Goal: Task Accomplishment & Management: Manage account settings

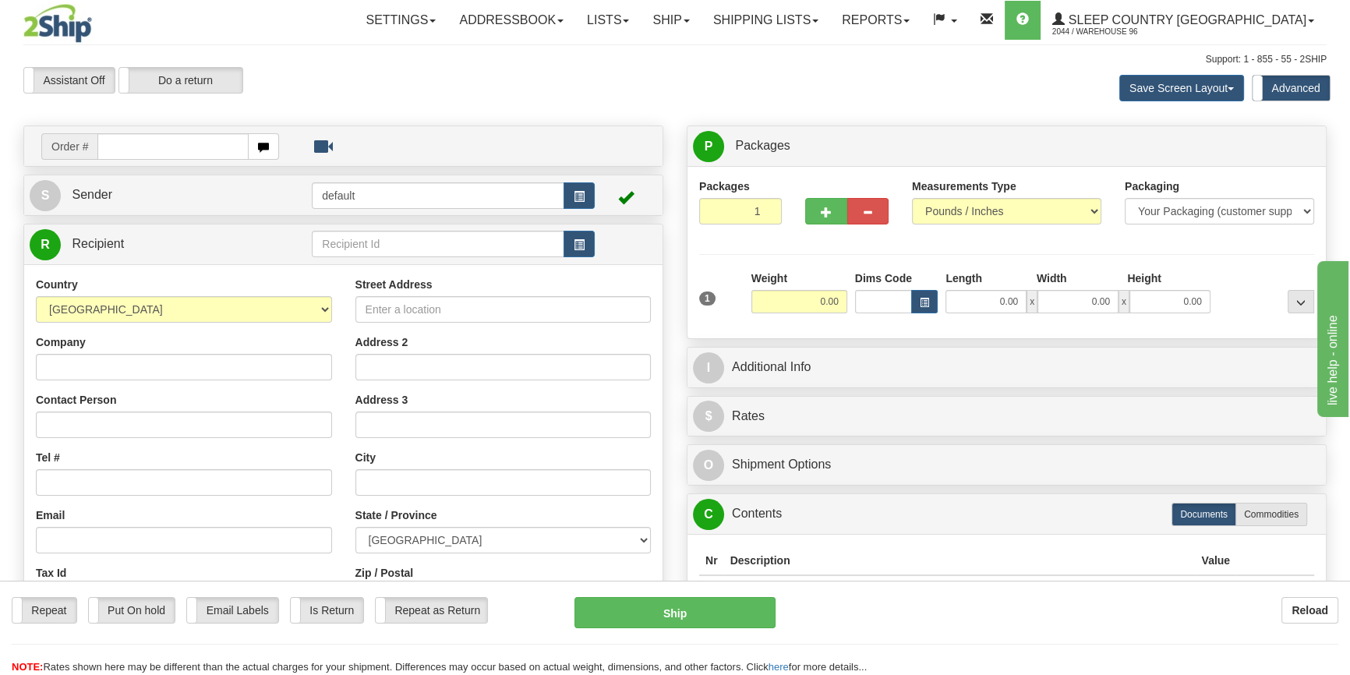
click at [198, 164] on div "Order #" at bounding box center [343, 146] width 638 height 40
click at [195, 154] on input "text" at bounding box center [172, 146] width 151 height 26
type input "9000I174416"
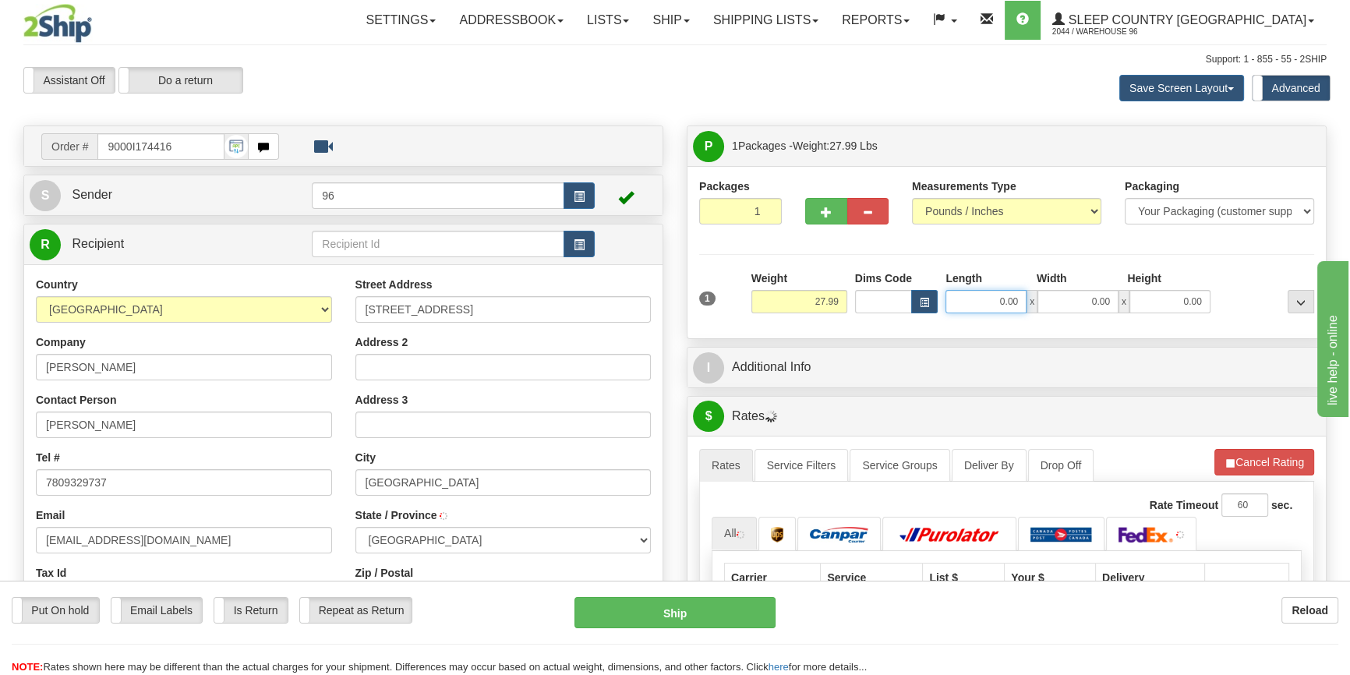
click at [1001, 303] on input "0.00" at bounding box center [985, 301] width 81 height 23
type input "14.00"
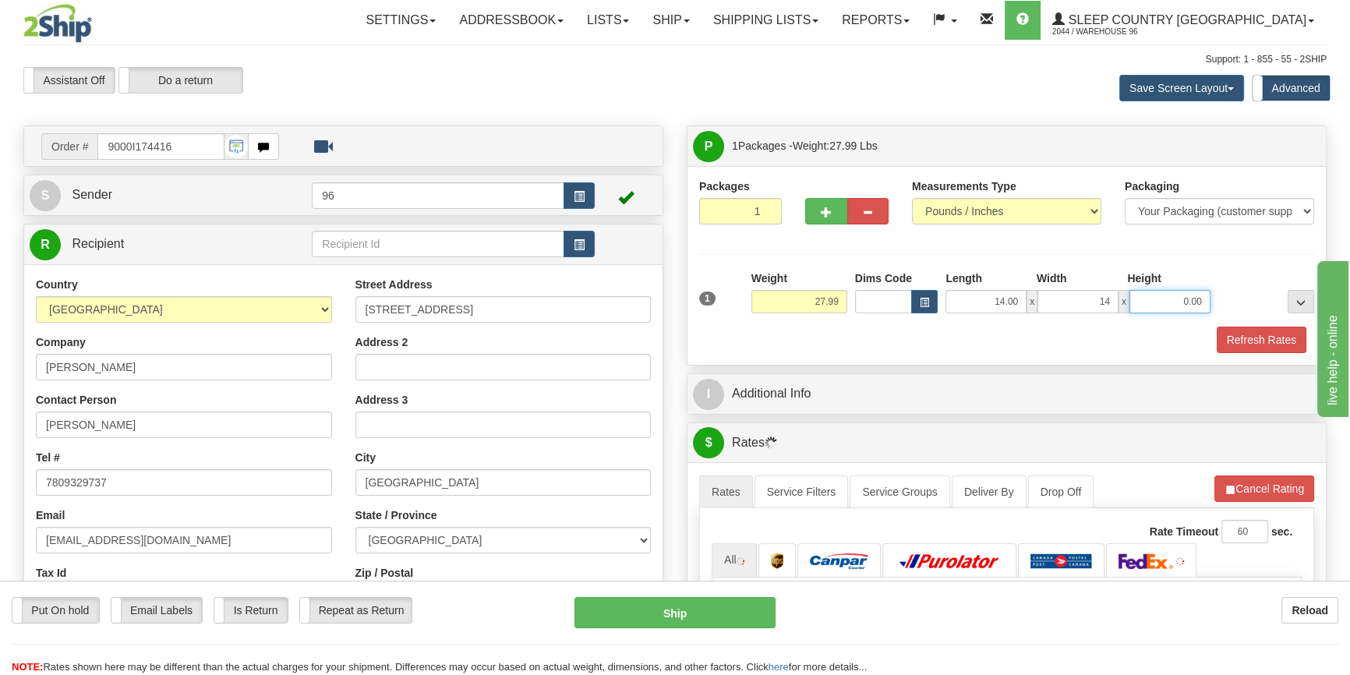
type input "14.00"
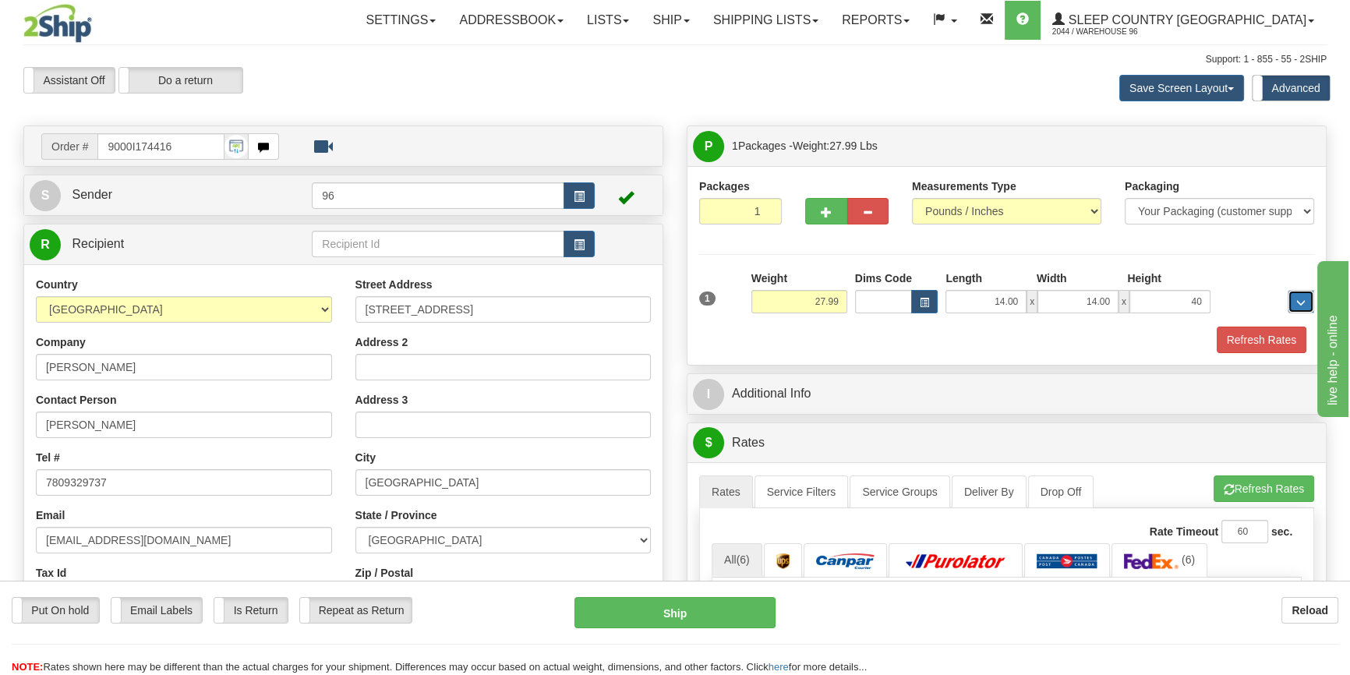
type input "40.00"
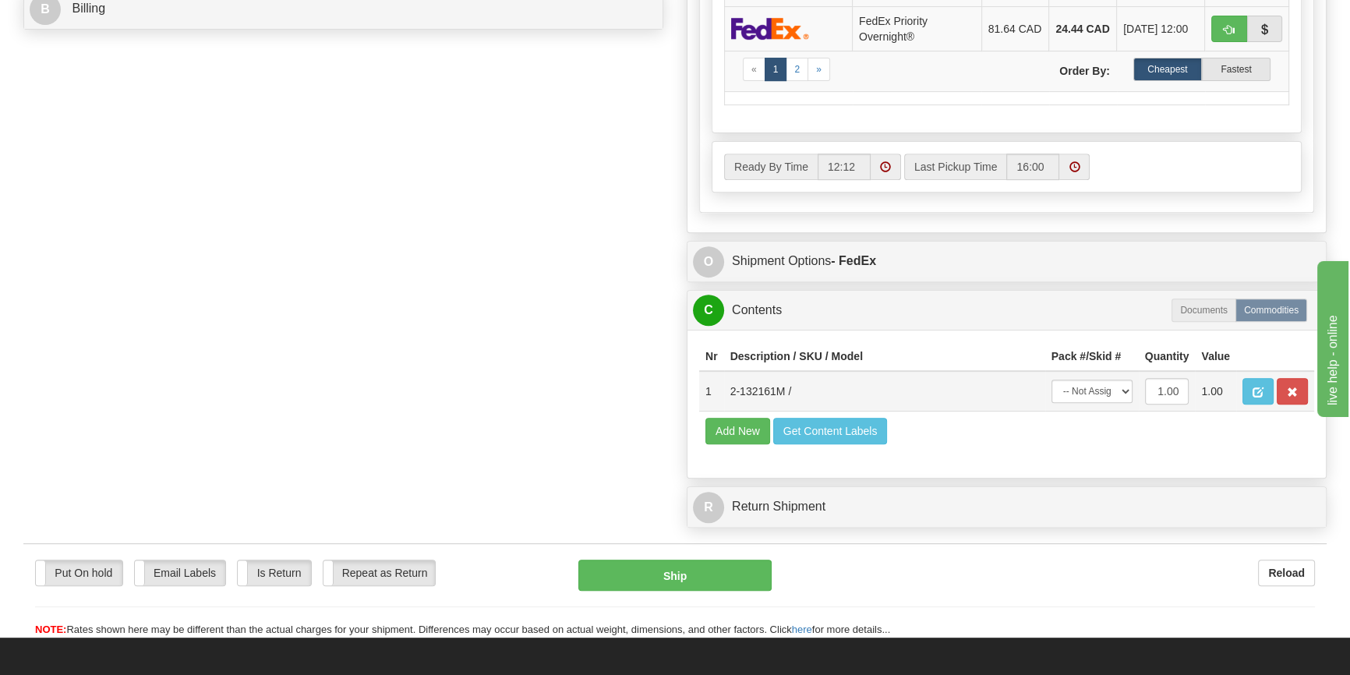
scroll to position [779, 0]
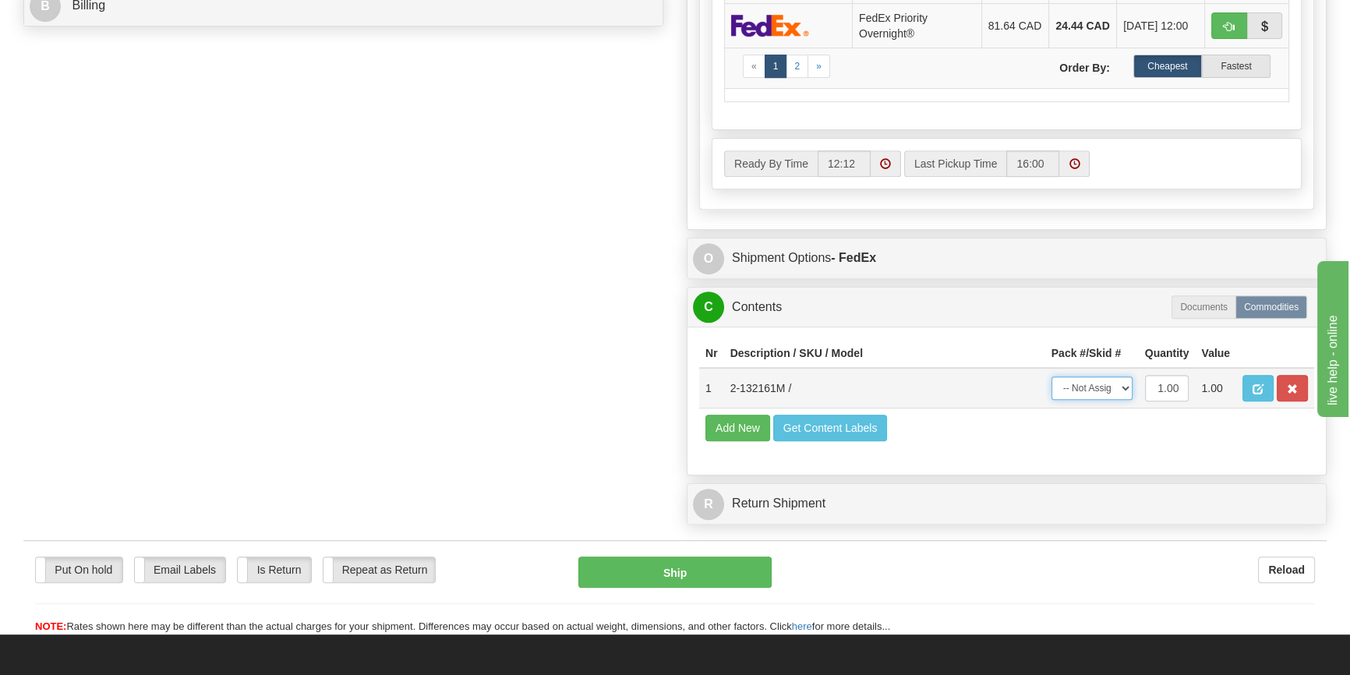
click at [1079, 398] on select "-- Not Assigned -- Package 1" at bounding box center [1091, 387] width 81 height 23
click at [1098, 448] on td "Add New Get Content Labels" at bounding box center [1006, 428] width 615 height 40
click at [1099, 408] on td "-- Not Assigned -- Package 1" at bounding box center [1092, 388] width 94 height 41
click at [1100, 400] on select "-- Not Assigned -- Package 1" at bounding box center [1091, 387] width 81 height 23
select select "0"
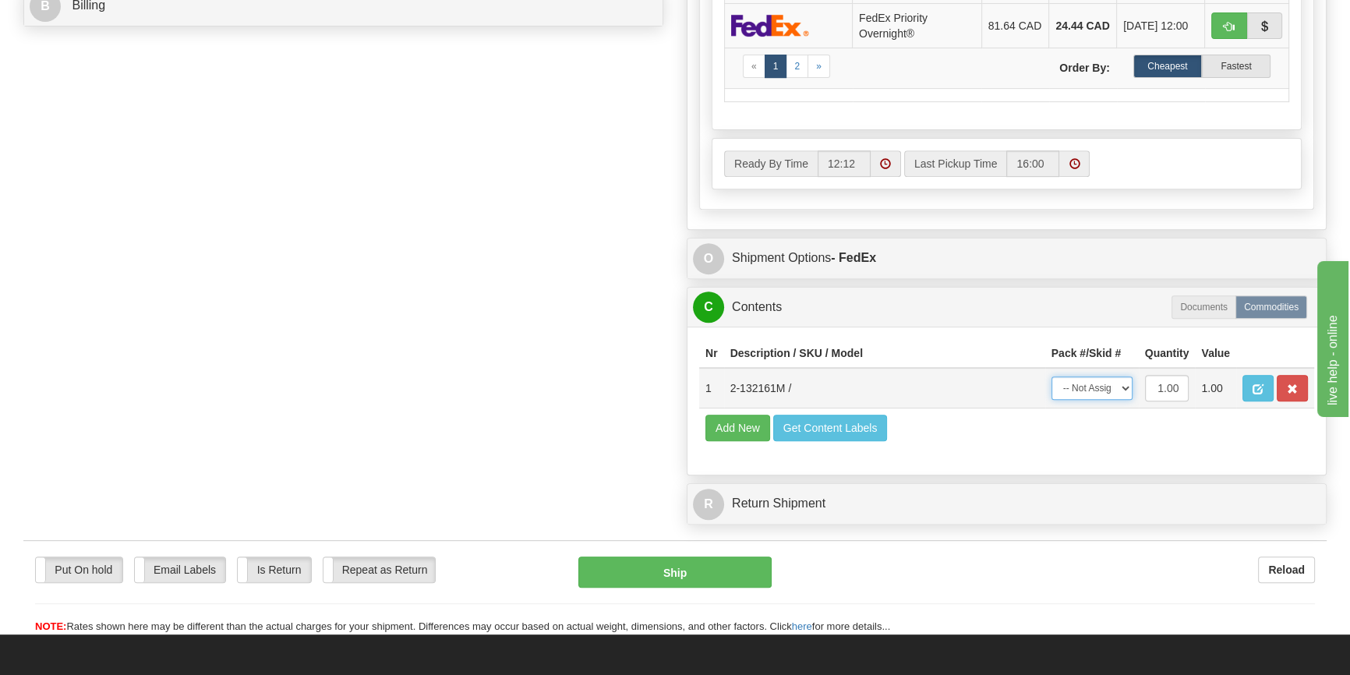
click at [1051, 390] on select "-- Not Assigned -- Package 1" at bounding box center [1091, 387] width 81 height 23
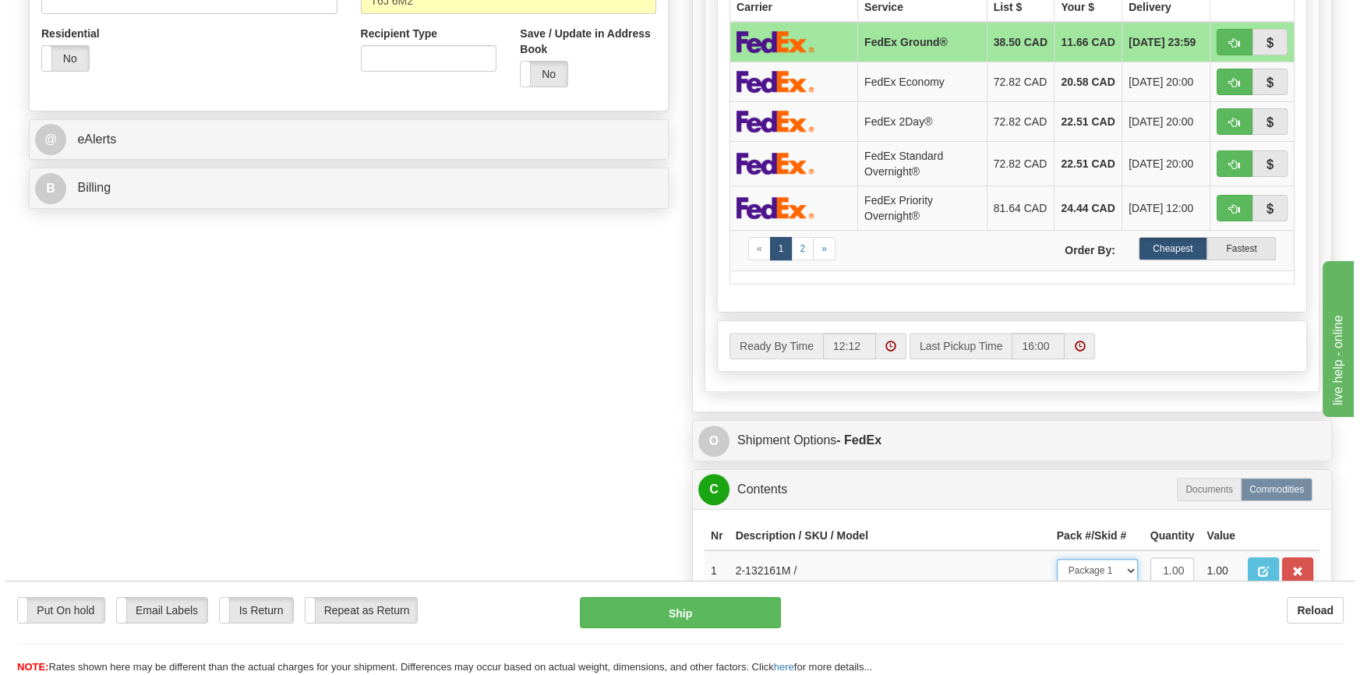
scroll to position [354, 0]
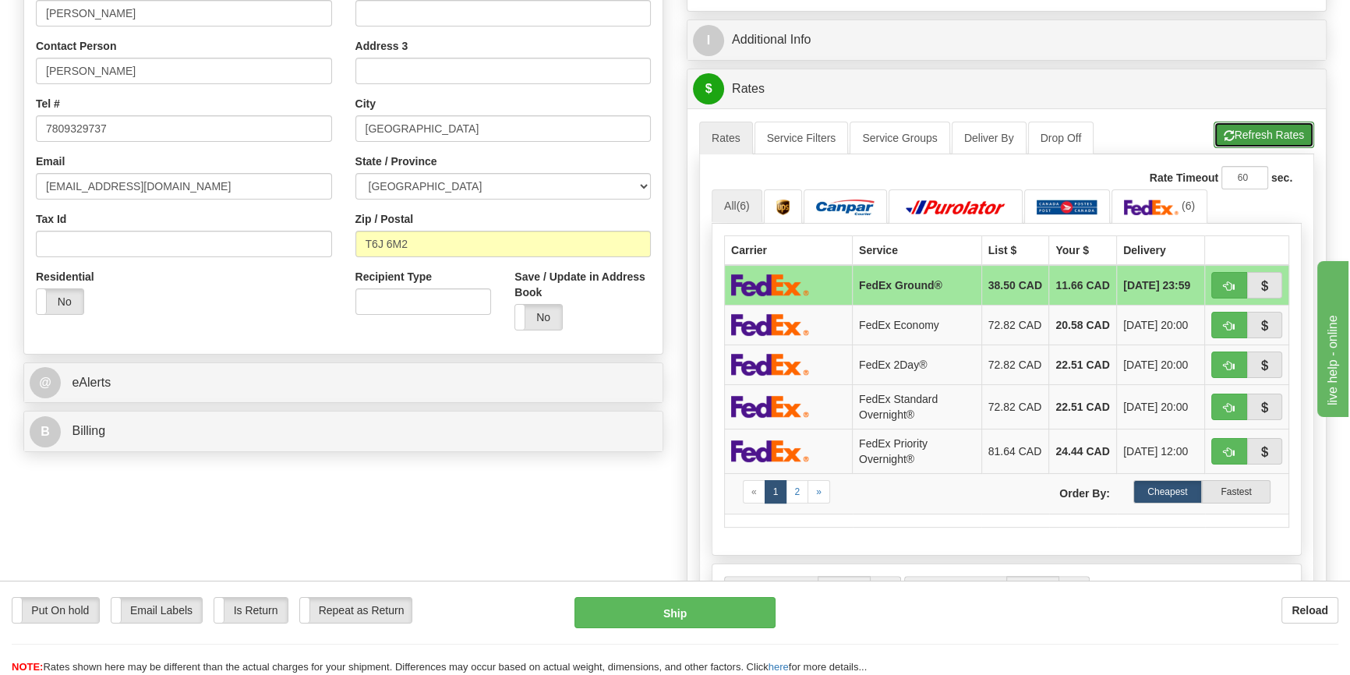
click at [1277, 122] on button "Refresh Rates" at bounding box center [1263, 135] width 101 height 26
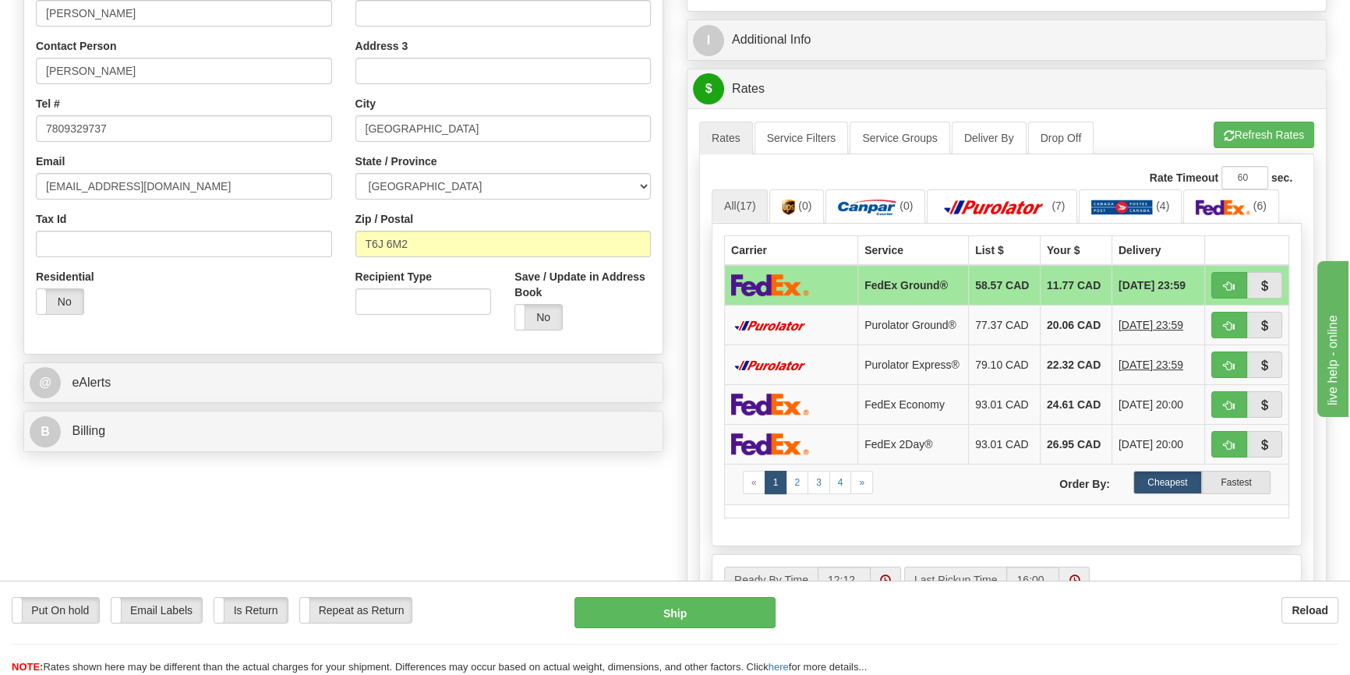
click at [729, 632] on div "Put On hold Put On hold Email Labels Email Labels Edit Is Return Is Return Repe…" at bounding box center [675, 636] width 1350 height 78
click at [727, 623] on button "Ship" at bounding box center [675, 612] width 202 height 31
type input "92"
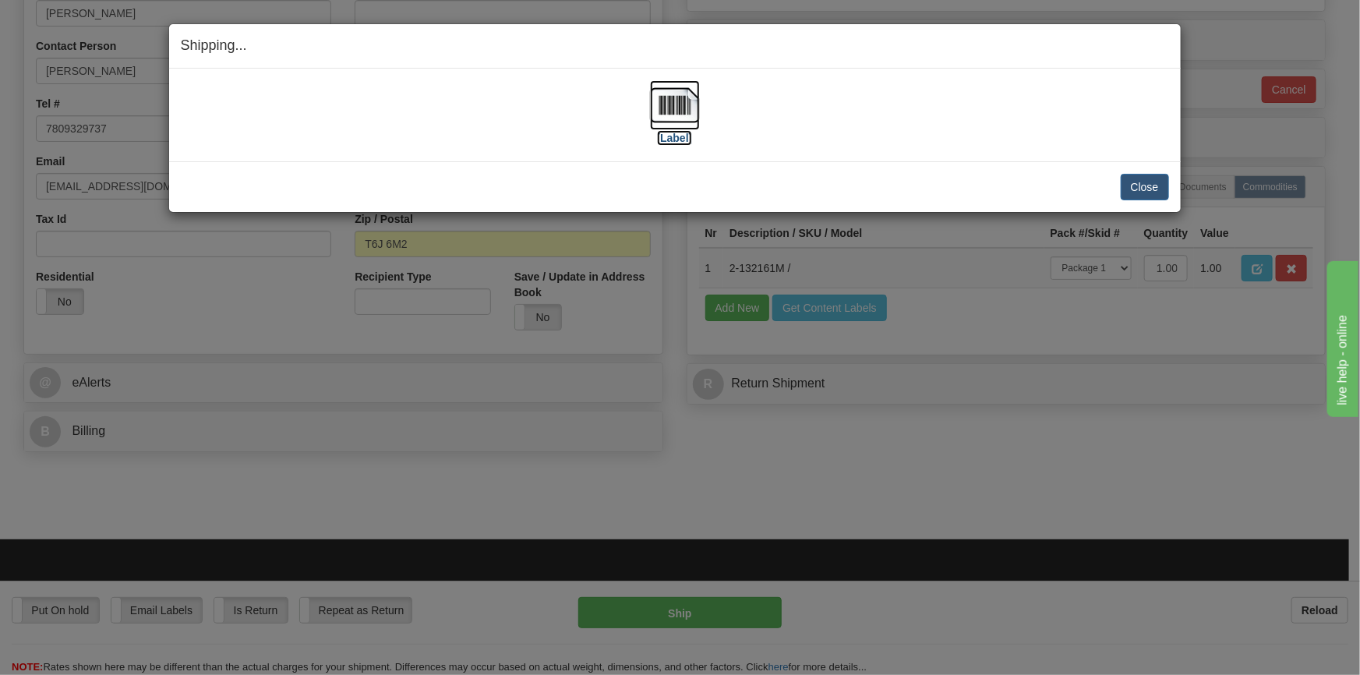
click at [668, 104] on img at bounding box center [675, 105] width 50 height 50
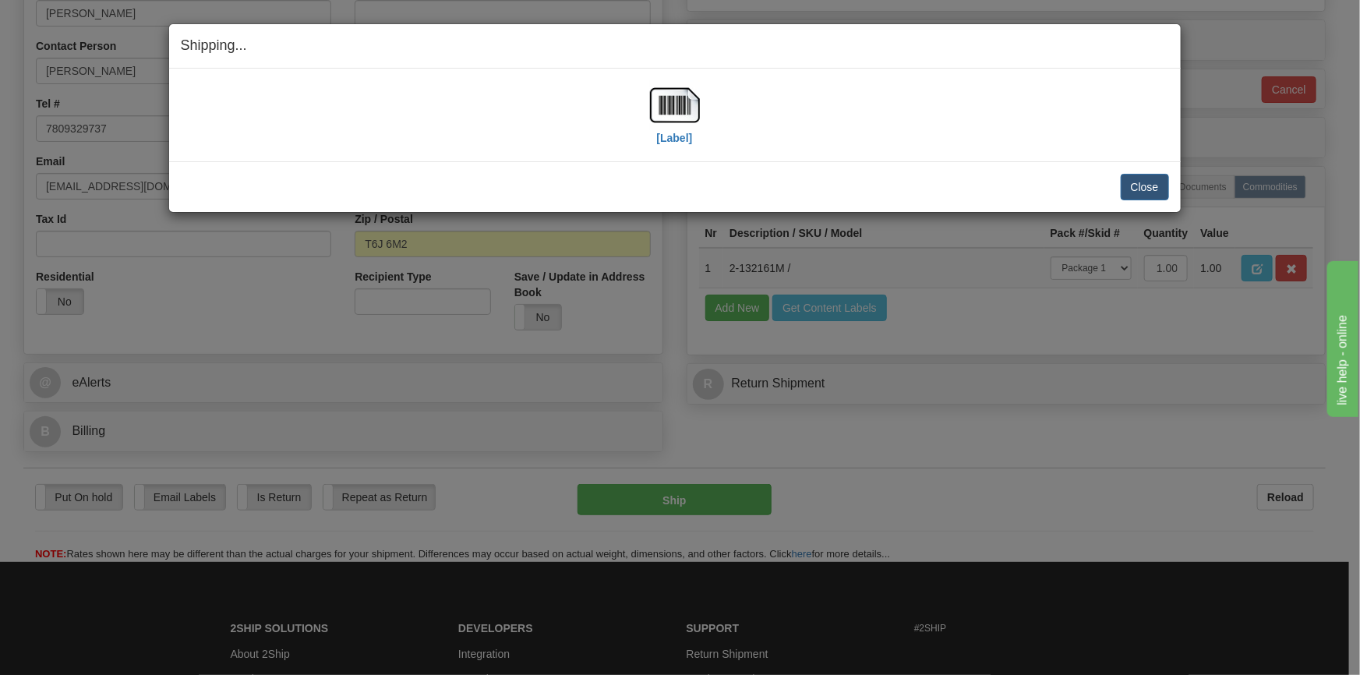
click at [1195, 16] on div "Shipping... Your SHIPMENT will EXPIRE in [Label] IMPORTANT NOTICE Embassy / Con…" at bounding box center [680, 337] width 1360 height 675
click at [1134, 177] on button "Close" at bounding box center [1145, 187] width 48 height 26
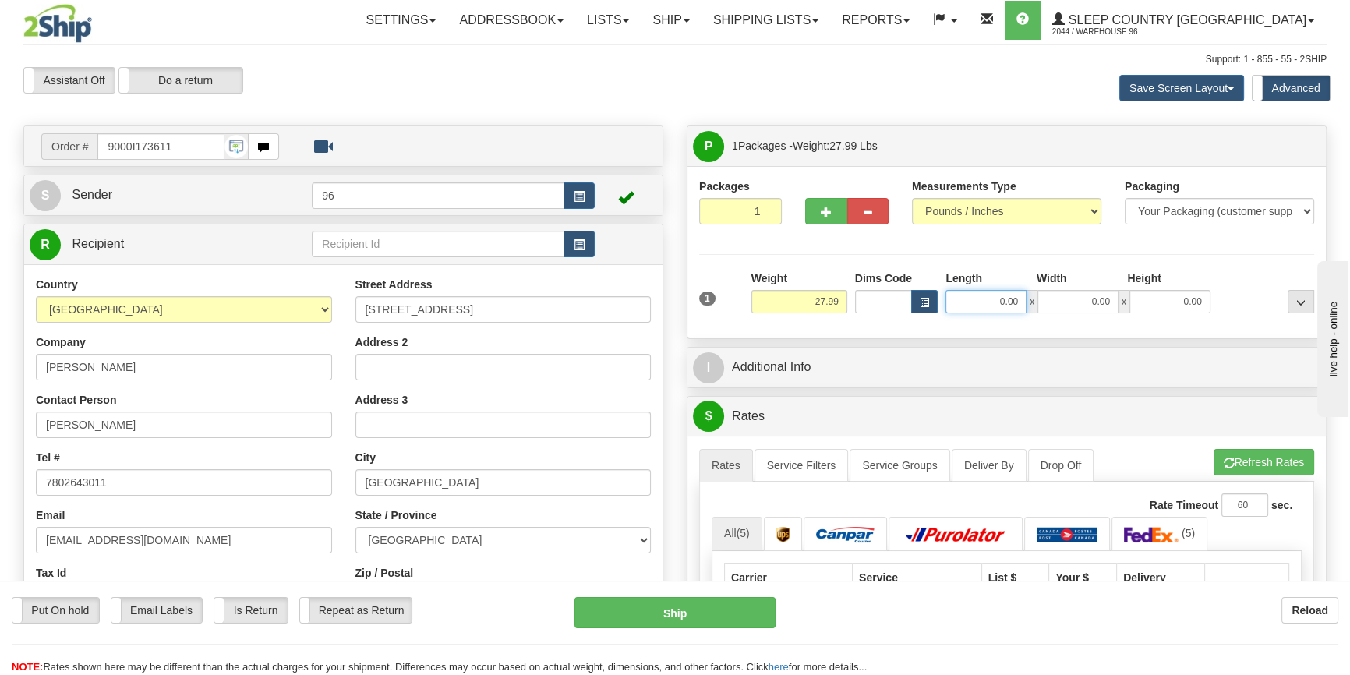
click at [1015, 307] on input "0.00" at bounding box center [985, 301] width 81 height 23
type input "14.00"
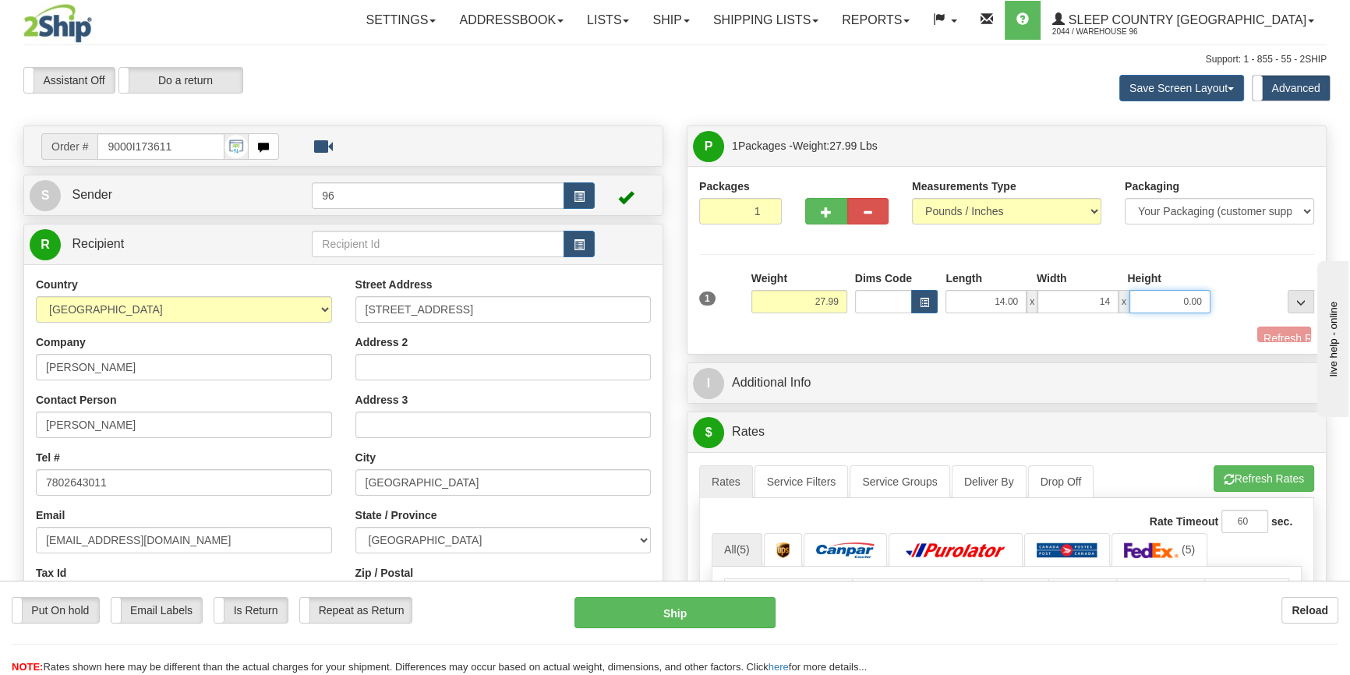
type input "14.00"
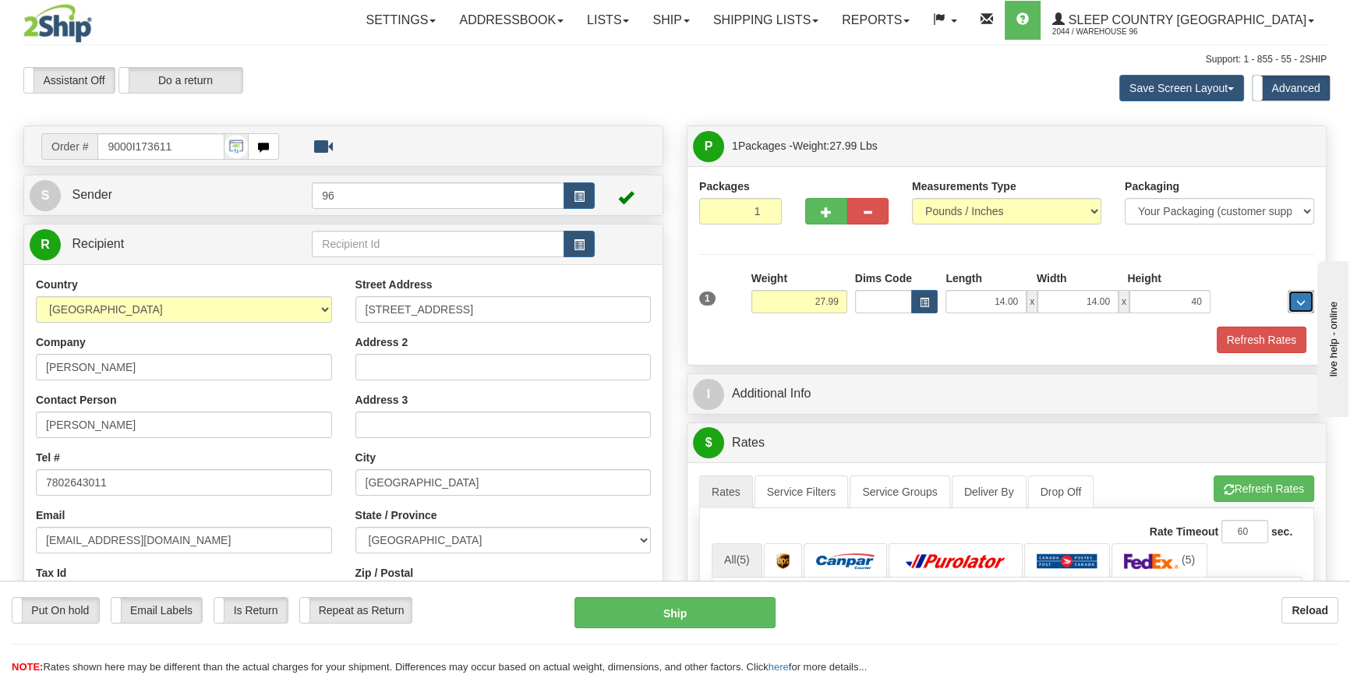
type input "40.00"
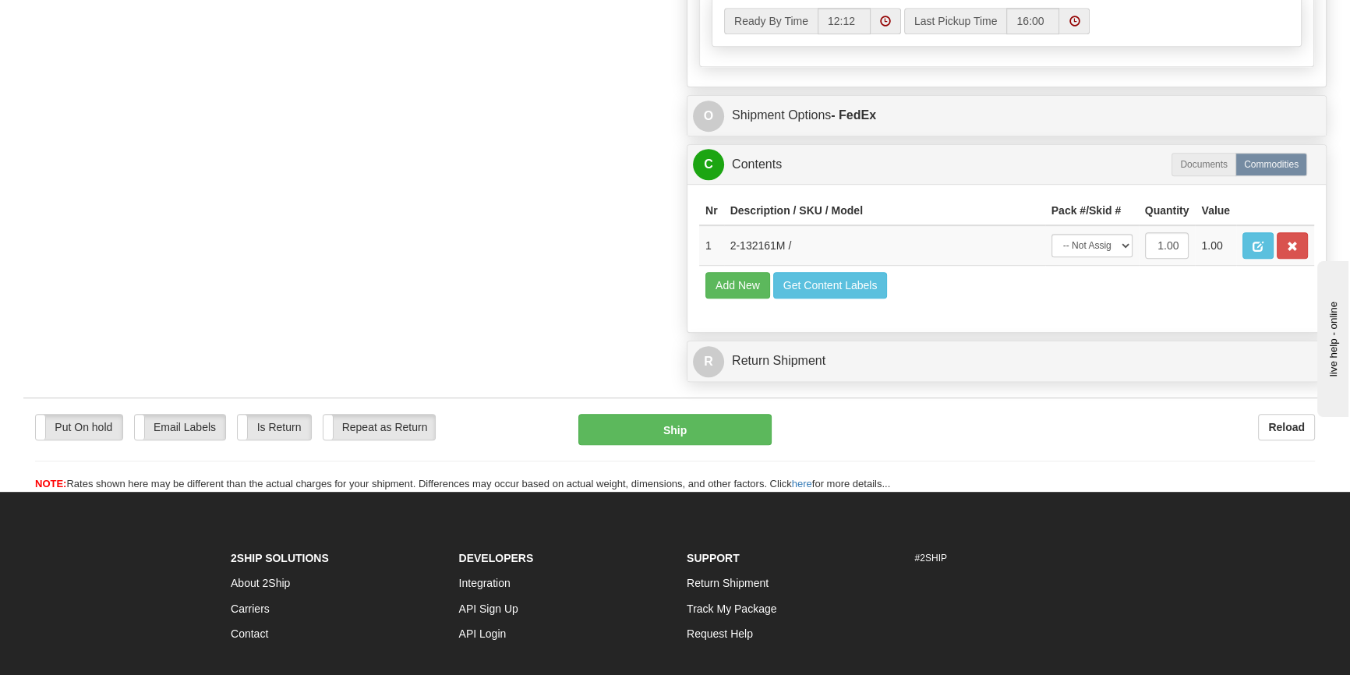
scroll to position [991, 0]
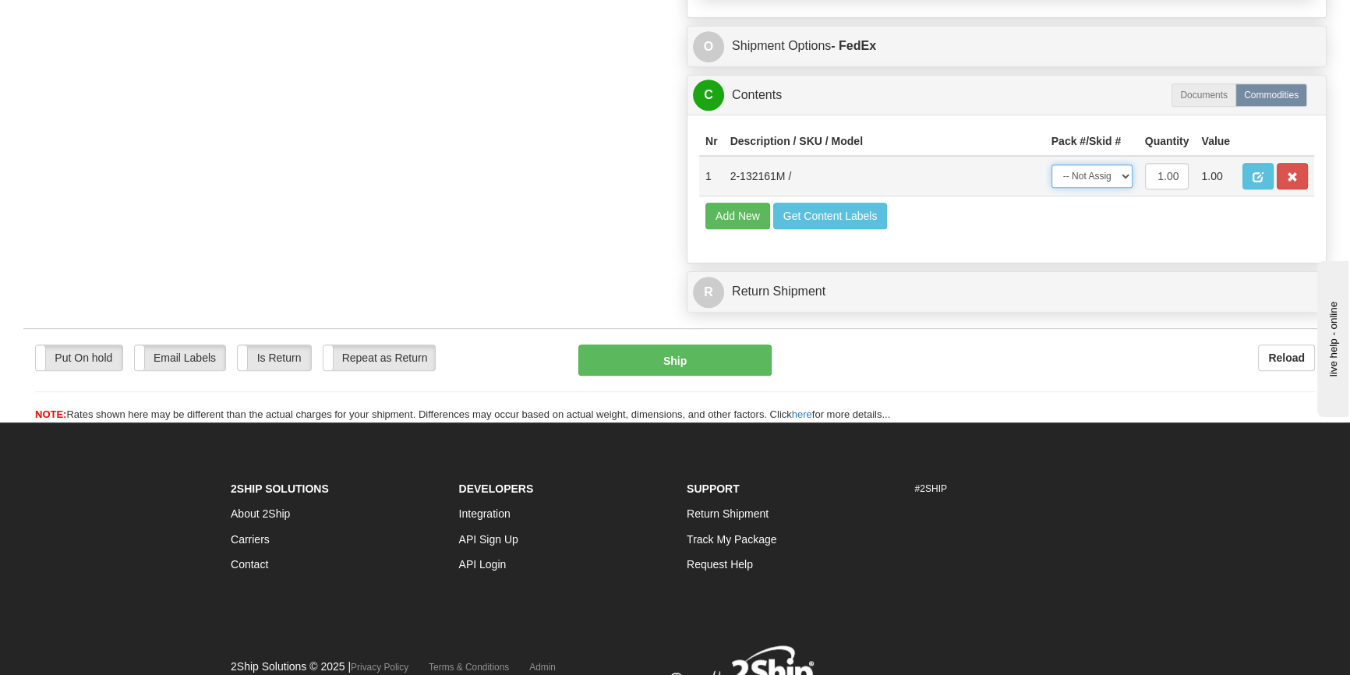
click at [1095, 188] on select "-- Not Assigned -- Package 1" at bounding box center [1091, 175] width 81 height 23
drag, startPoint x: 1085, startPoint y: 180, endPoint x: 1088, endPoint y: 196, distance: 16.5
click at [1085, 186] on select "-- Not Assigned -- Package 1" at bounding box center [1091, 175] width 81 height 23
select select "0"
click at [1051, 177] on select "-- Not Assigned -- Package 1" at bounding box center [1091, 175] width 81 height 23
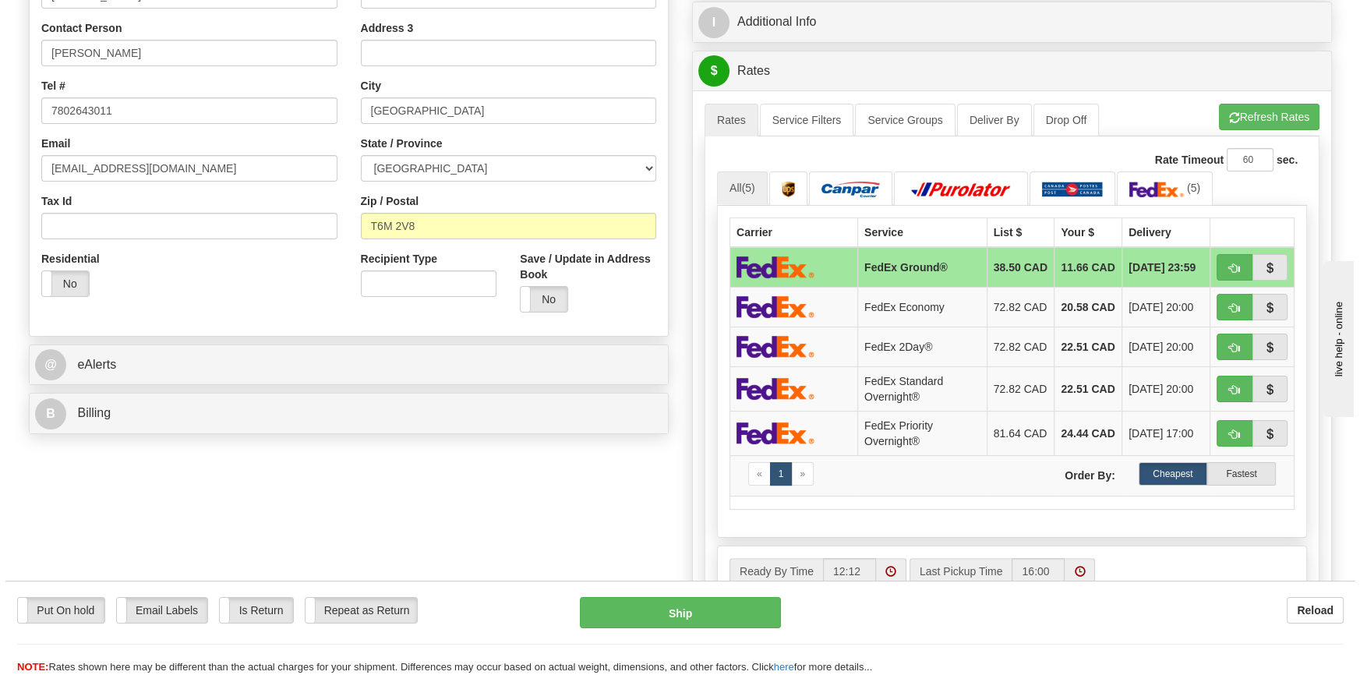
scroll to position [351, 0]
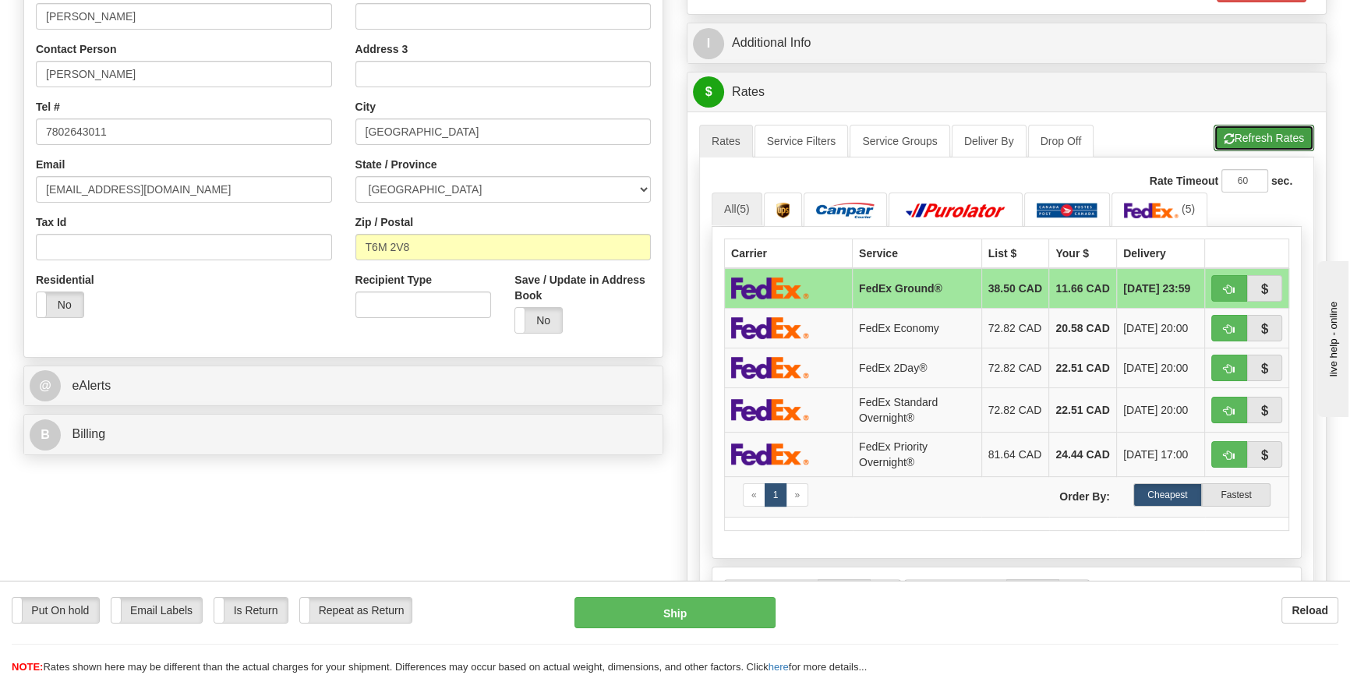
click at [1251, 142] on button "Refresh Rates" at bounding box center [1263, 138] width 101 height 26
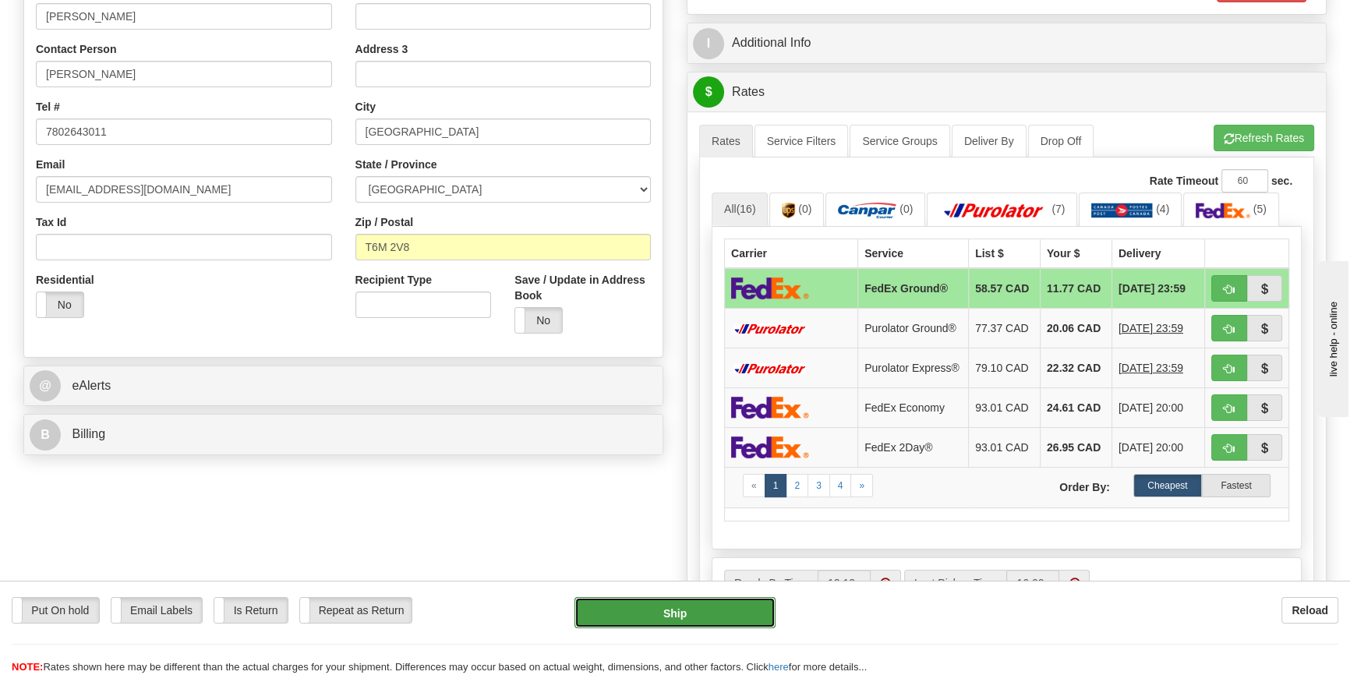
click at [708, 614] on button "Ship" at bounding box center [675, 612] width 202 height 31
type input "92"
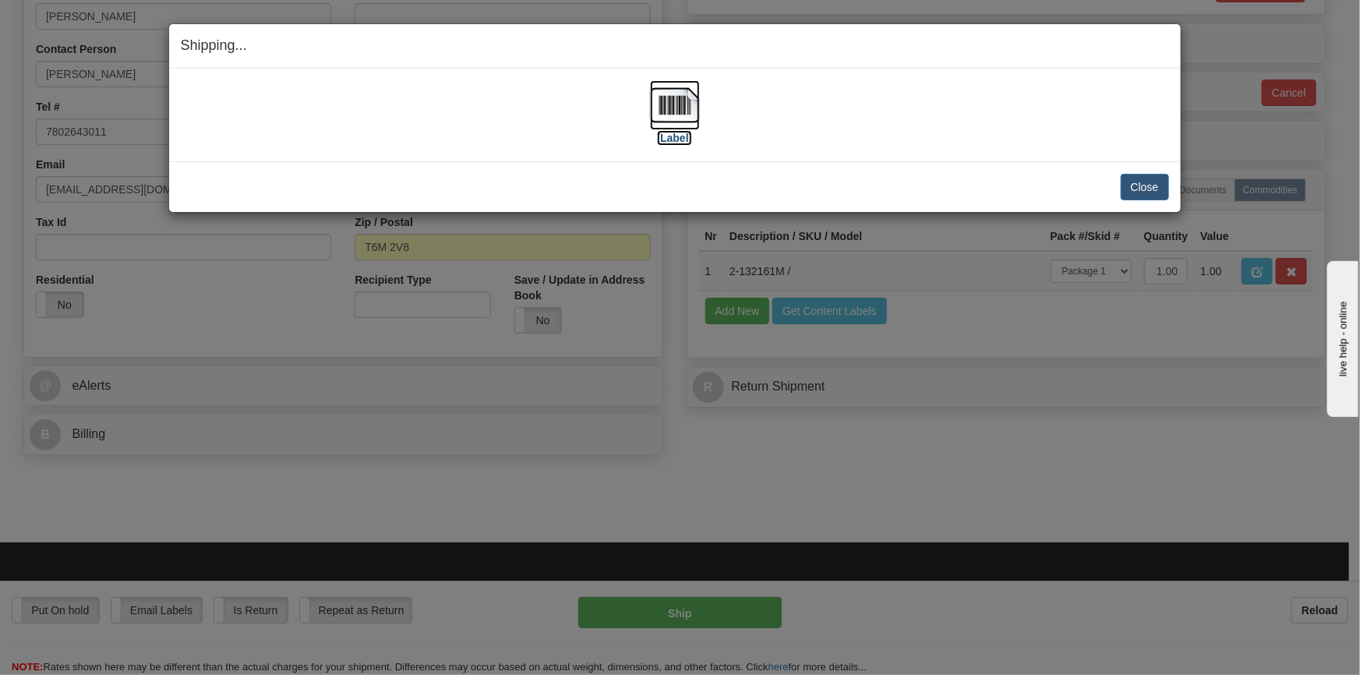
click at [667, 111] on img at bounding box center [675, 105] width 50 height 50
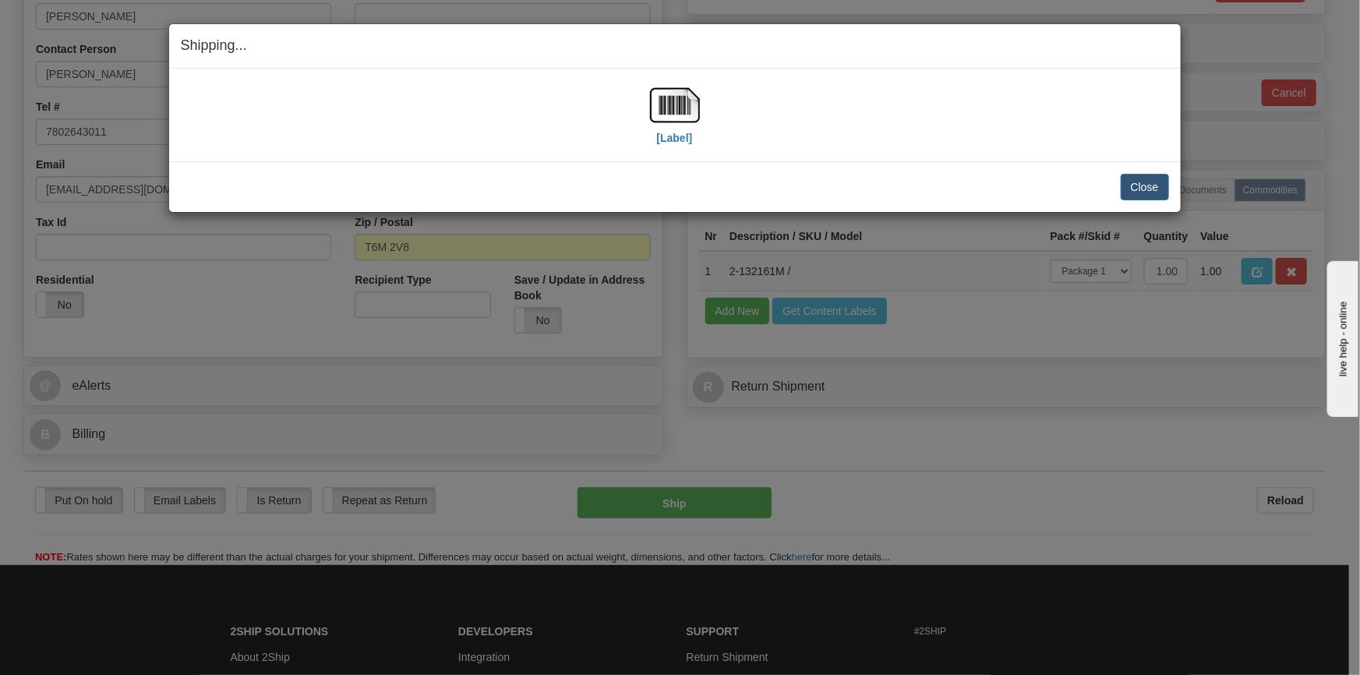
drag, startPoint x: 1075, startPoint y: 44, endPoint x: 1177, endPoint y: 29, distance: 102.4
click at [1177, 29] on div "Shipping... Your SHIPMENT will EXPIRE in" at bounding box center [674, 46] width 1011 height 44
click at [1167, 185] on button "Close" at bounding box center [1145, 187] width 48 height 26
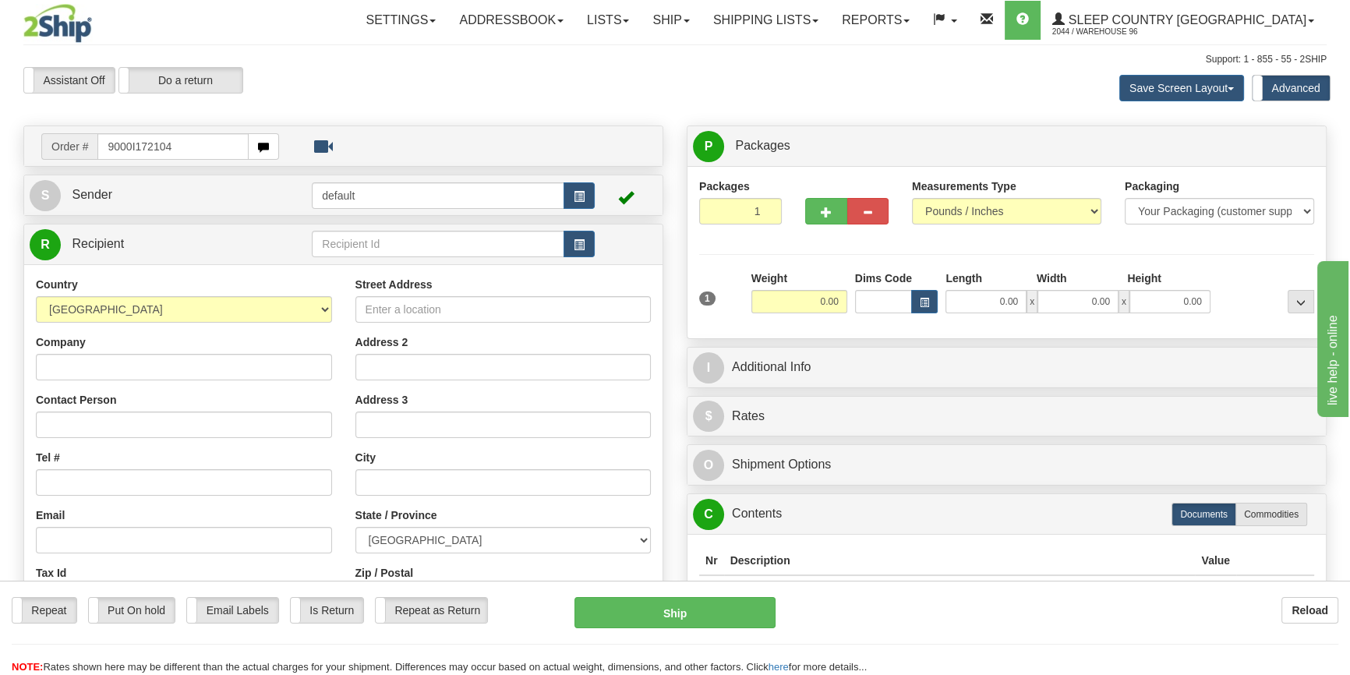
type input "9000I172104"
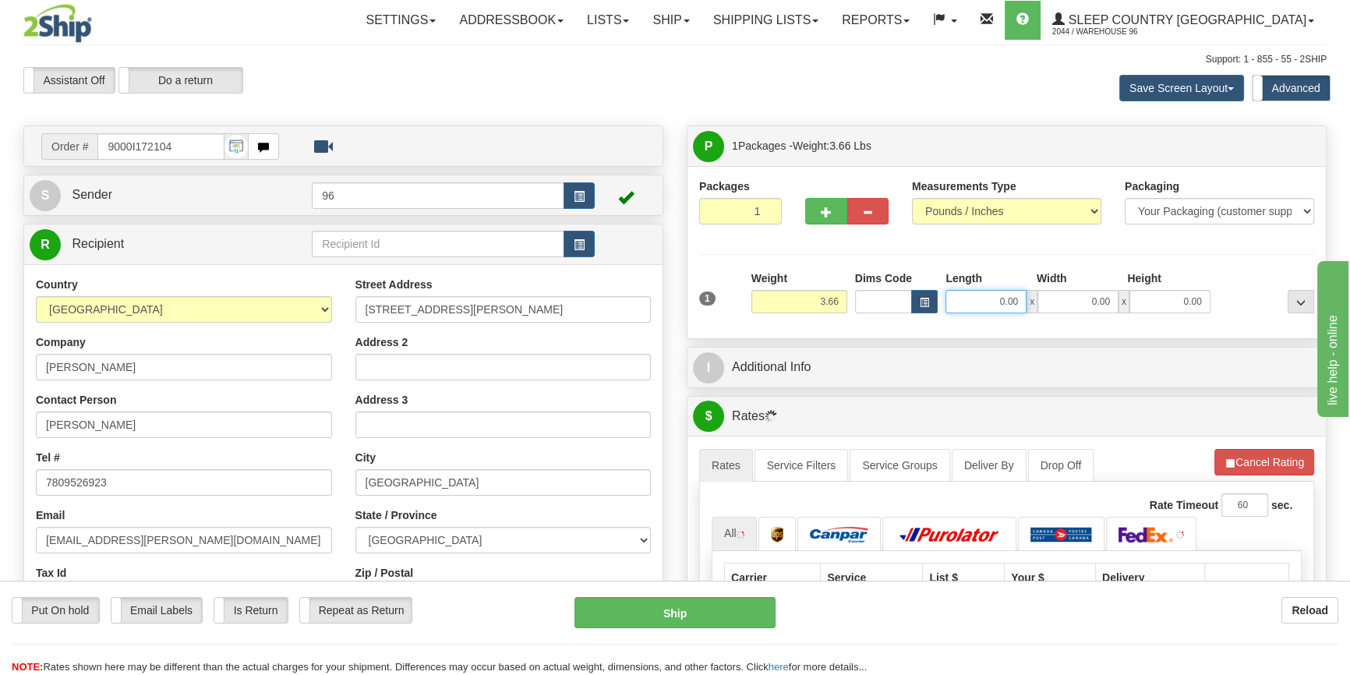
click at [1008, 295] on input "0.00" at bounding box center [985, 301] width 81 height 23
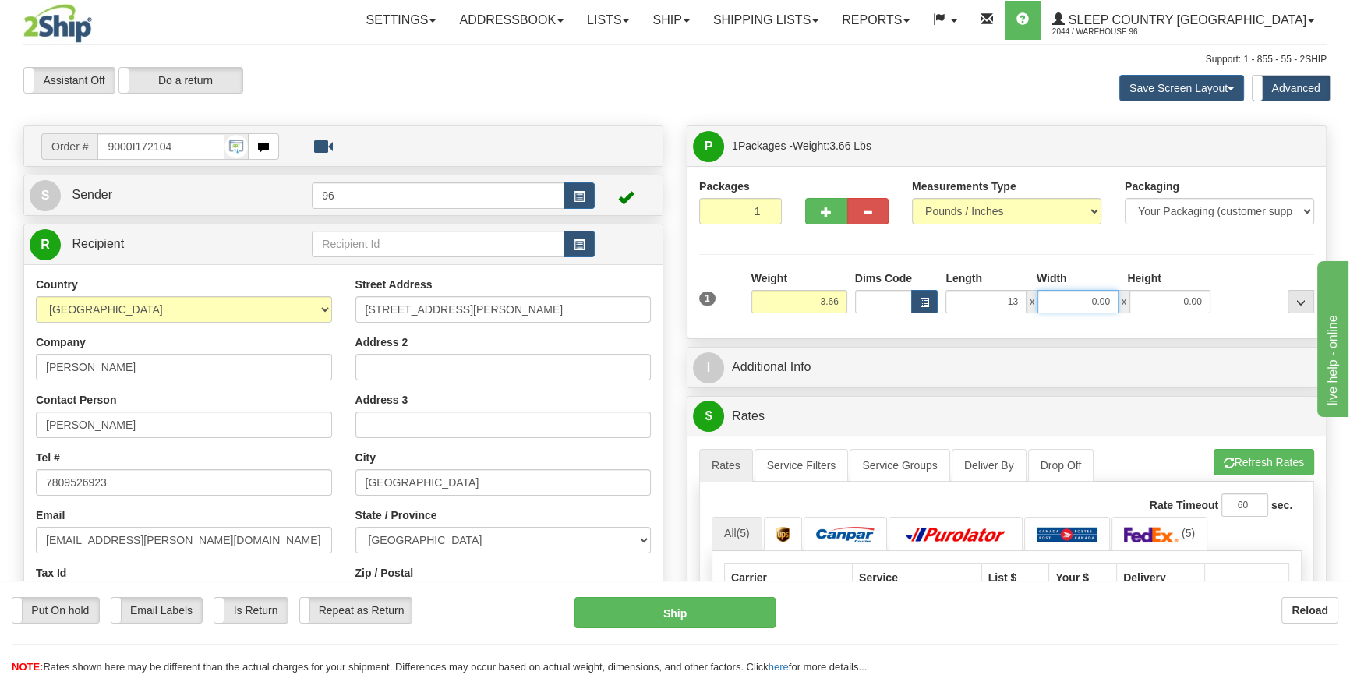
type input "13.00"
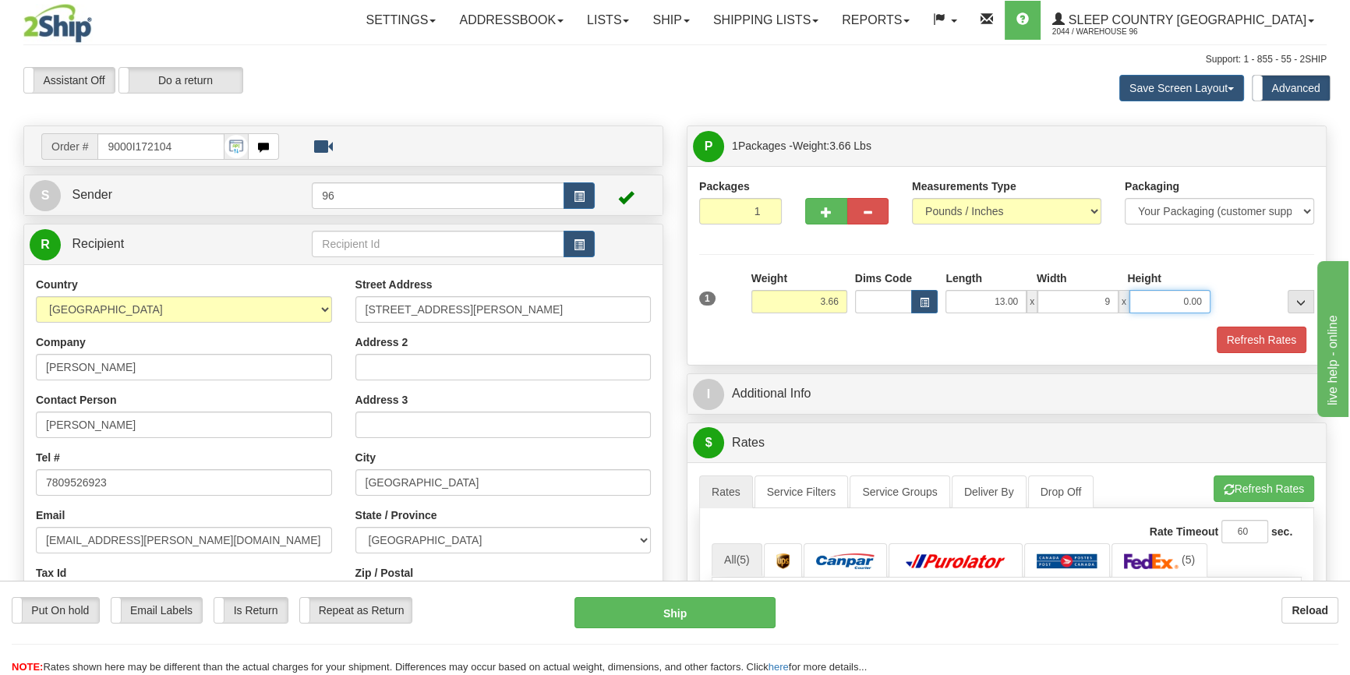
type input "9.00"
type input "7.00"
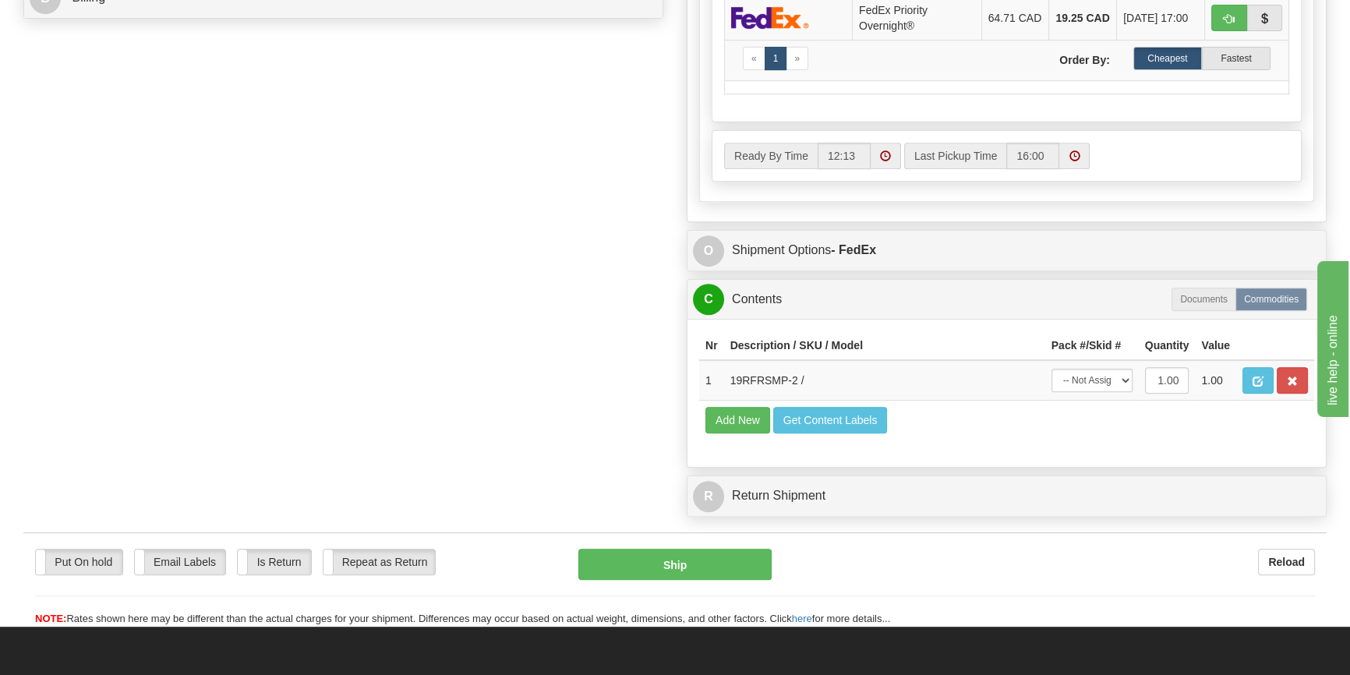
scroll to position [849, 0]
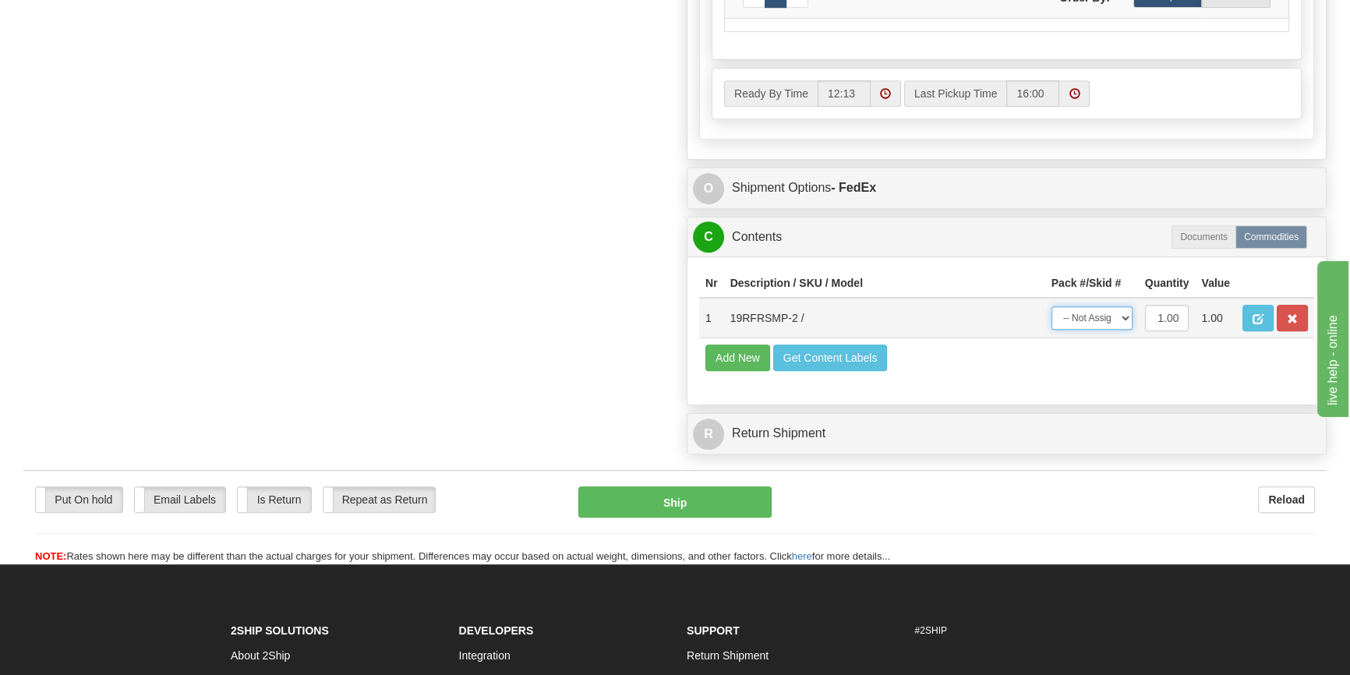
click at [1115, 328] on select "-- Not Assigned -- Package 1" at bounding box center [1091, 317] width 81 height 23
select select "0"
click at [1051, 319] on select "-- Not Assigned -- Package 1" at bounding box center [1091, 317] width 81 height 23
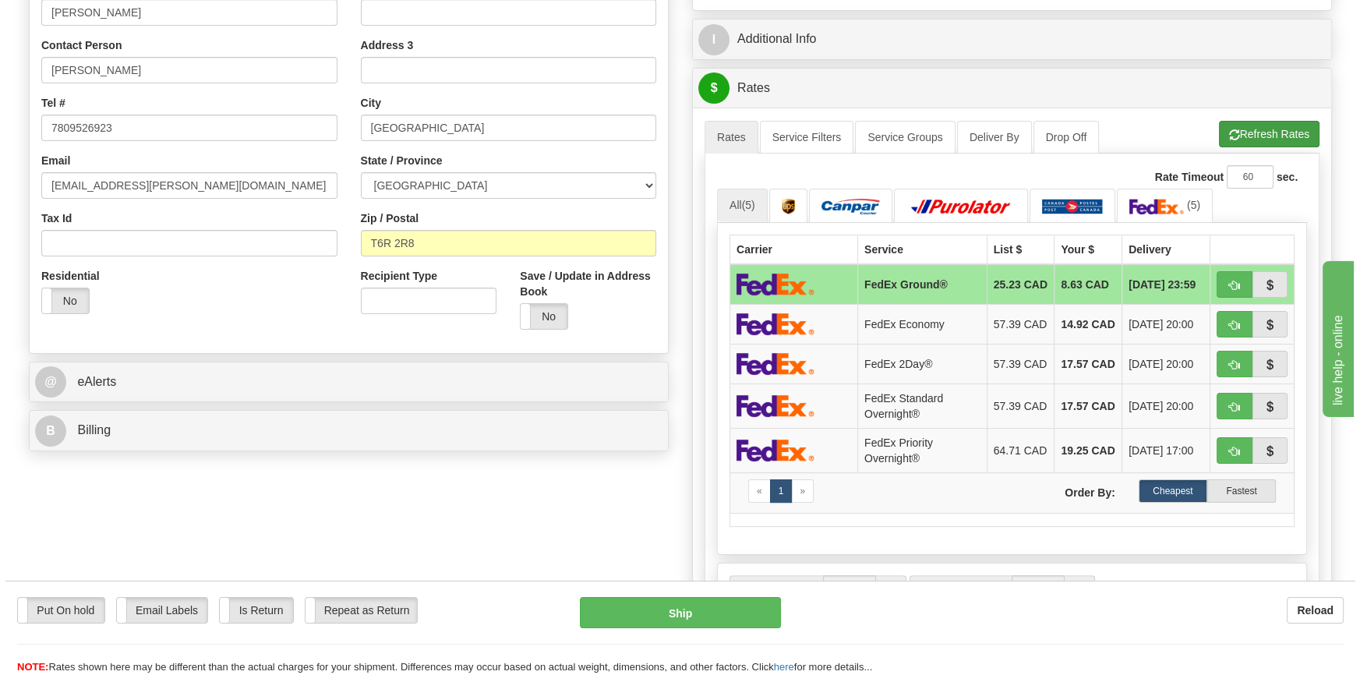
scroll to position [354, 0]
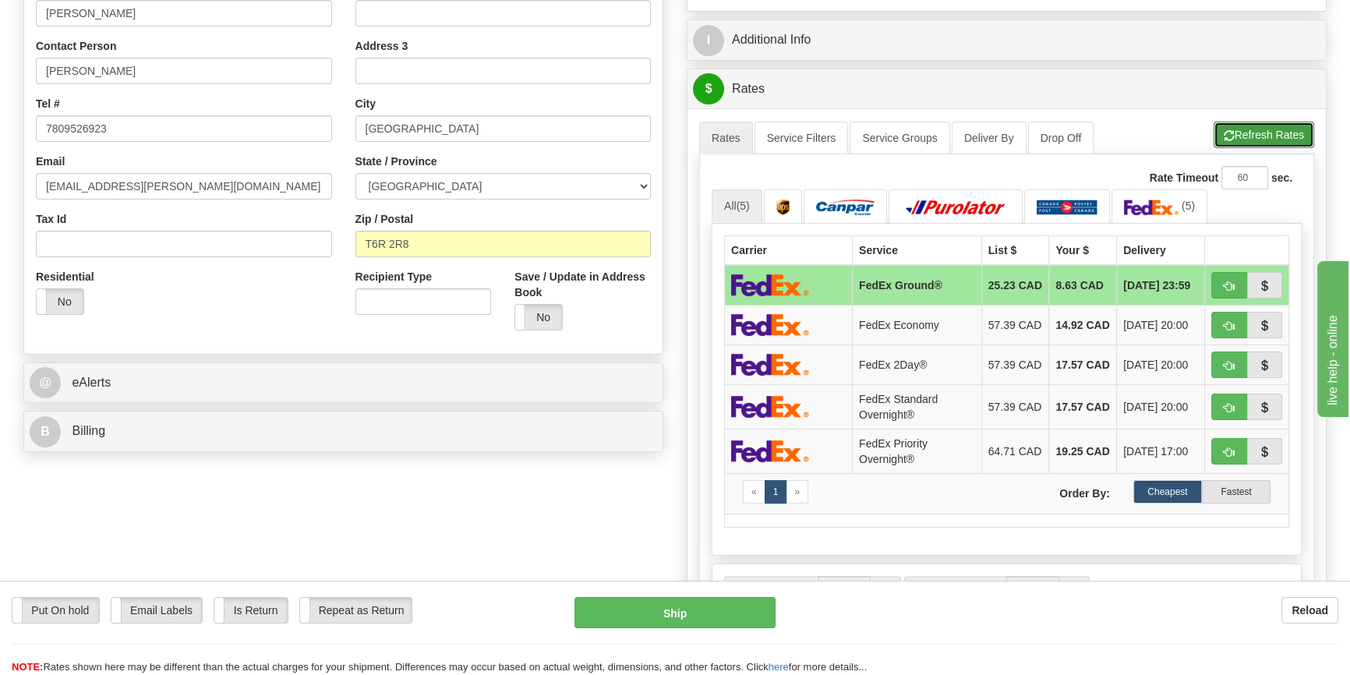
click at [1229, 136] on span "button" at bounding box center [1228, 136] width 11 height 10
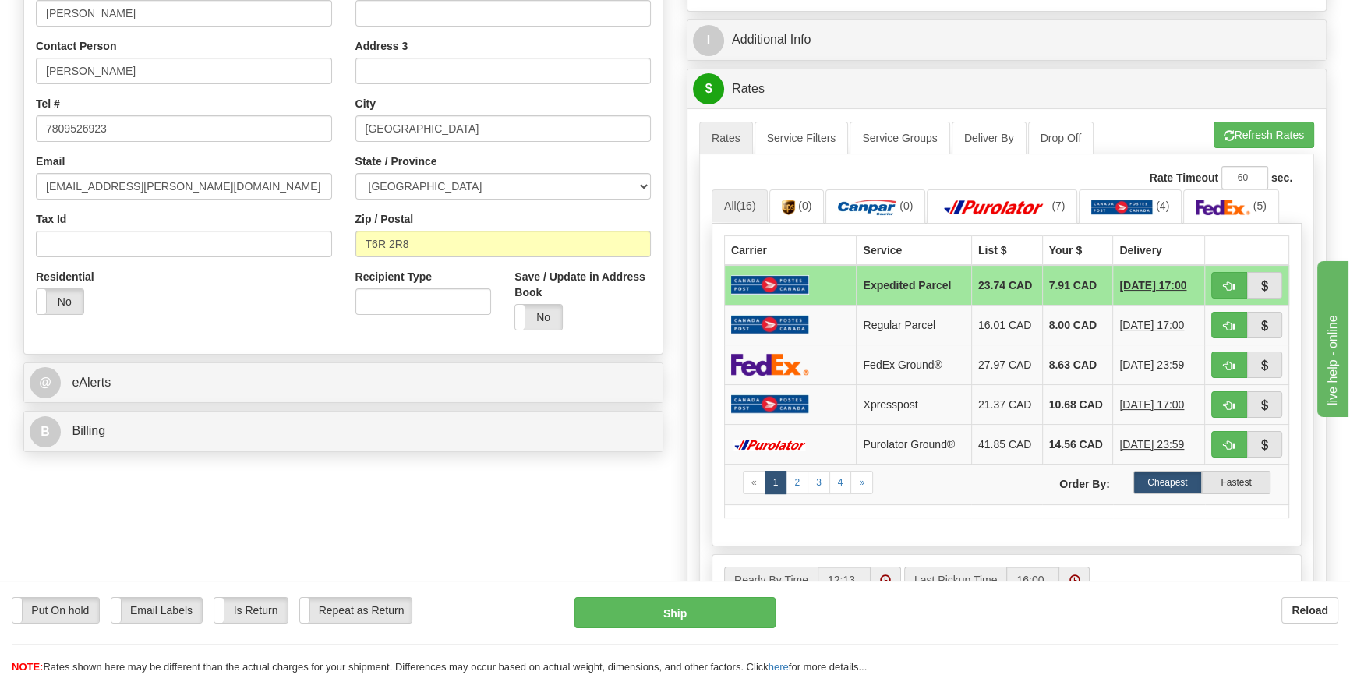
click at [726, 596] on div "Put On hold Put On hold Email Labels Email Labels Edit Is Return Is Return Repe…" at bounding box center [675, 628] width 1350 height 94
click at [723, 599] on button "Ship" at bounding box center [675, 612] width 202 height 31
type input "DOM.EP"
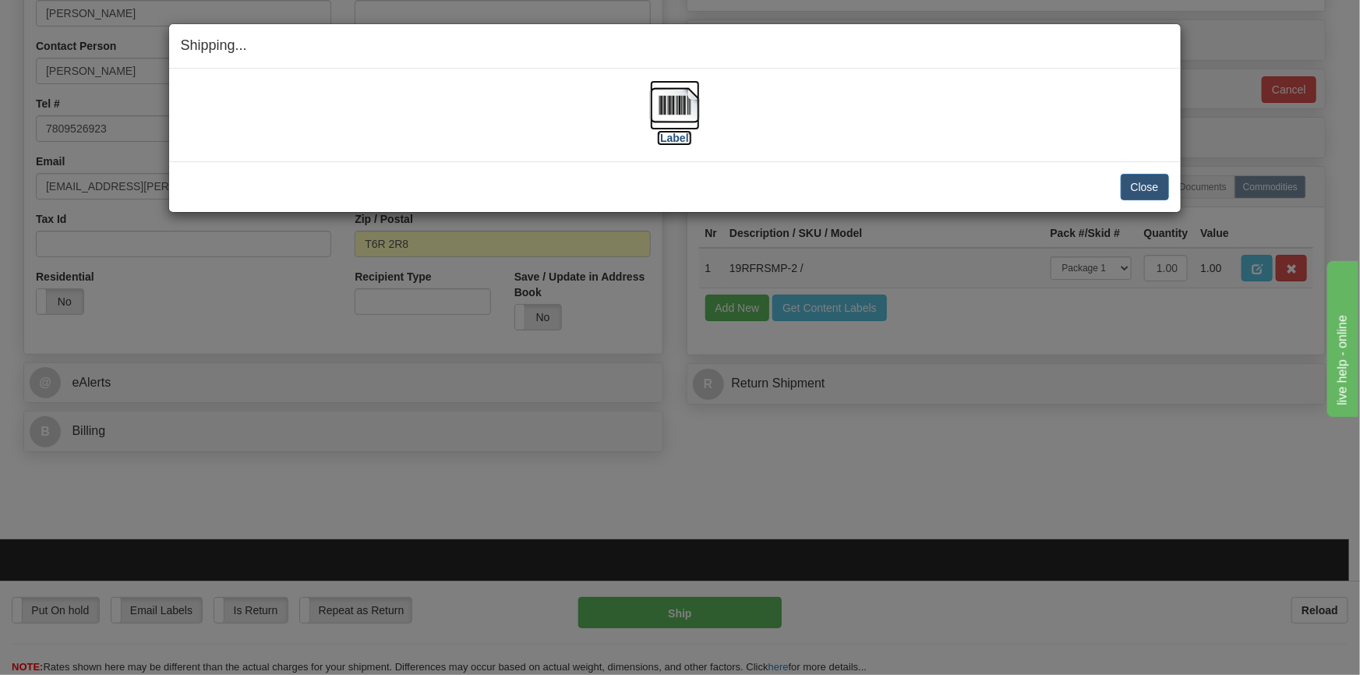
click at [665, 112] on img at bounding box center [675, 105] width 50 height 50
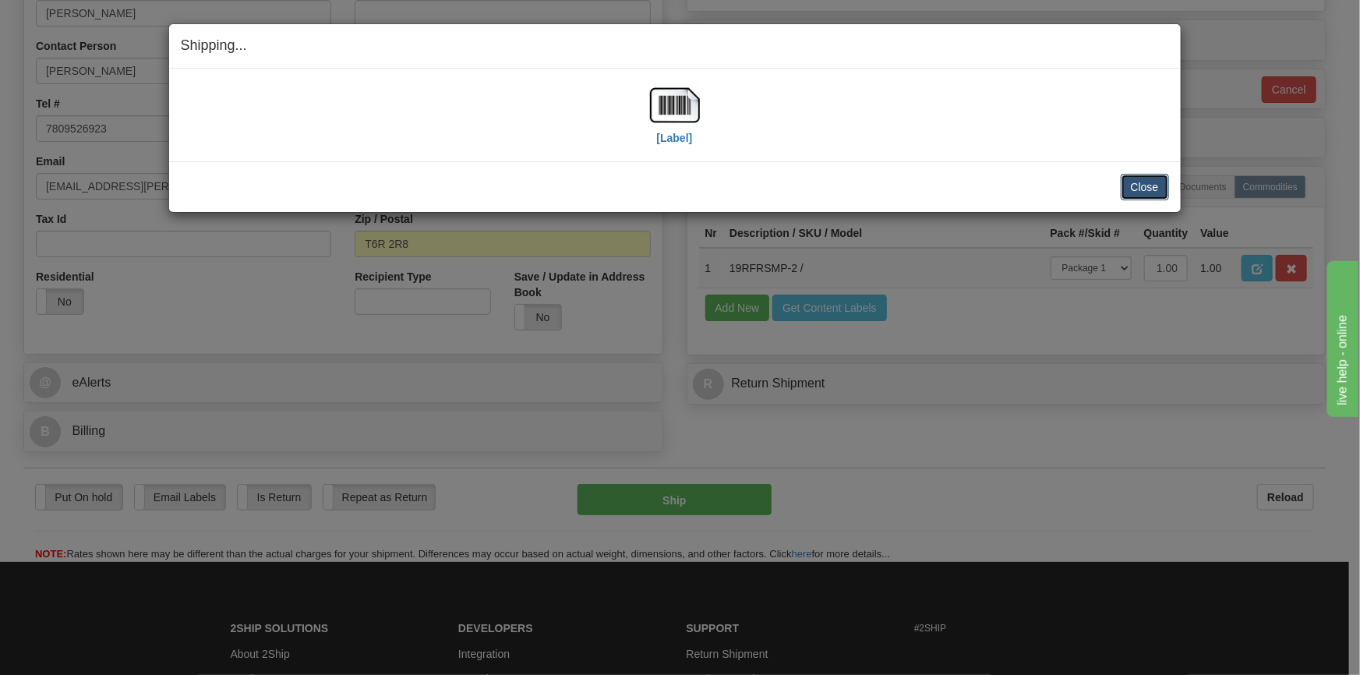
click at [1142, 182] on button "Close" at bounding box center [1145, 187] width 48 height 26
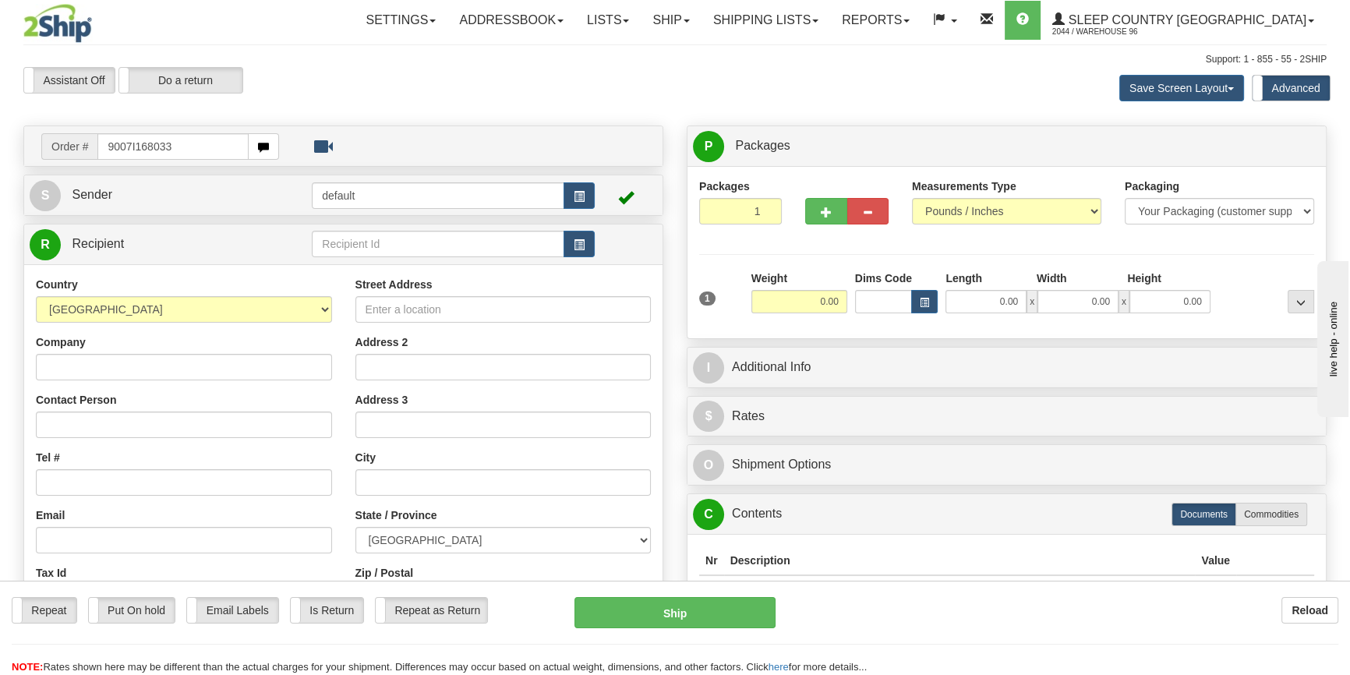
type input "9007I168033"
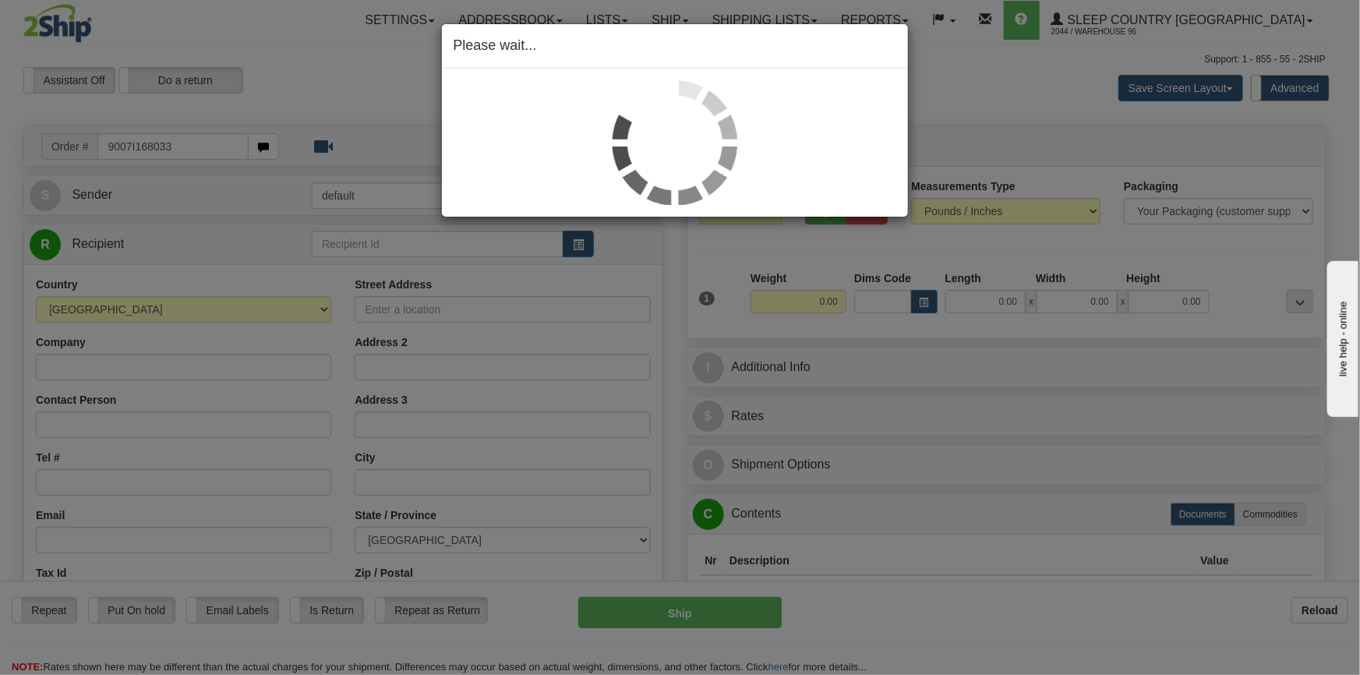
click at [1021, 303] on div "Please wait..." at bounding box center [680, 337] width 1360 height 675
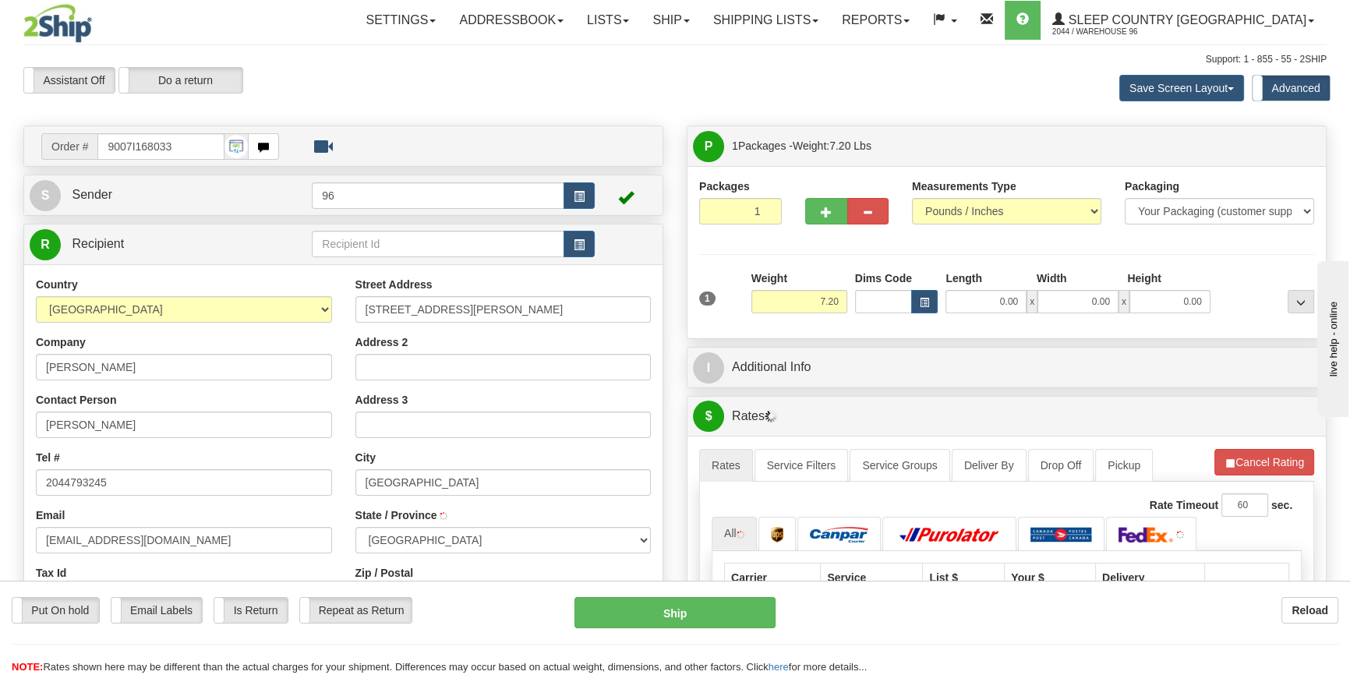
click at [992, 305] on input "0.00" at bounding box center [985, 301] width 81 height 23
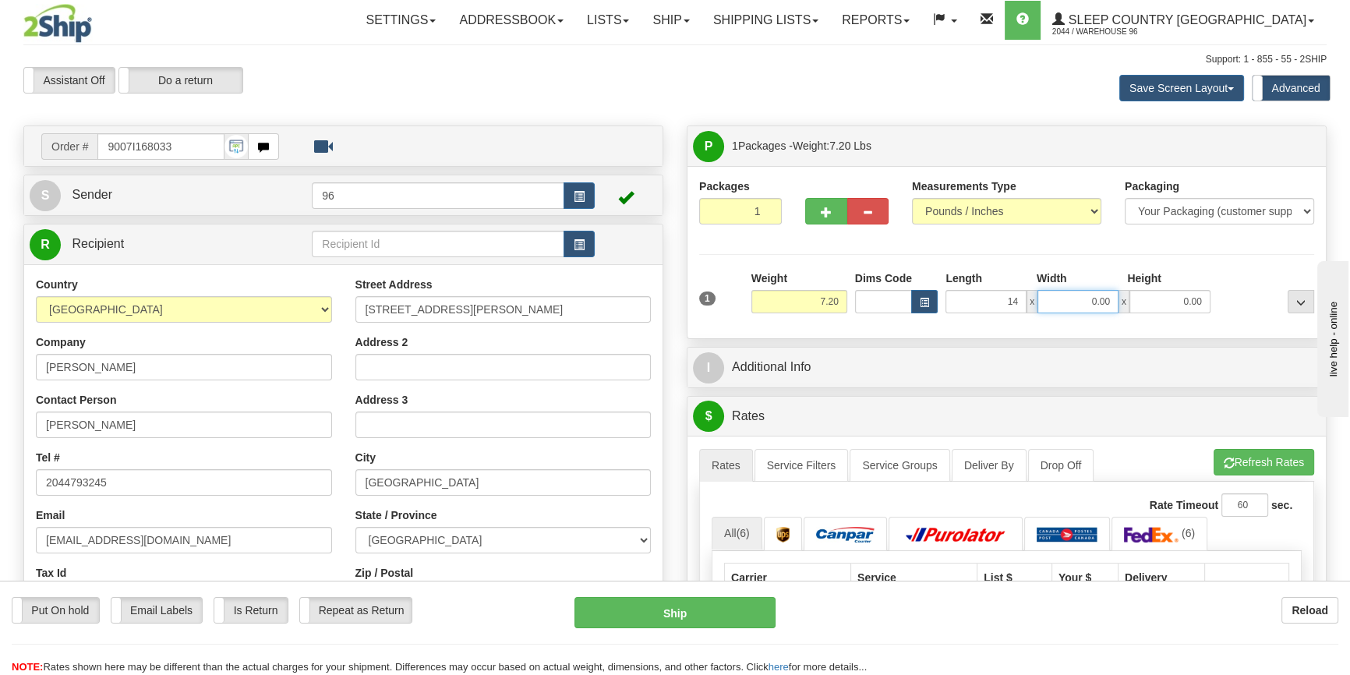
type input "14.00"
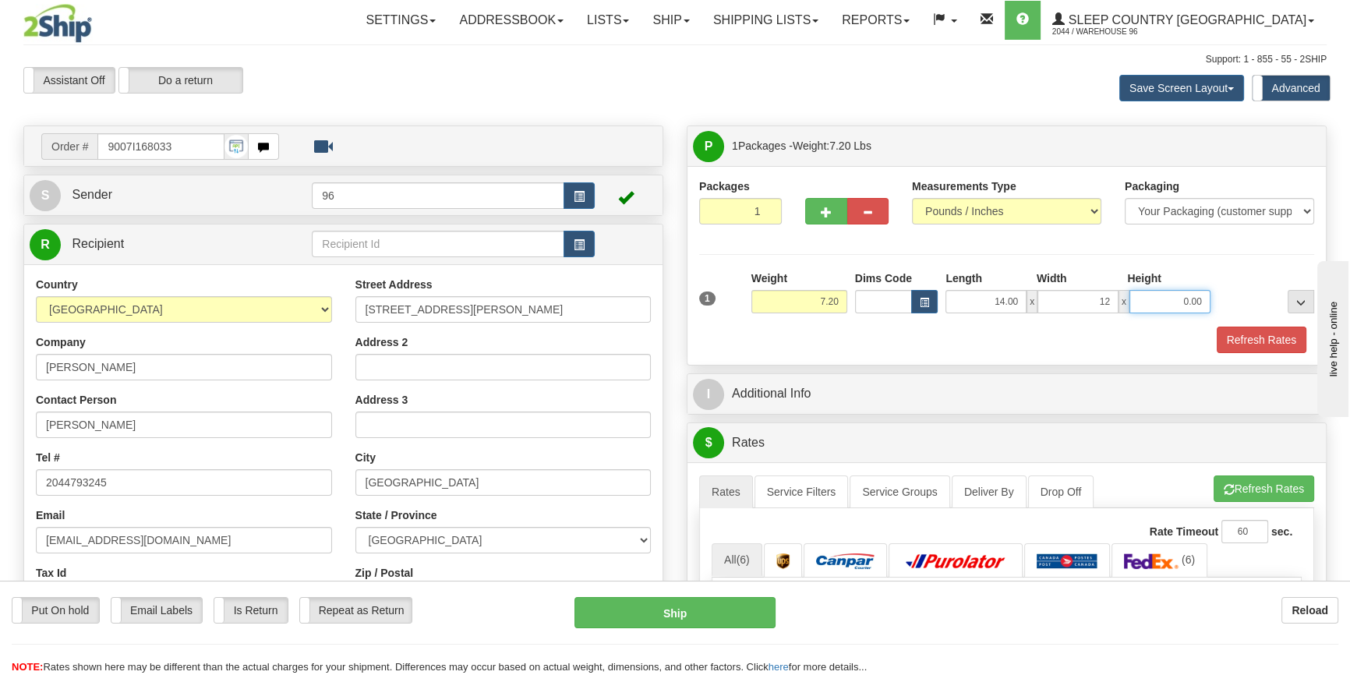
type input "12.00"
type input "5.00"
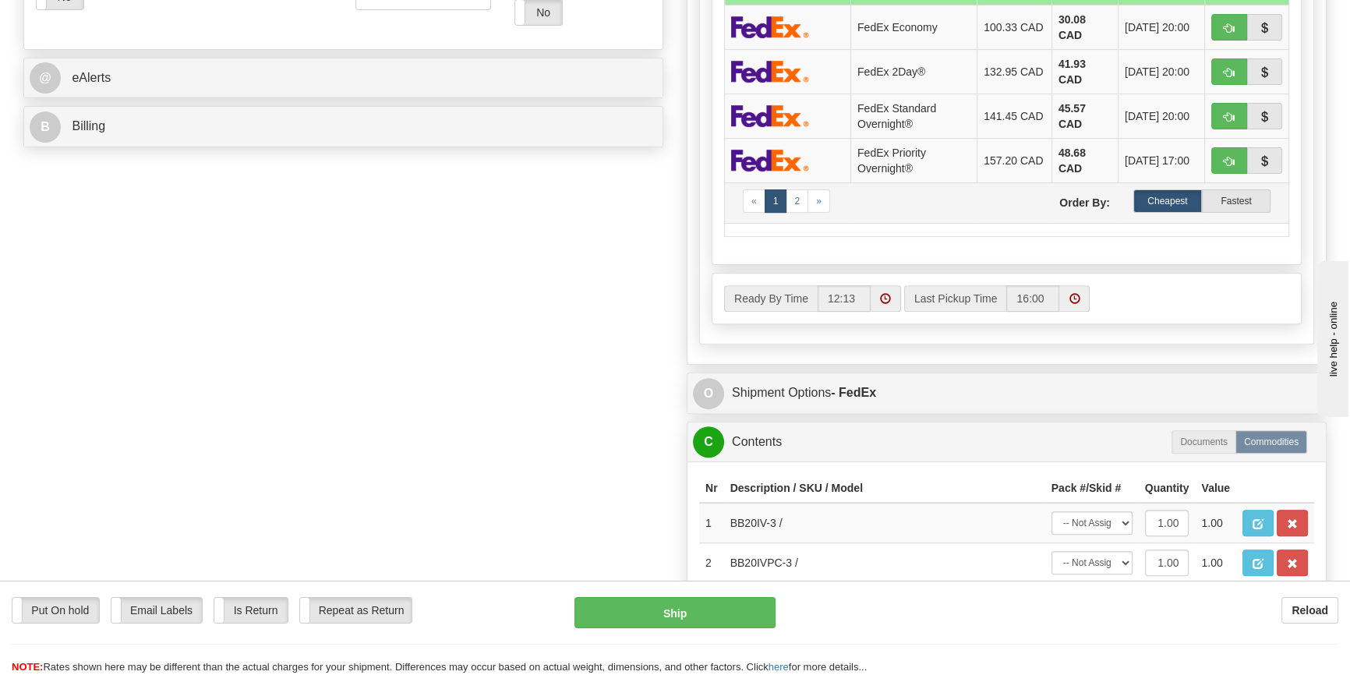
scroll to position [779, 0]
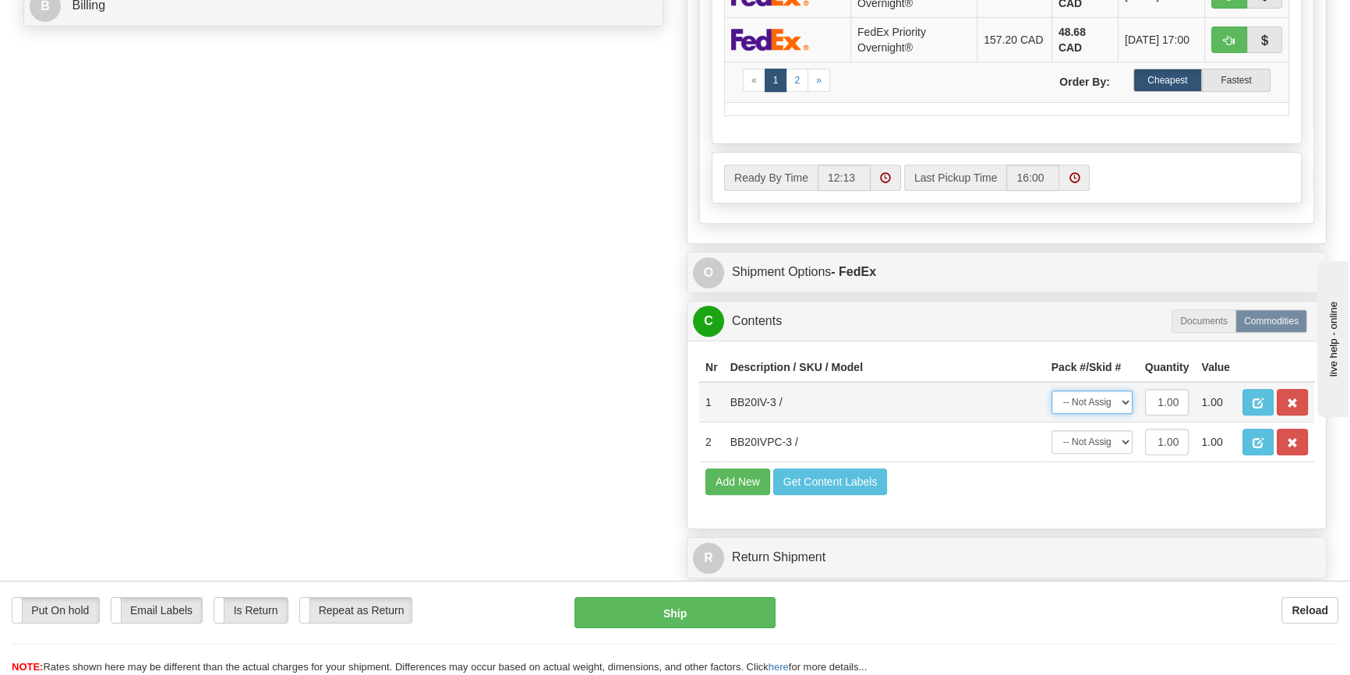
click at [1082, 397] on select "-- Not Assigned -- Package 1" at bounding box center [1091, 401] width 81 height 23
select select "0"
click at [1051, 390] on select "-- Not Assigned -- Package 1" at bounding box center [1091, 401] width 81 height 23
click at [1106, 437] on select "-- Not Assigned -- Package 1" at bounding box center [1091, 441] width 81 height 23
select select "0"
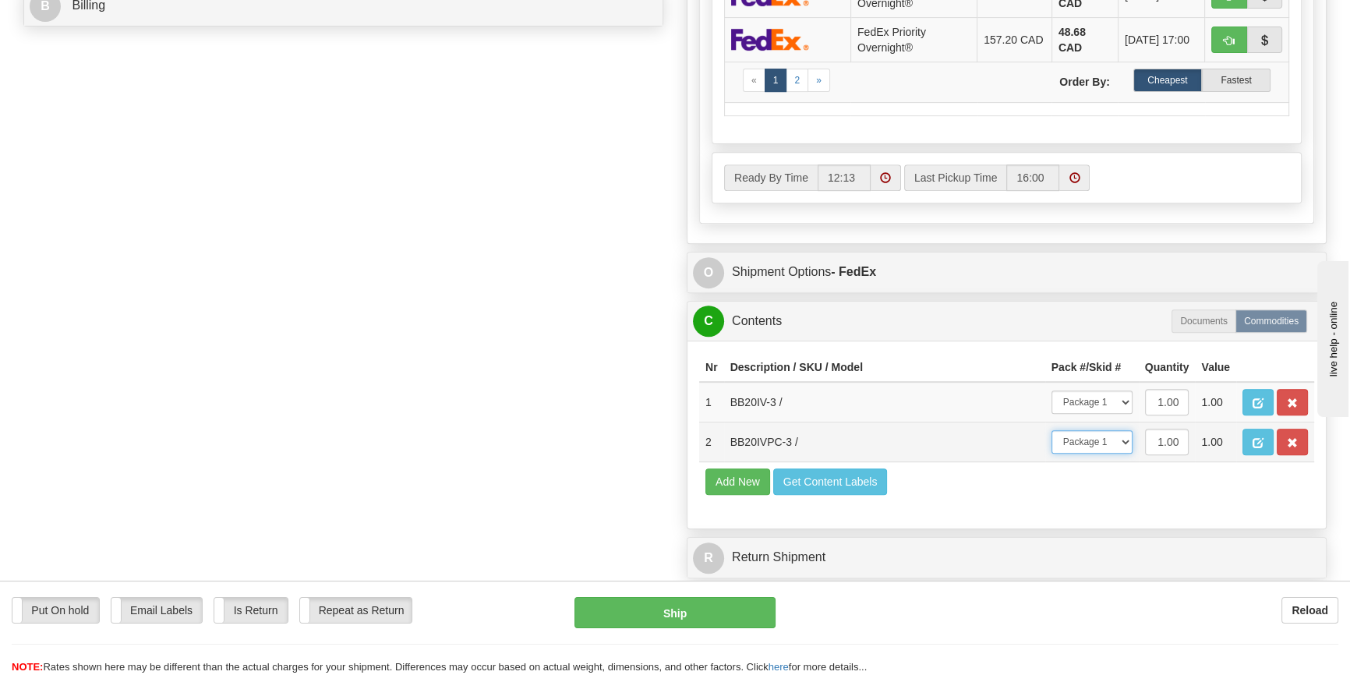
click at [1051, 430] on select "-- Not Assigned -- Package 1" at bounding box center [1091, 441] width 81 height 23
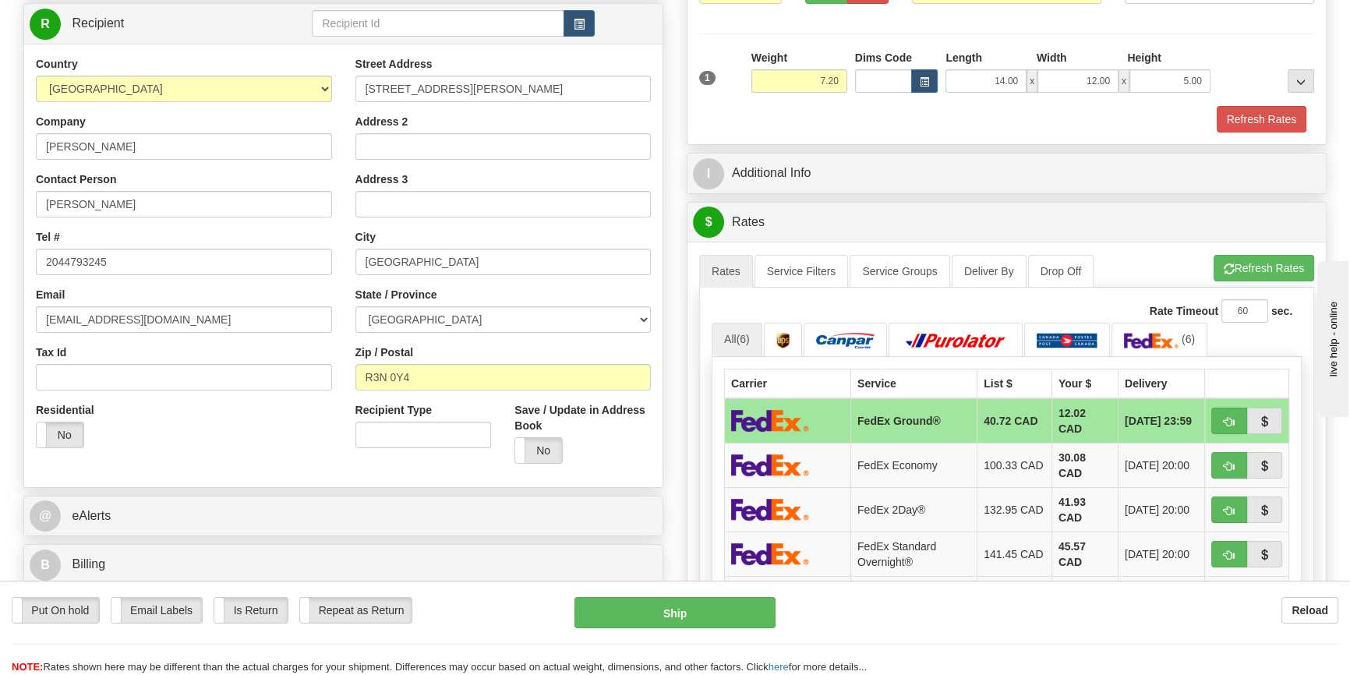
scroll to position [212, 0]
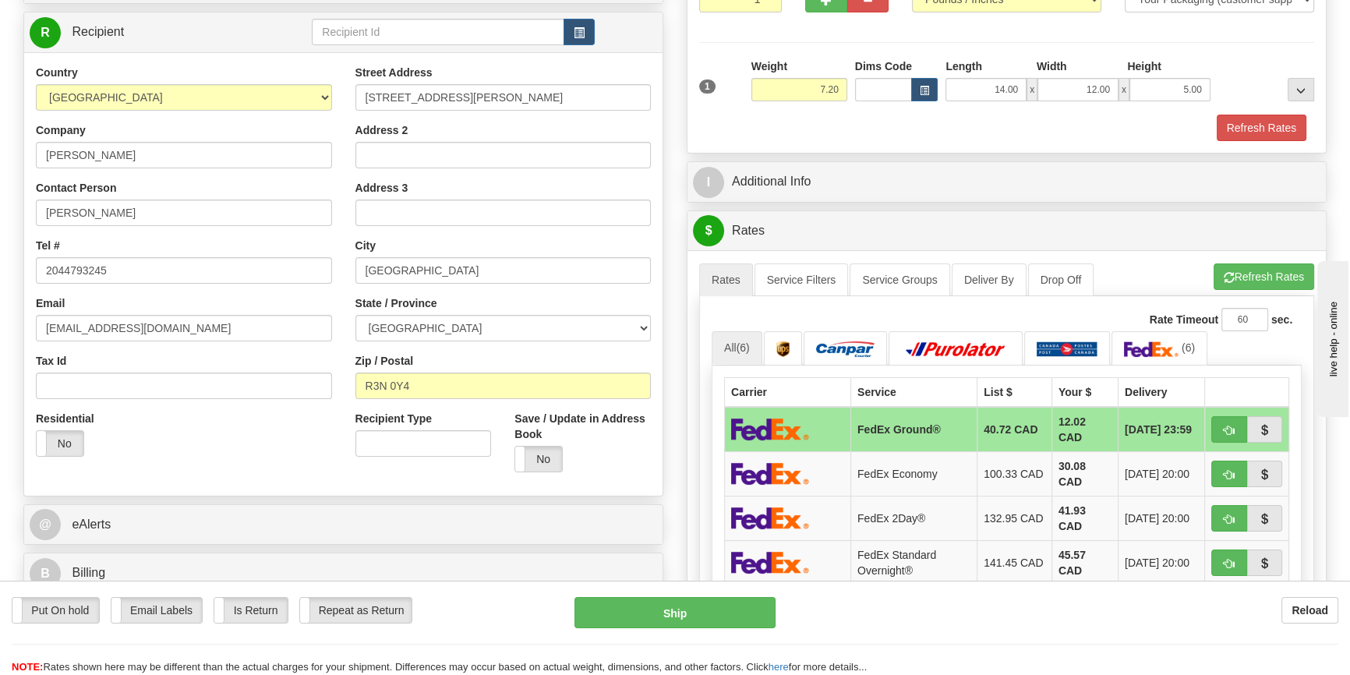
click at [1265, 259] on div "A change has been made which could impact your rate estimate. To ensure the est…" at bounding box center [1006, 529] width 638 height 559
click at [1258, 265] on button "Refresh Rates" at bounding box center [1263, 276] width 101 height 26
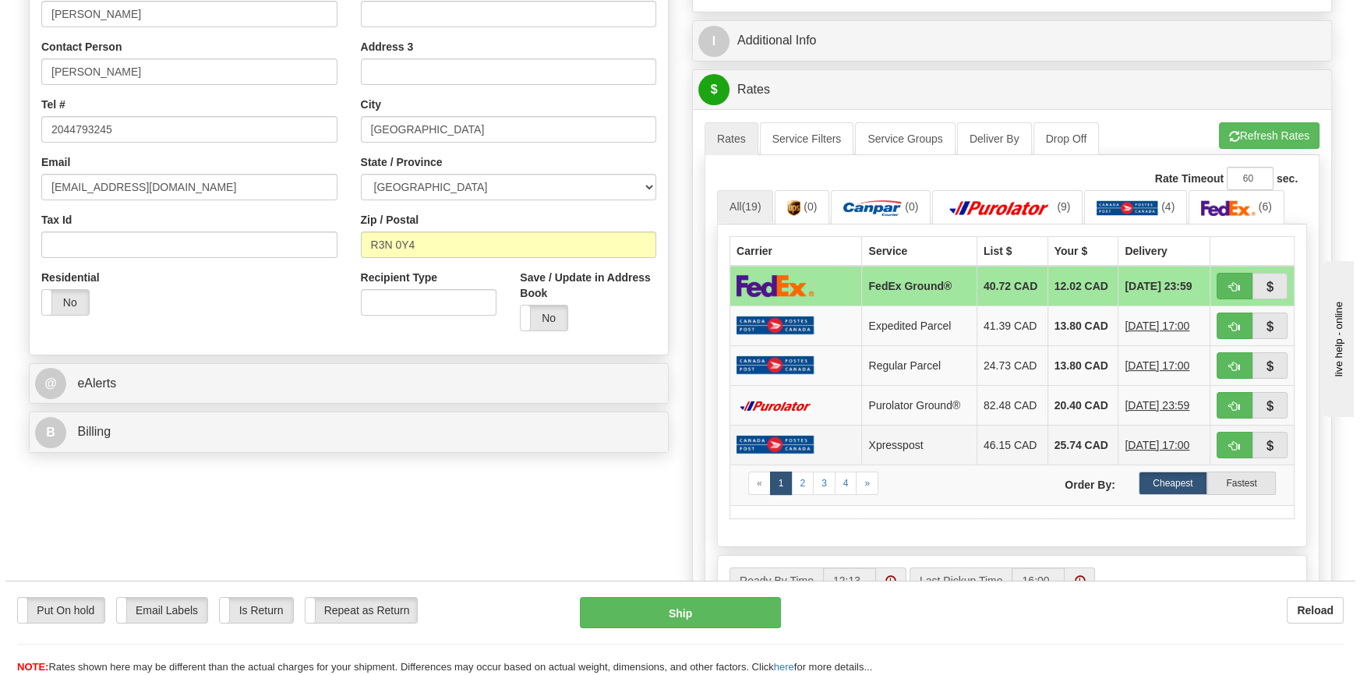
scroll to position [354, 0]
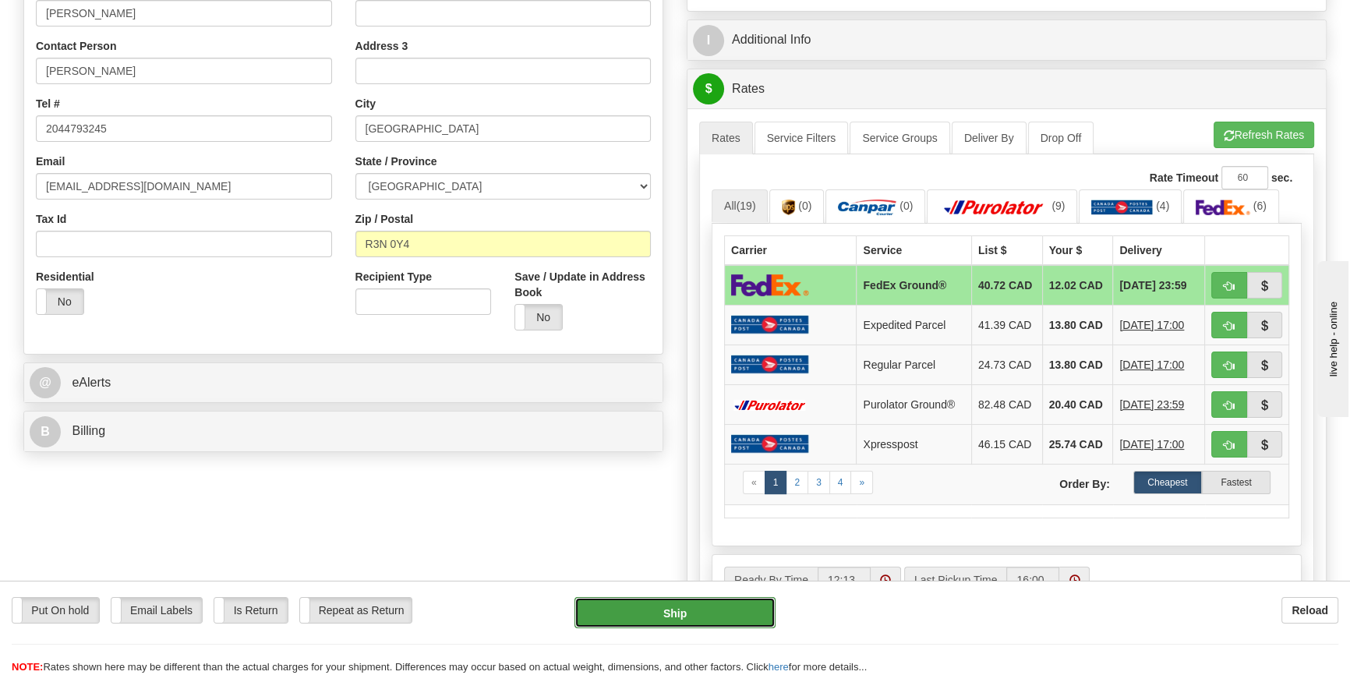
click at [710, 609] on button "Ship" at bounding box center [675, 612] width 202 height 31
type input "92"
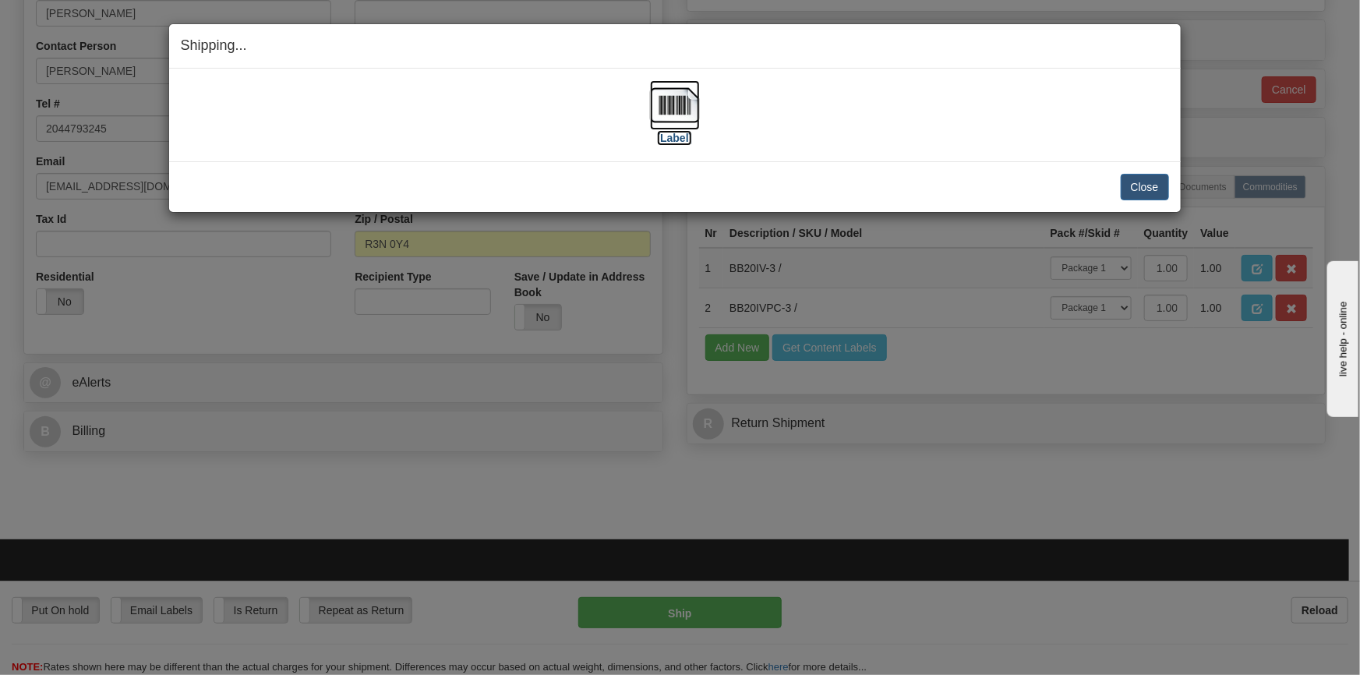
click at [670, 93] on img at bounding box center [675, 105] width 50 height 50
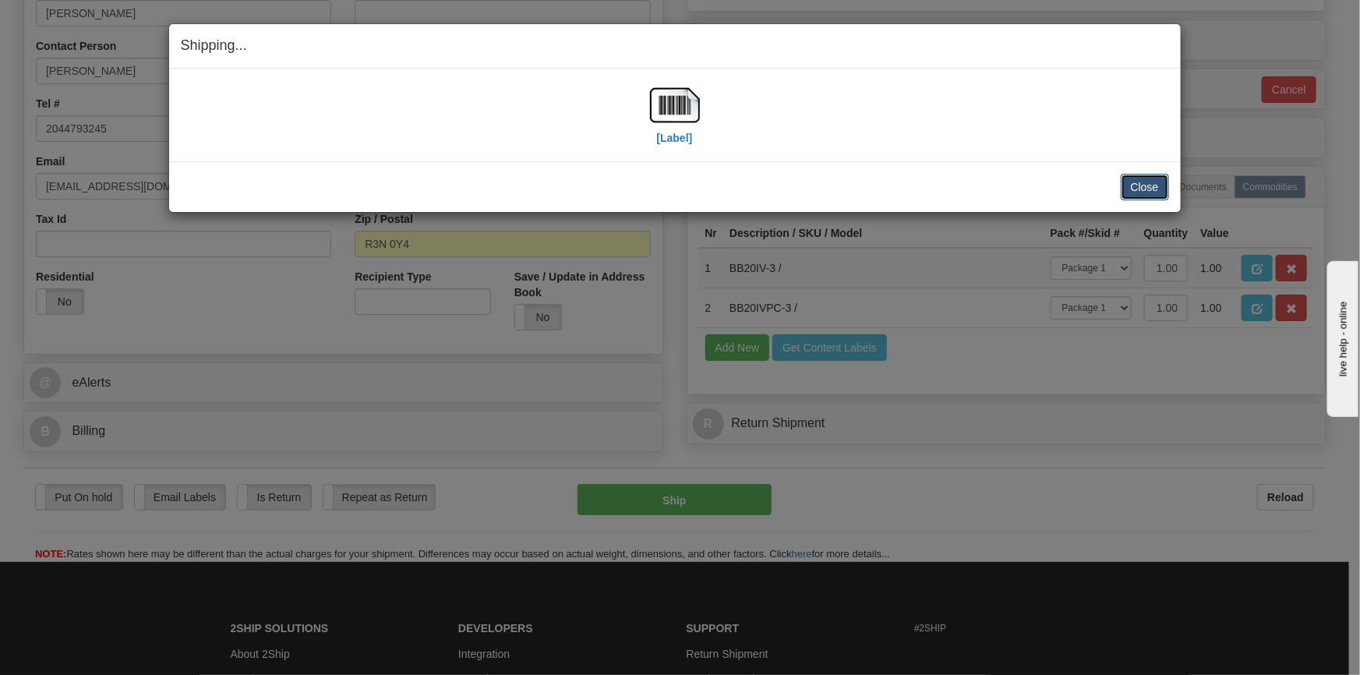
drag, startPoint x: 1130, startPoint y: 195, endPoint x: 1134, endPoint y: 183, distance: 12.3
click at [1131, 185] on button "Close" at bounding box center [1145, 187] width 48 height 26
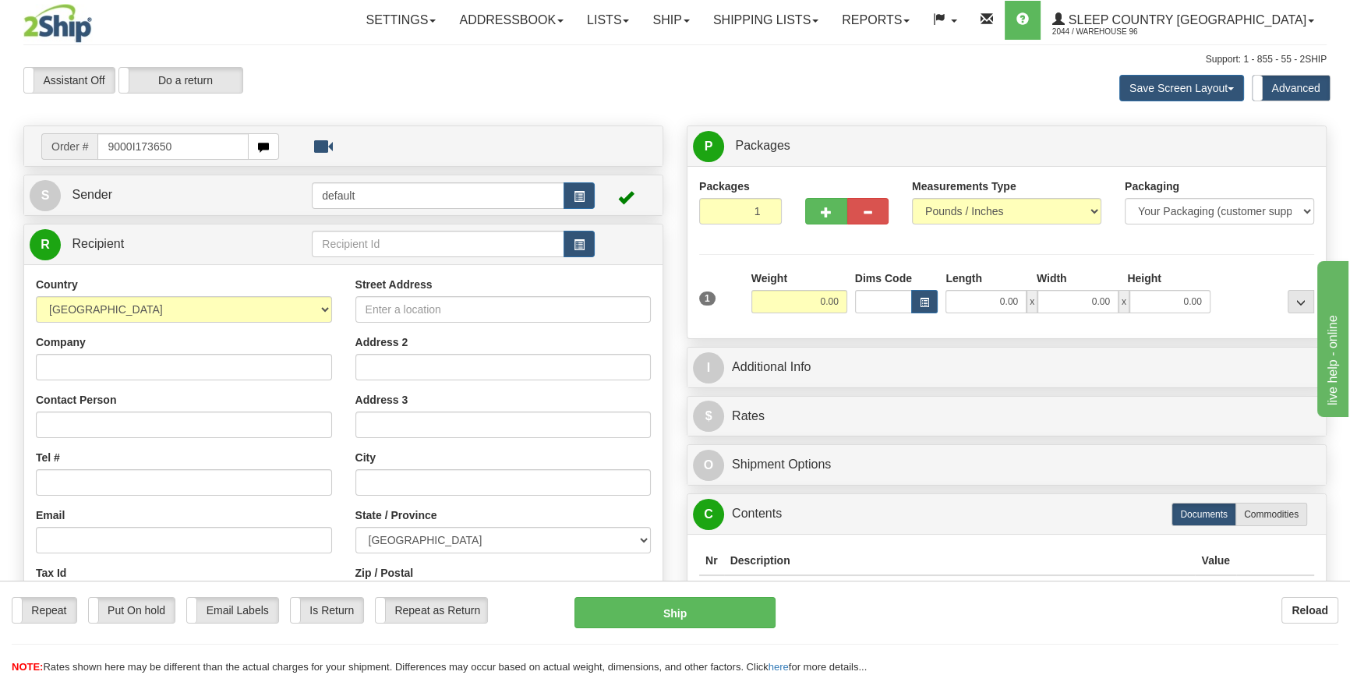
type input "9000I173650"
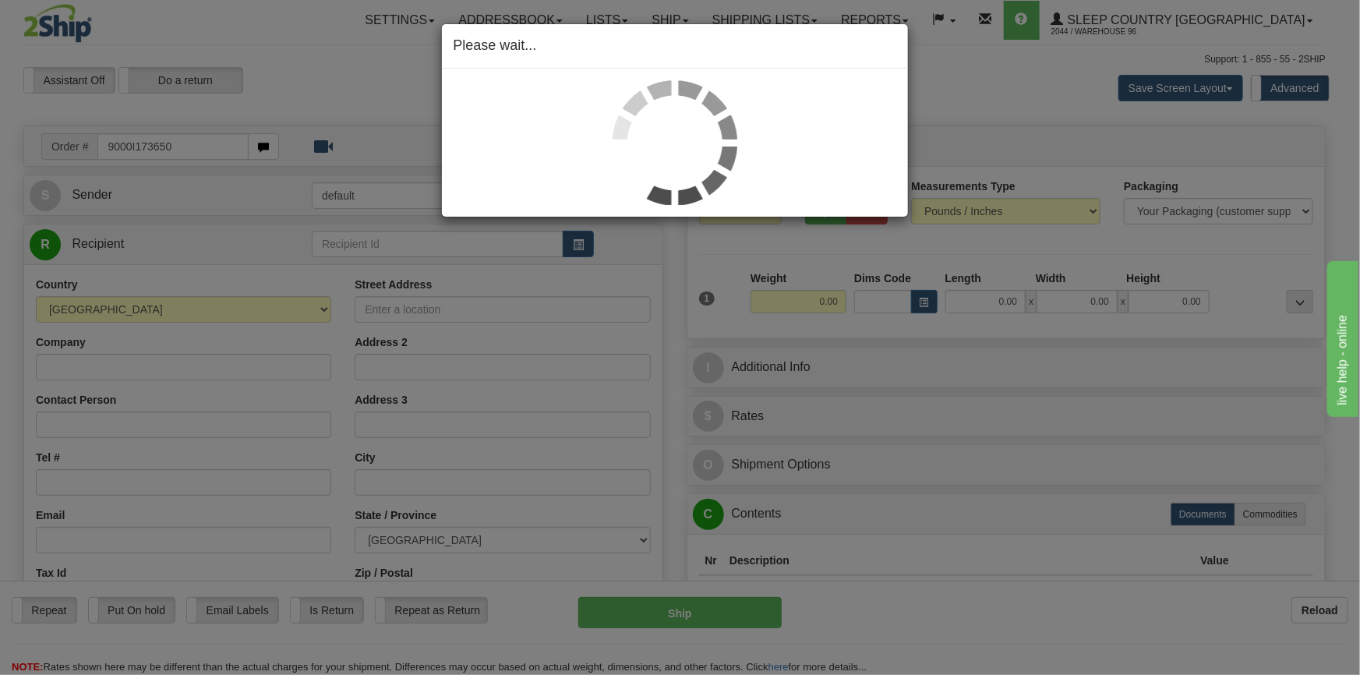
click at [974, 307] on div "Please wait..." at bounding box center [680, 337] width 1360 height 675
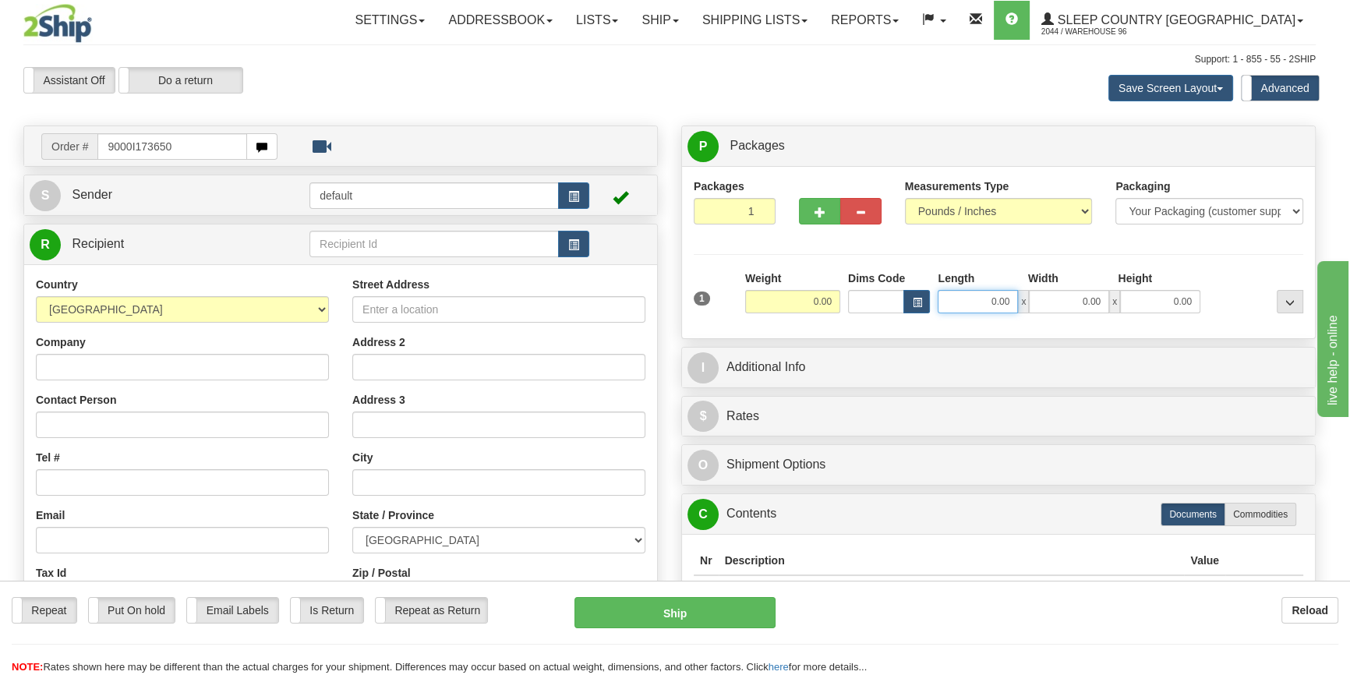
click at [975, 305] on input "0.00" at bounding box center [977, 301] width 80 height 23
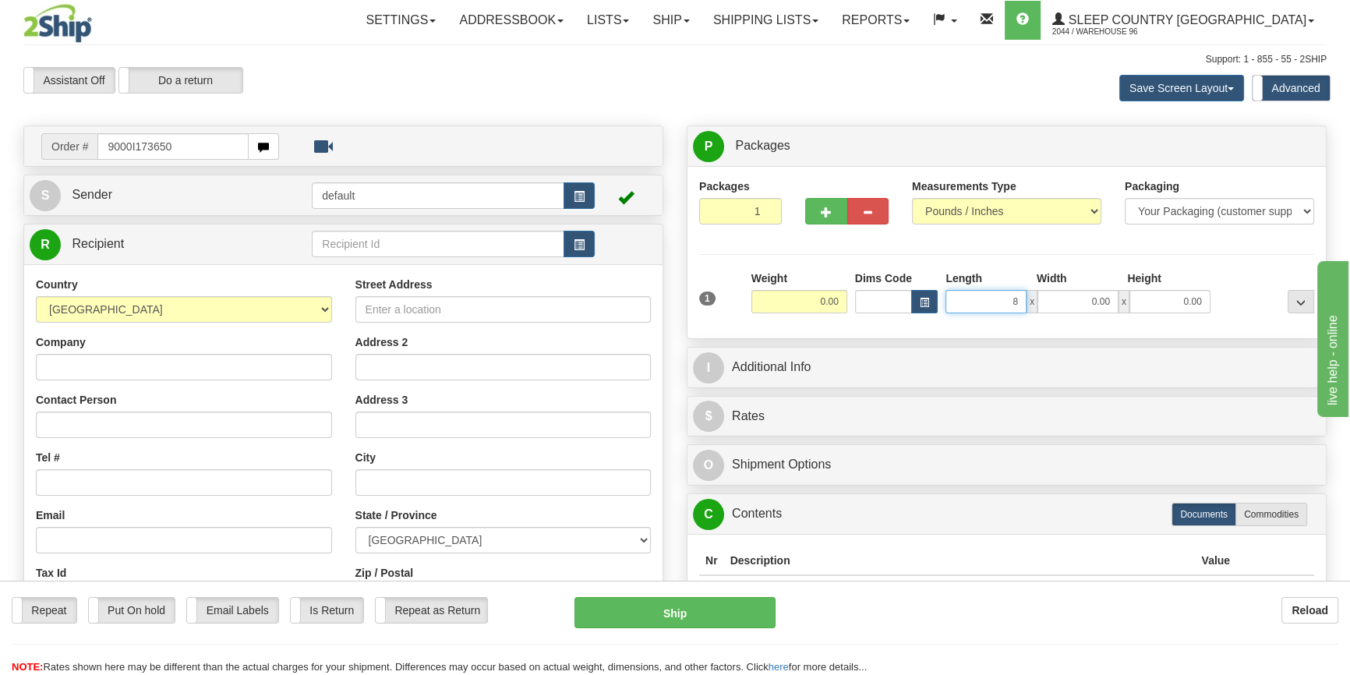
type input "81"
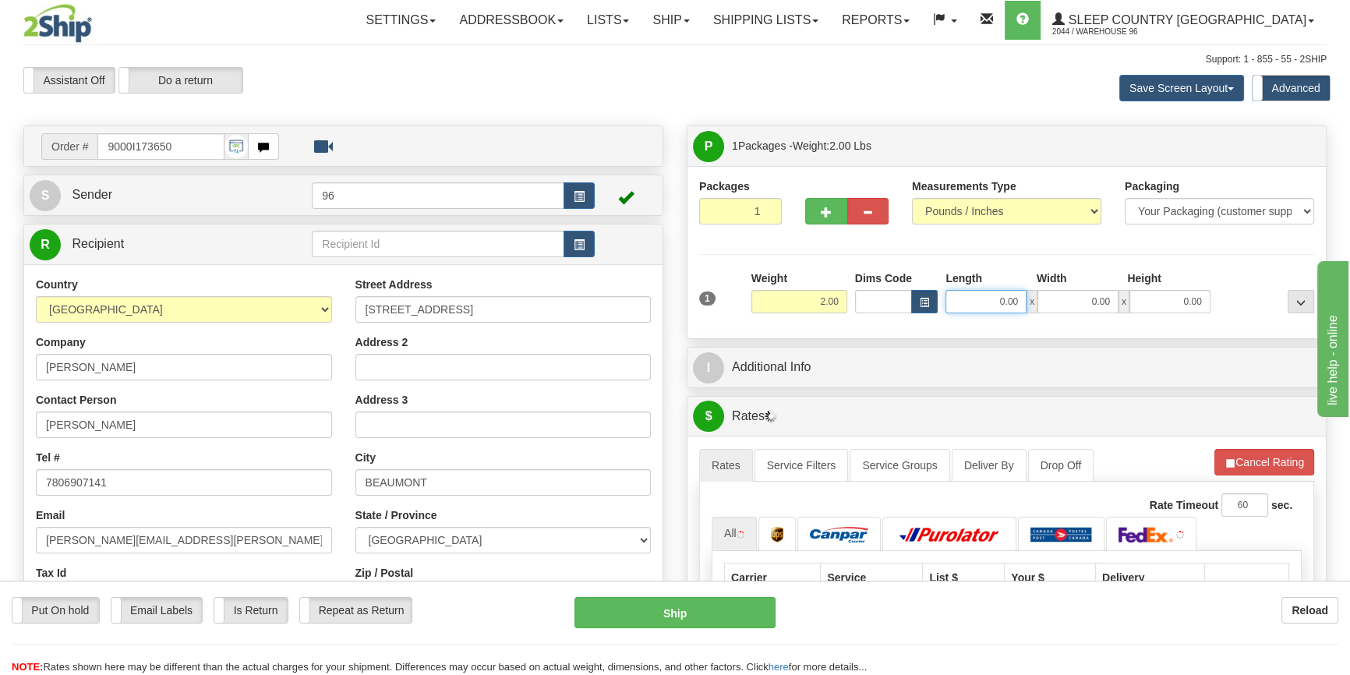
click at [980, 306] on input "0.00" at bounding box center [985, 301] width 81 height 23
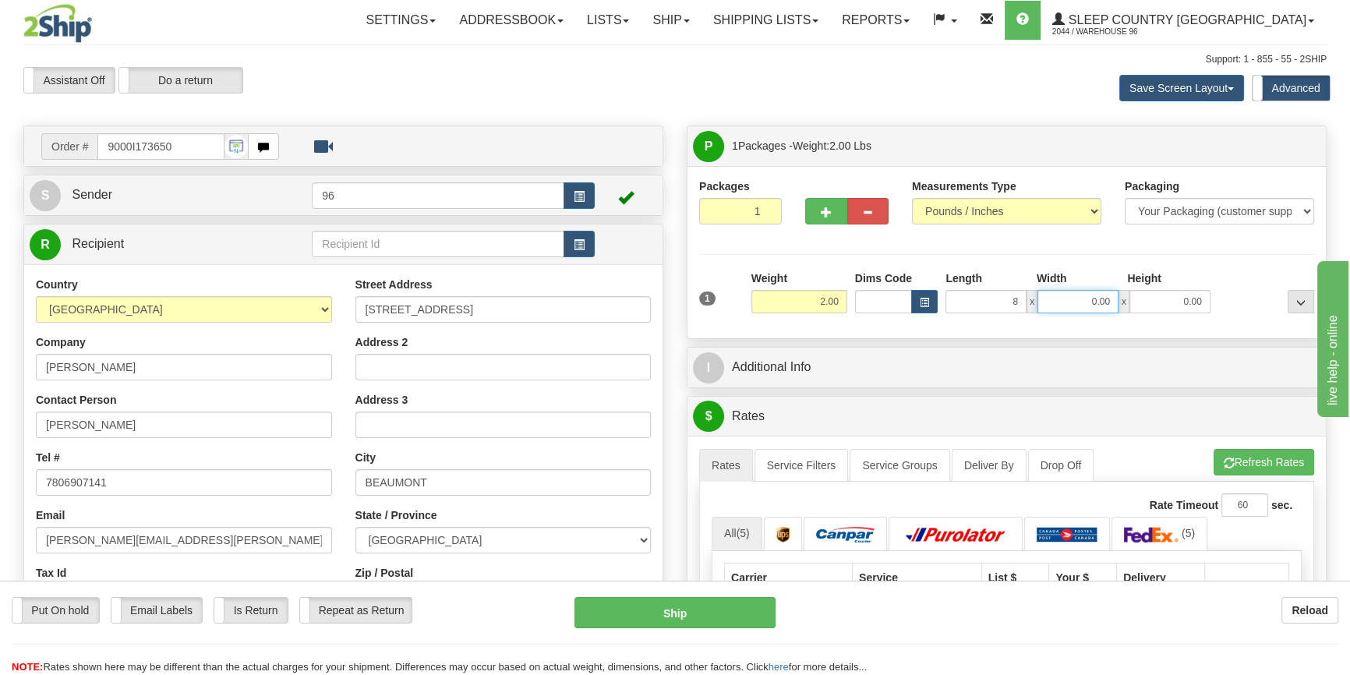
type input "8.00"
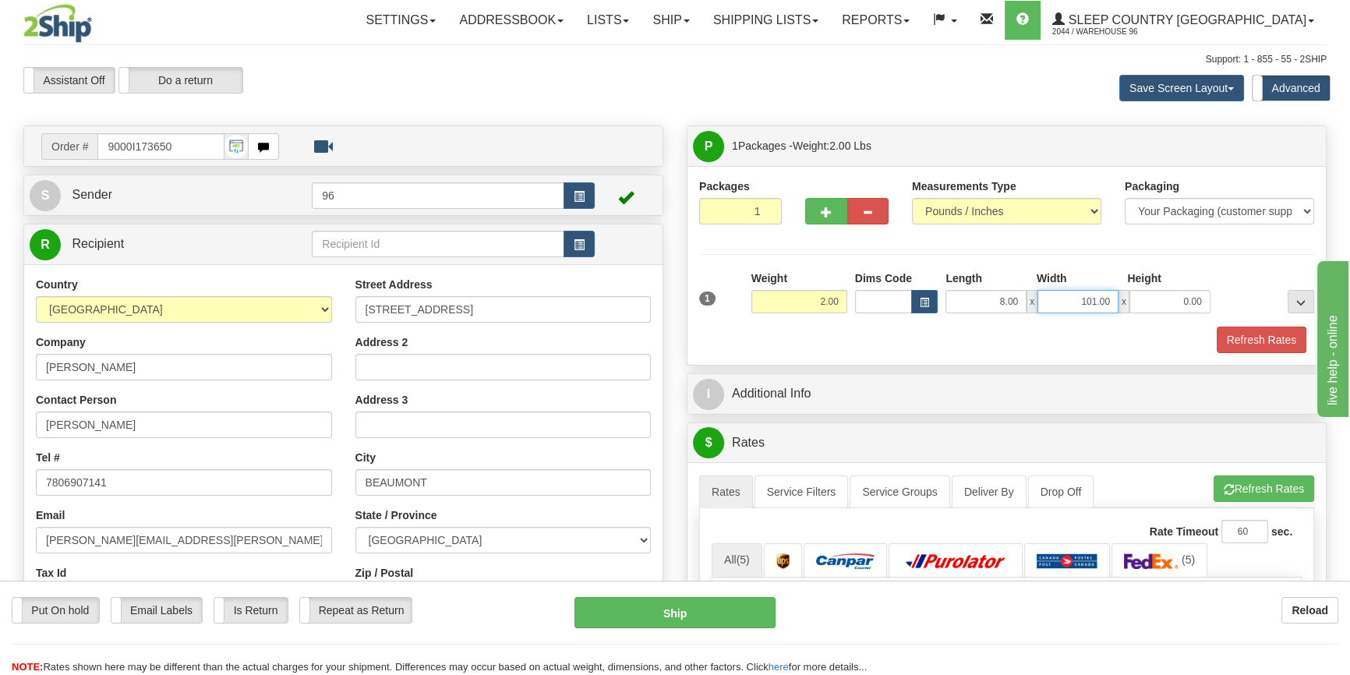
click at [1099, 303] on input "101.00" at bounding box center [1077, 301] width 81 height 23
type input "10.00"
type input "3.00"
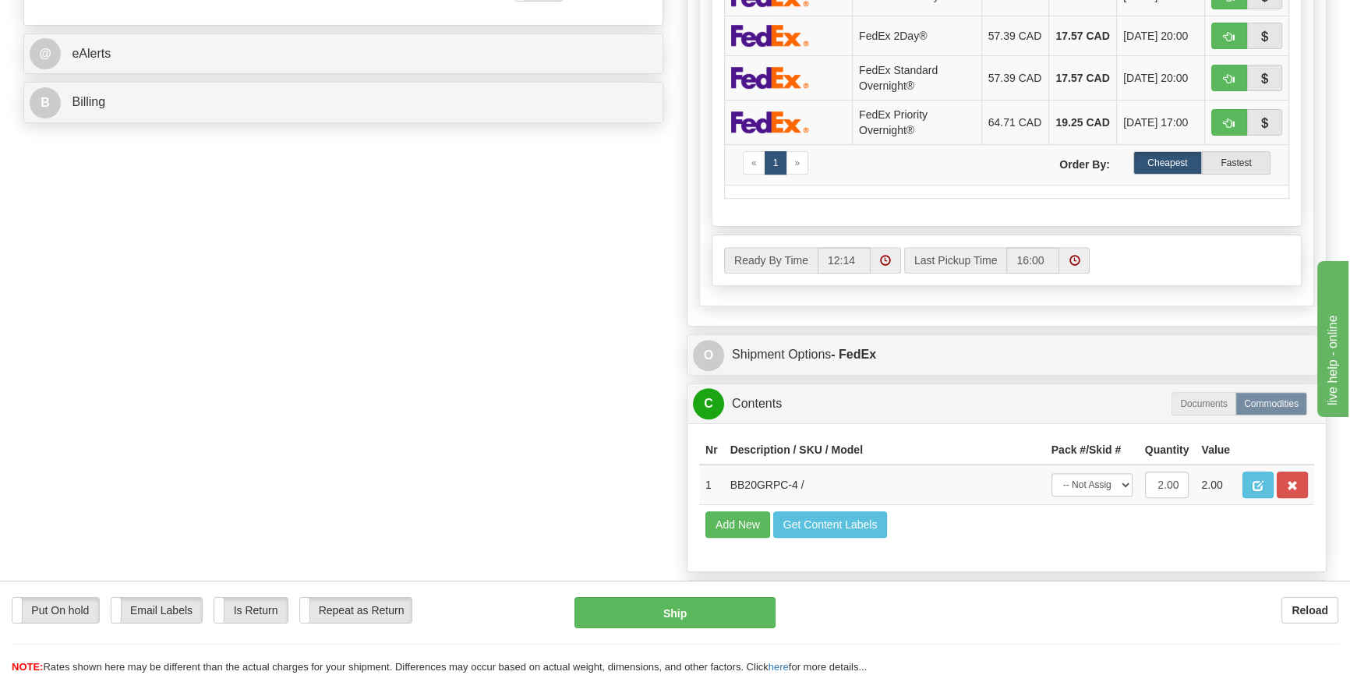
scroll to position [708, 0]
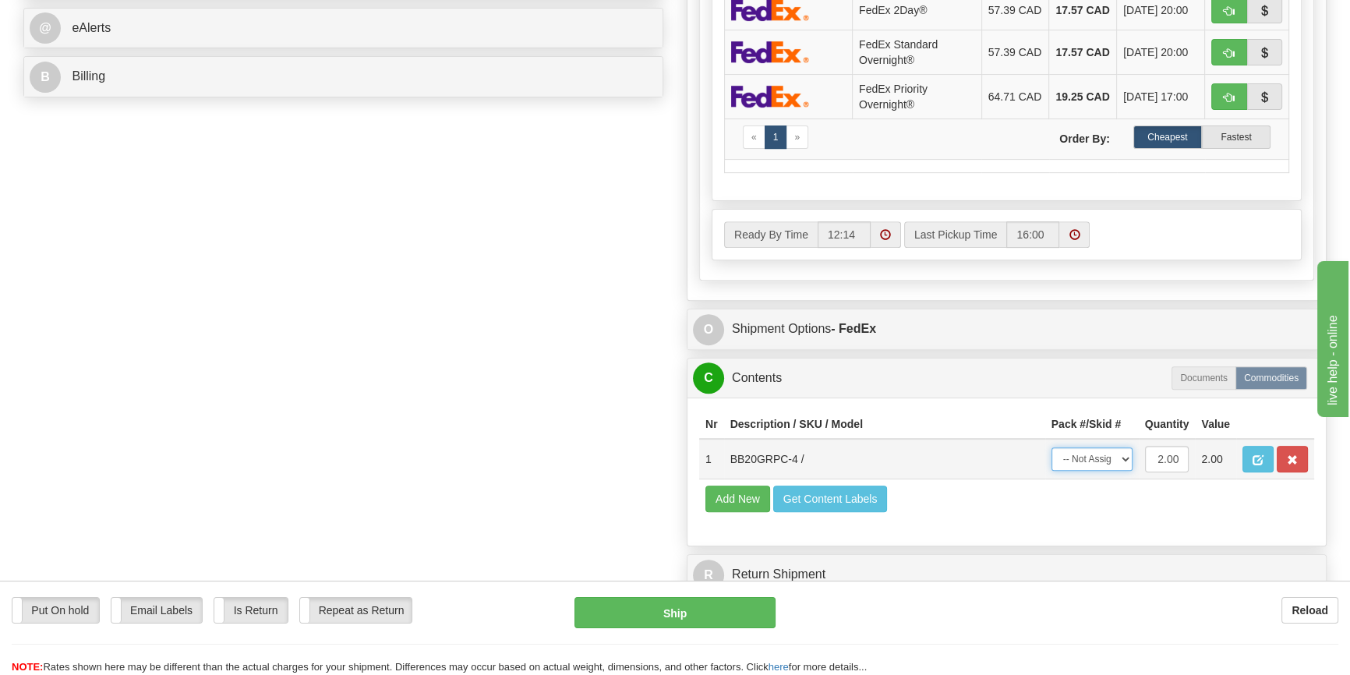
click at [1103, 461] on select "-- Not Assigned -- Package 1" at bounding box center [1091, 458] width 81 height 23
click at [1110, 471] on select "-- Not Assigned -- Package 1" at bounding box center [1091, 458] width 81 height 23
select select "0"
click at [1051, 460] on select "-- Not Assigned -- Package 1" at bounding box center [1091, 458] width 81 height 23
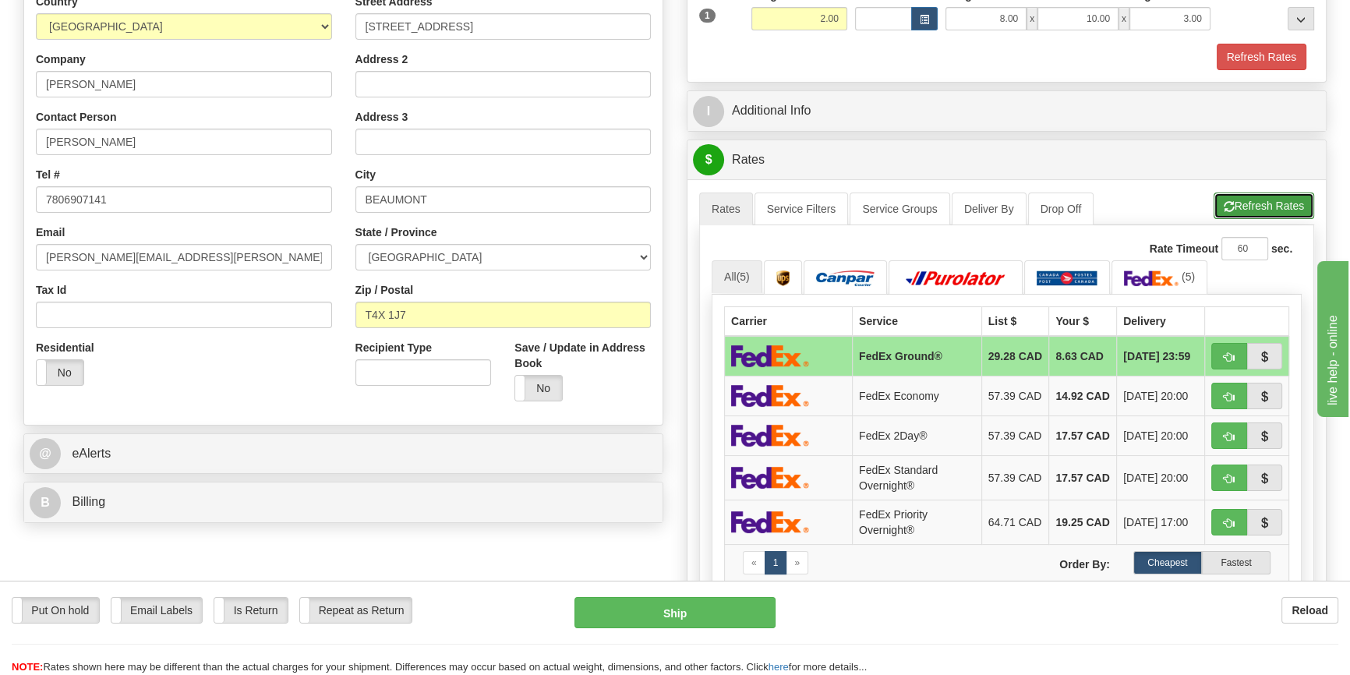
click at [1227, 211] on span "button" at bounding box center [1228, 207] width 11 height 10
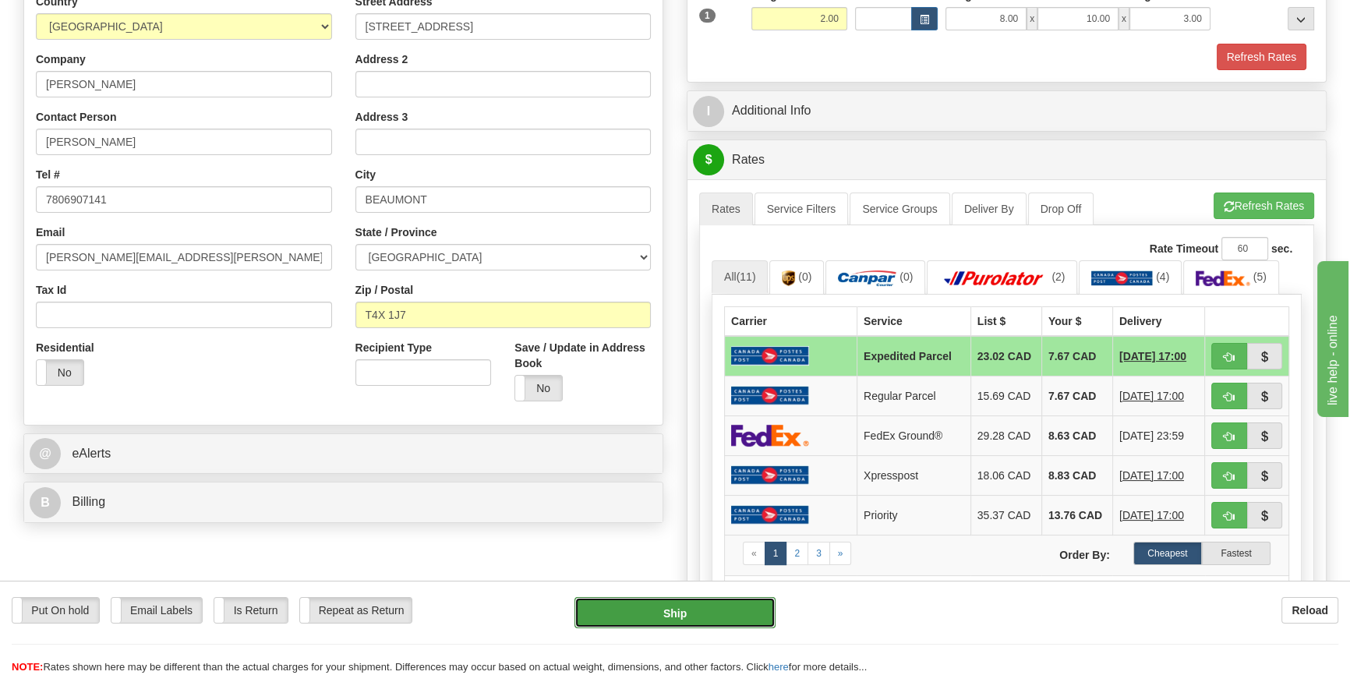
click at [723, 624] on button "Ship" at bounding box center [675, 612] width 202 height 31
type input "DOM.EP"
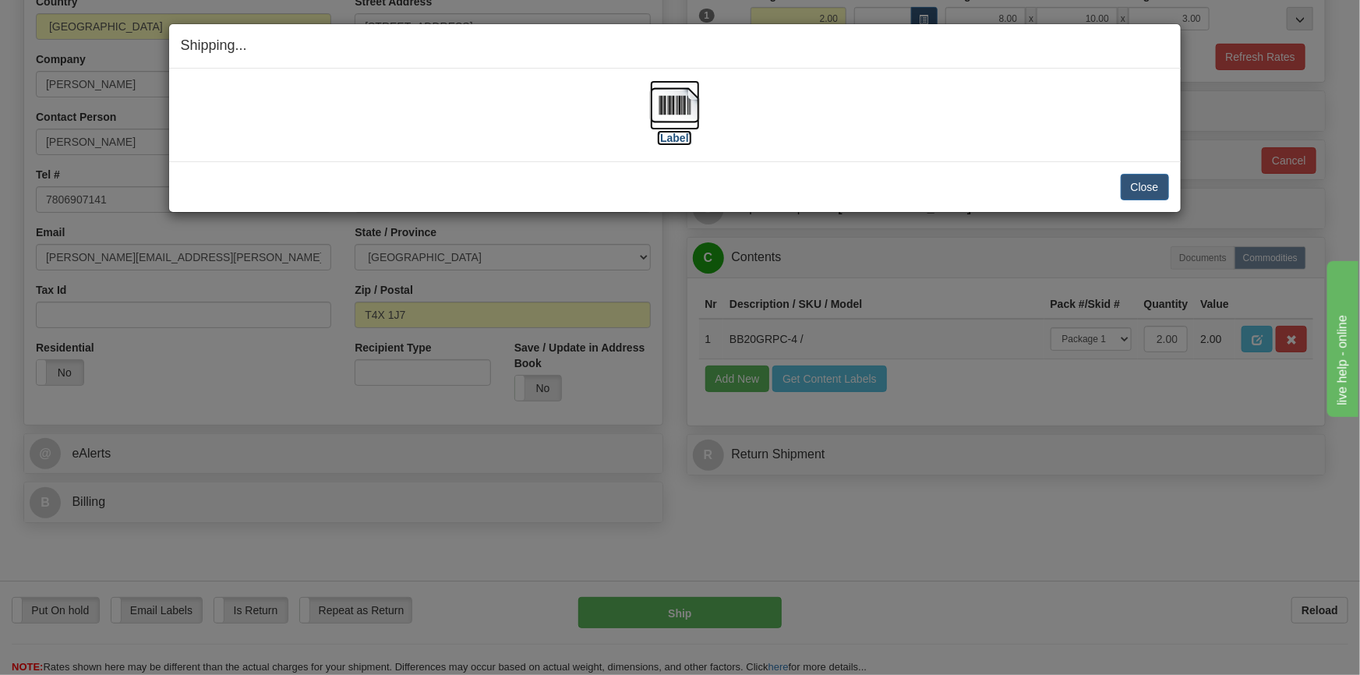
click at [687, 116] on img at bounding box center [675, 105] width 50 height 50
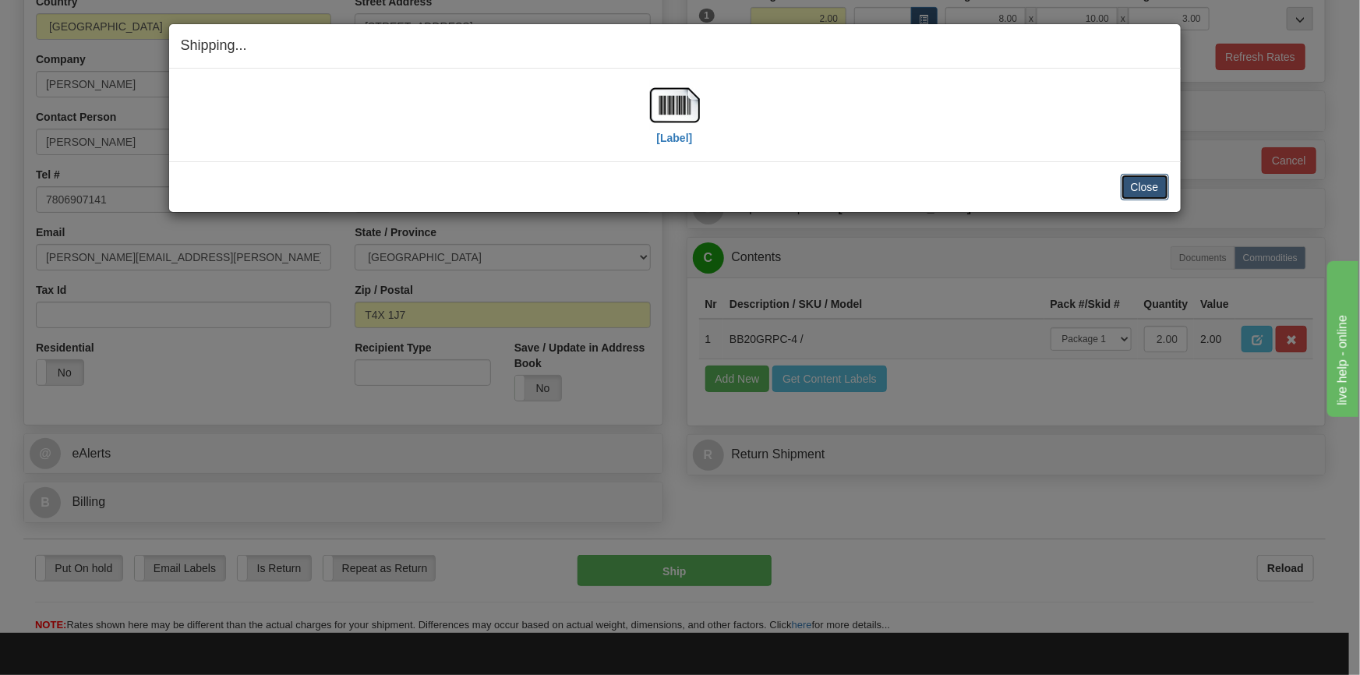
click at [1138, 191] on button "Close" at bounding box center [1145, 187] width 48 height 26
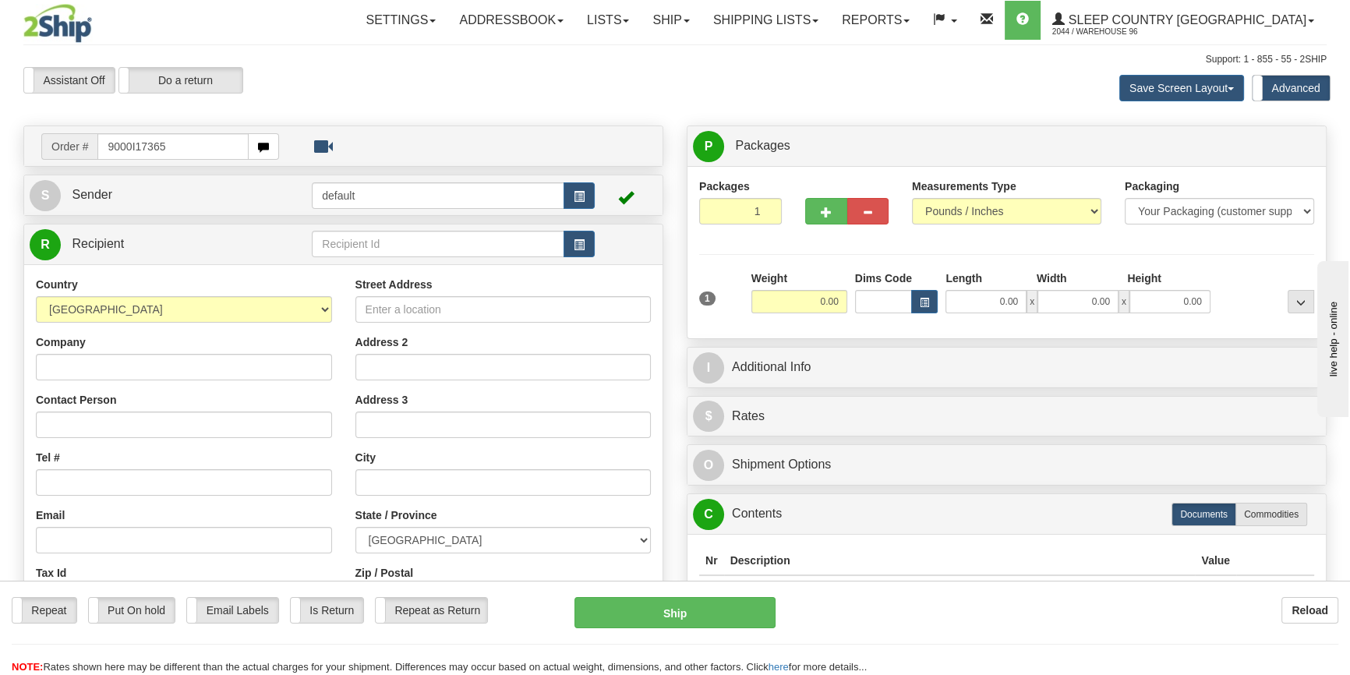
type input "9000I173650"
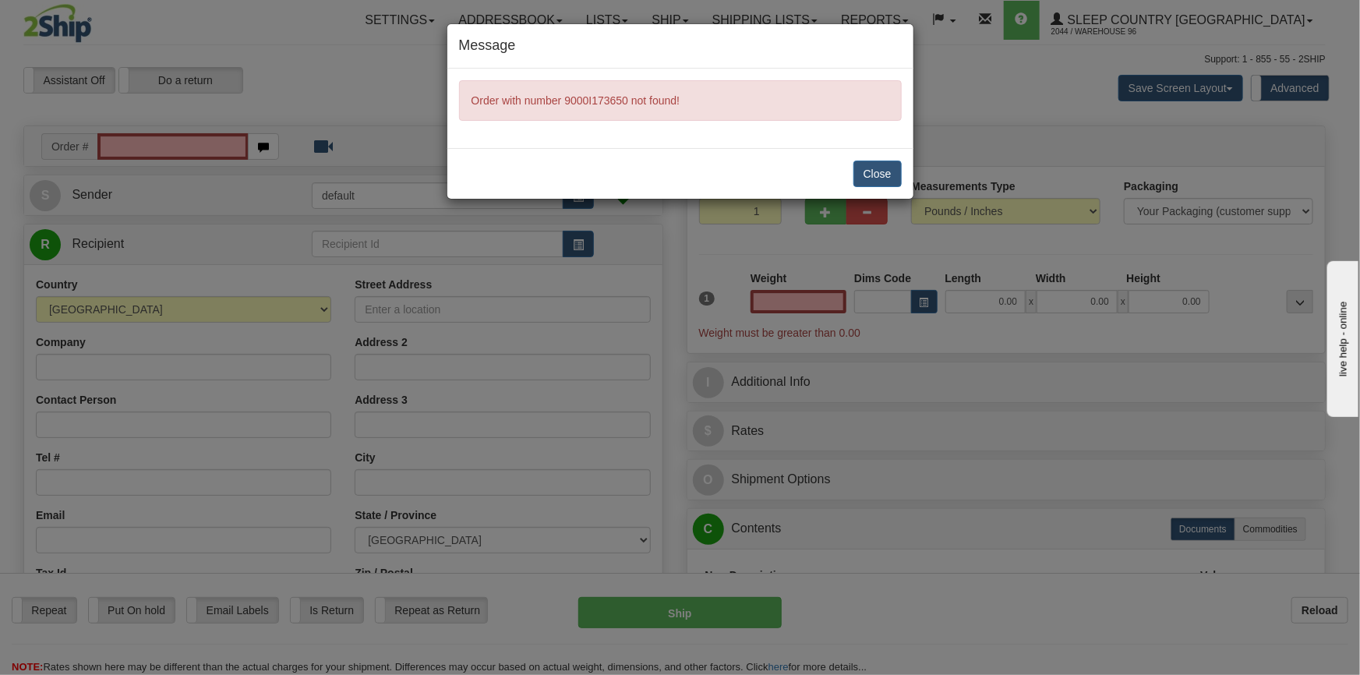
type input "0.00"
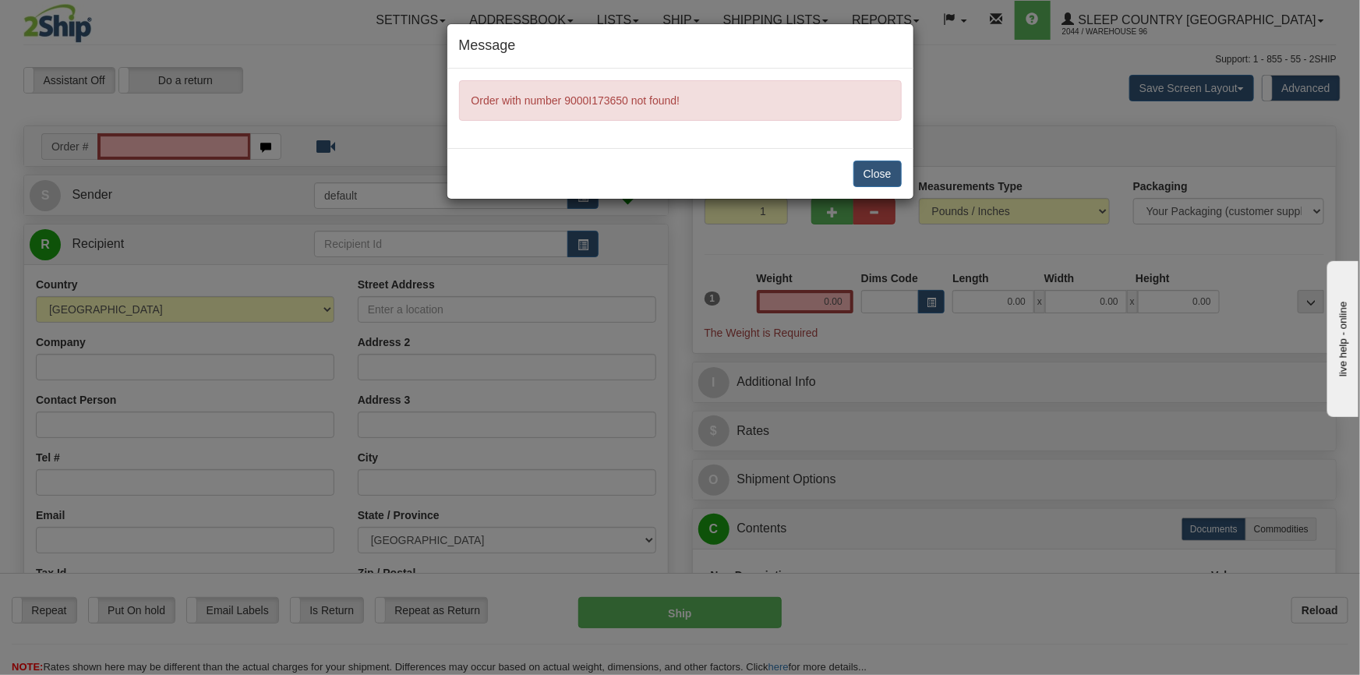
click at [911, 176] on div "Close" at bounding box center [680, 173] width 466 height 51
click at [896, 174] on button "Close" at bounding box center [877, 174] width 48 height 26
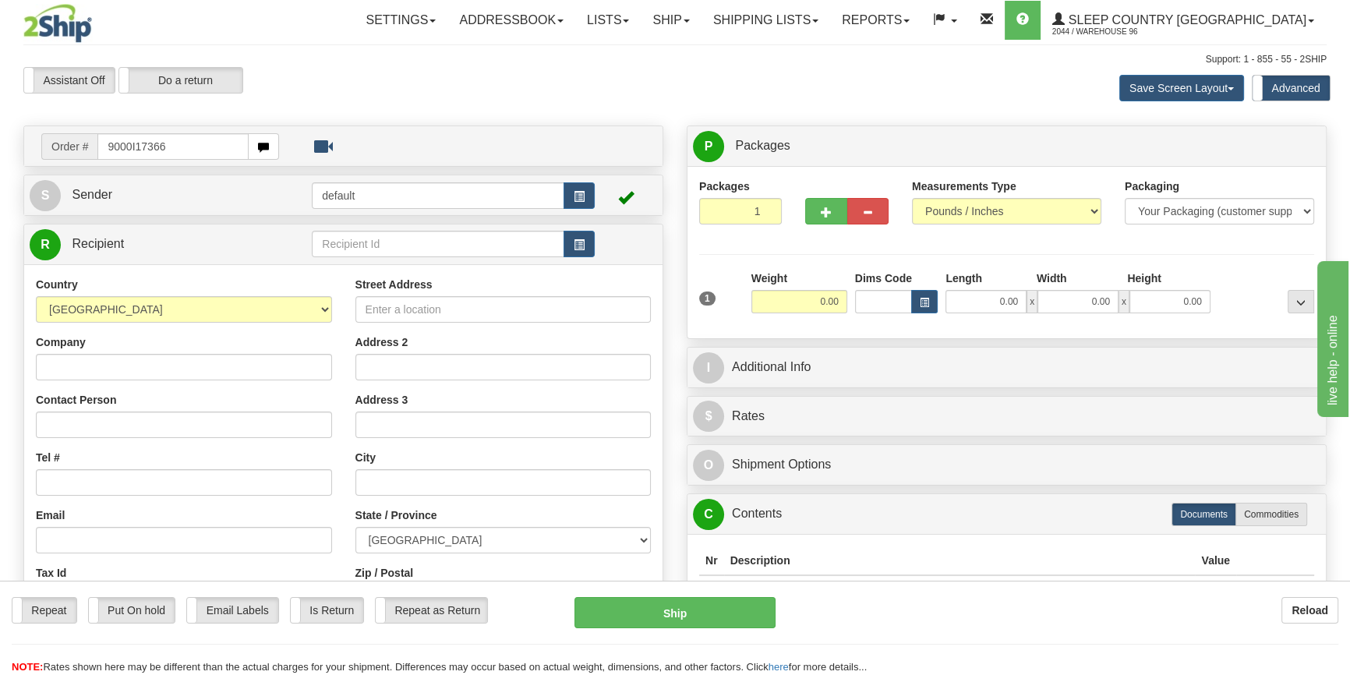
type input "9000I173661"
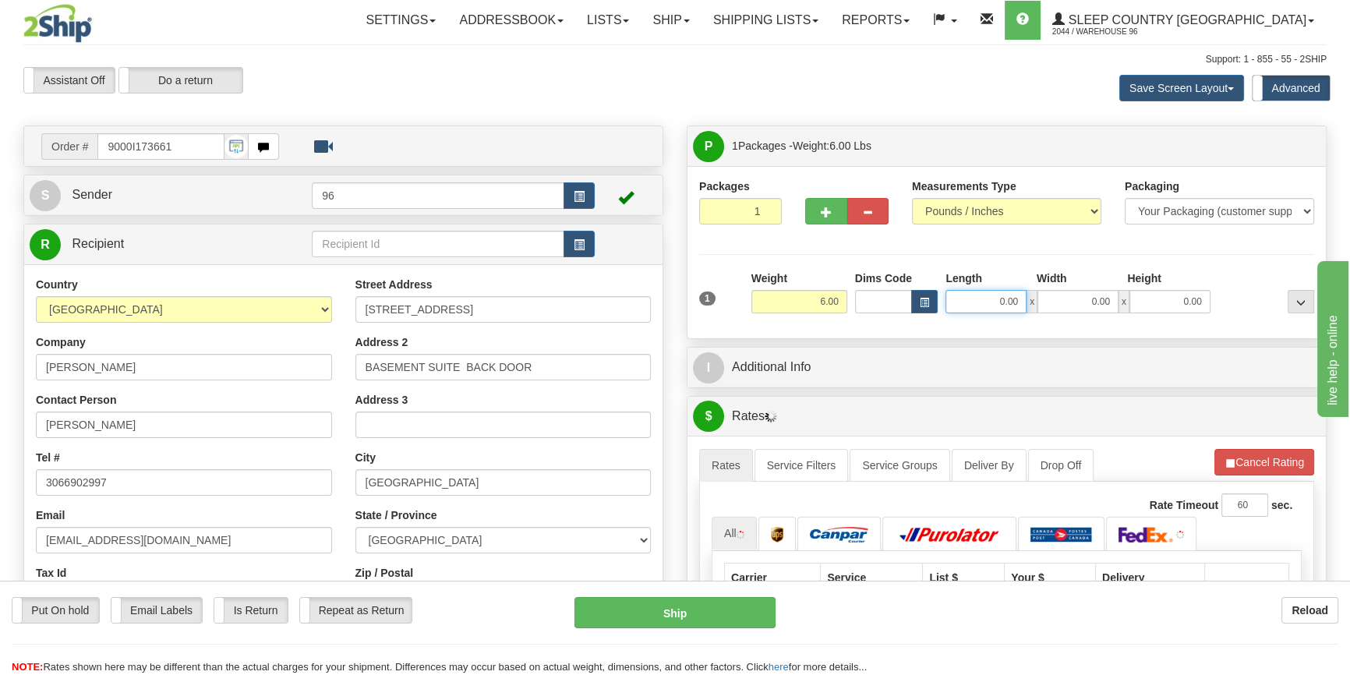
click at [1004, 291] on input "0.00" at bounding box center [985, 301] width 81 height 23
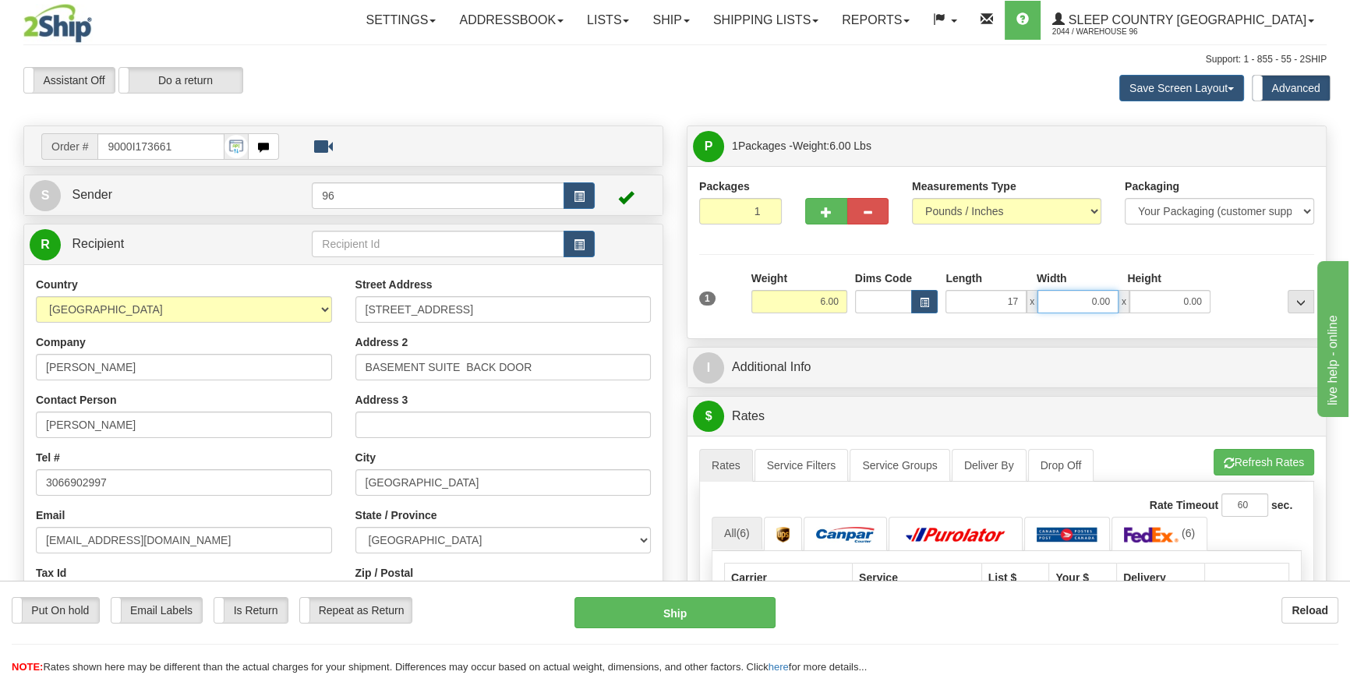
type input "17.00"
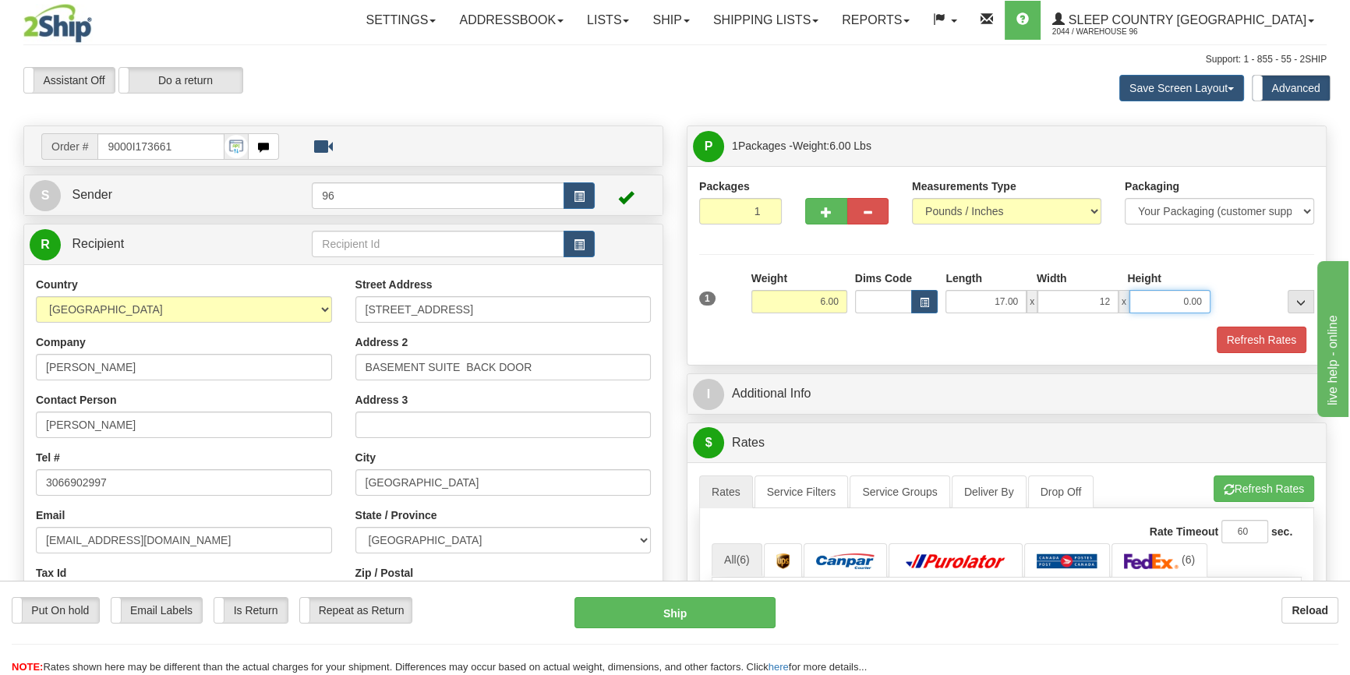
type input "12.00"
type input "6.00"
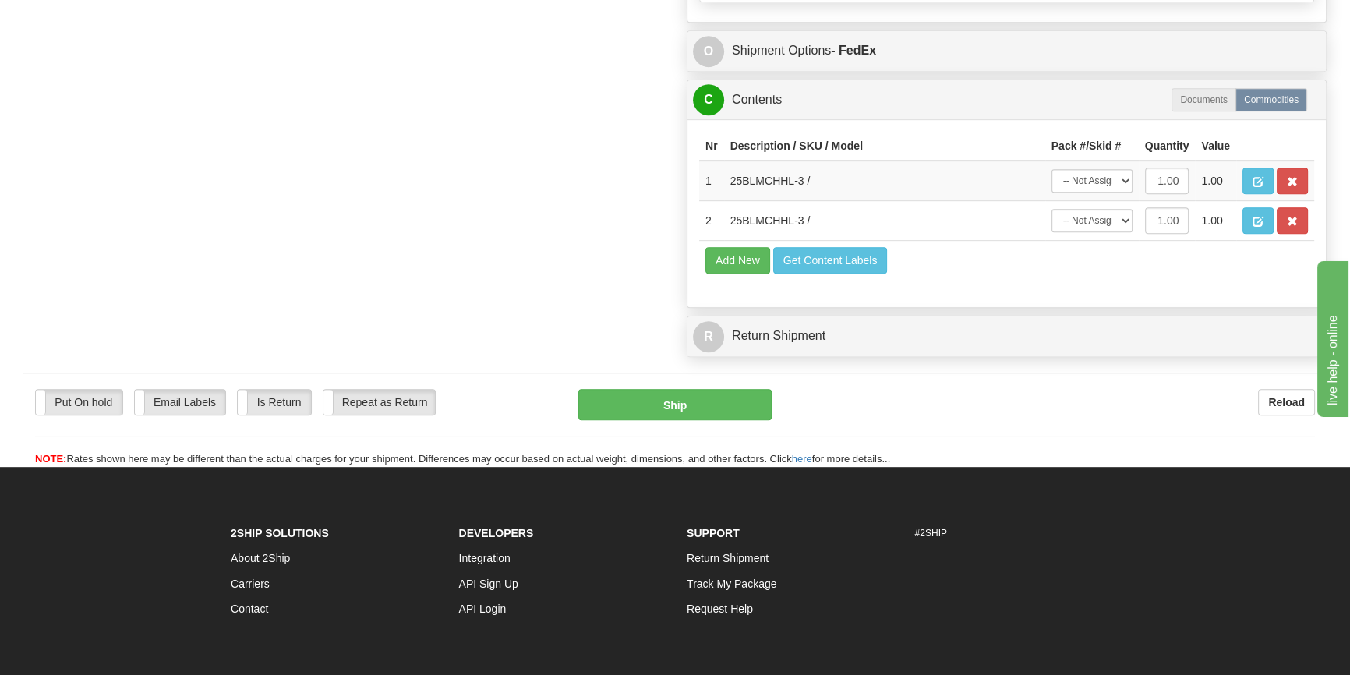
scroll to position [991, 0]
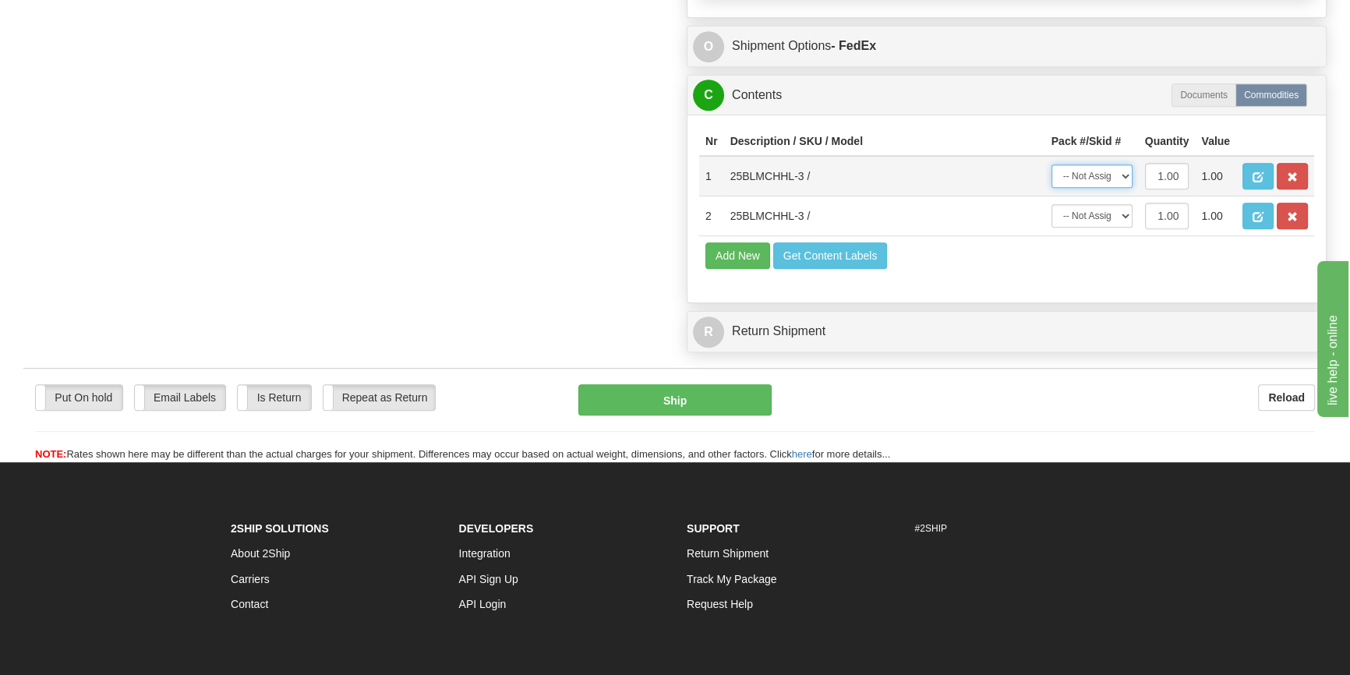
click at [1085, 188] on select "-- Not Assigned -- Package 1" at bounding box center [1091, 175] width 81 height 23
select select "0"
click at [1051, 177] on select "-- Not Assigned -- Package 1" at bounding box center [1091, 175] width 81 height 23
click at [1092, 222] on select "-- Not Assigned -- Package 1" at bounding box center [1091, 215] width 81 height 23
select select "0"
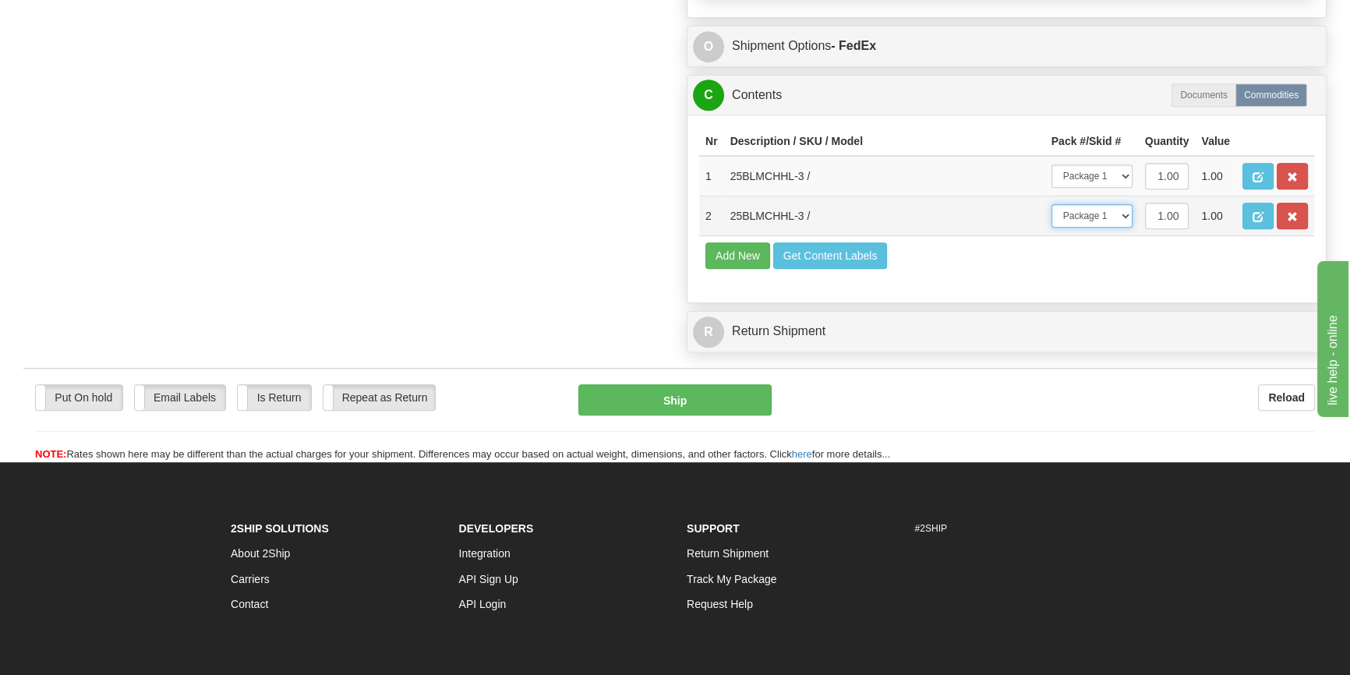
click at [1051, 217] on select "-- Not Assigned -- Package 1" at bounding box center [1091, 215] width 81 height 23
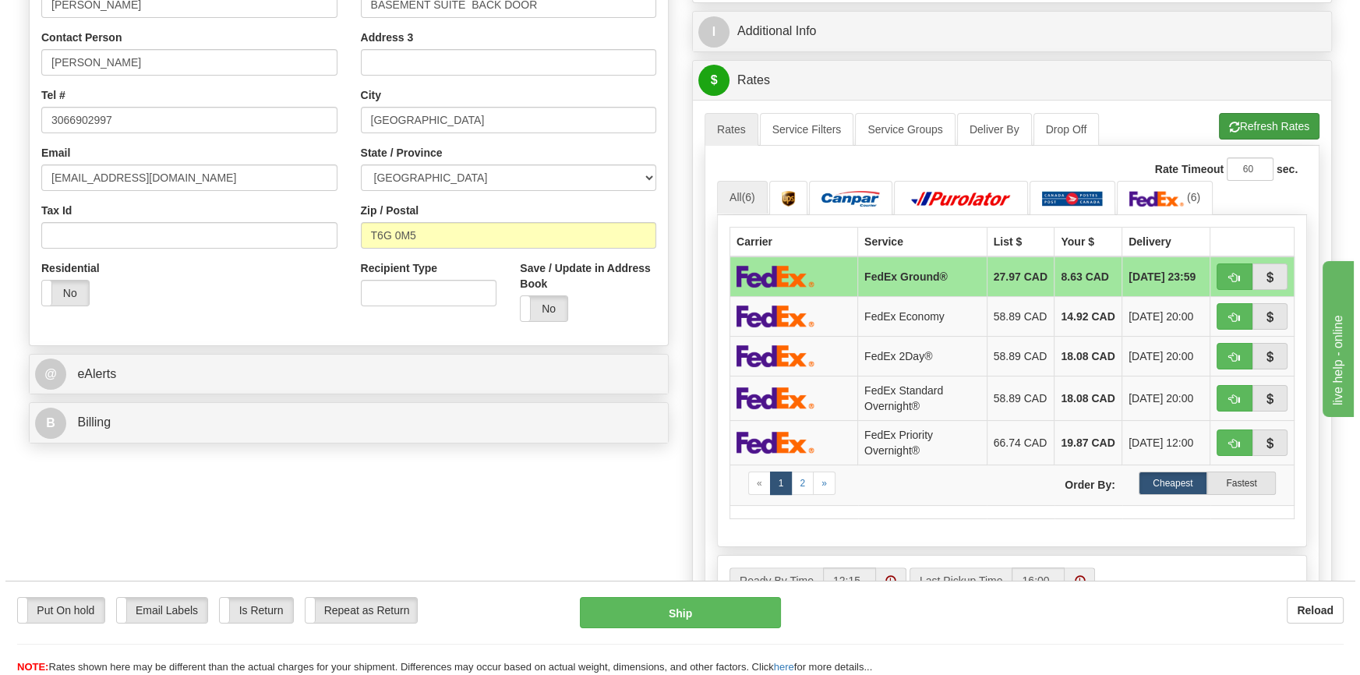
scroll to position [354, 0]
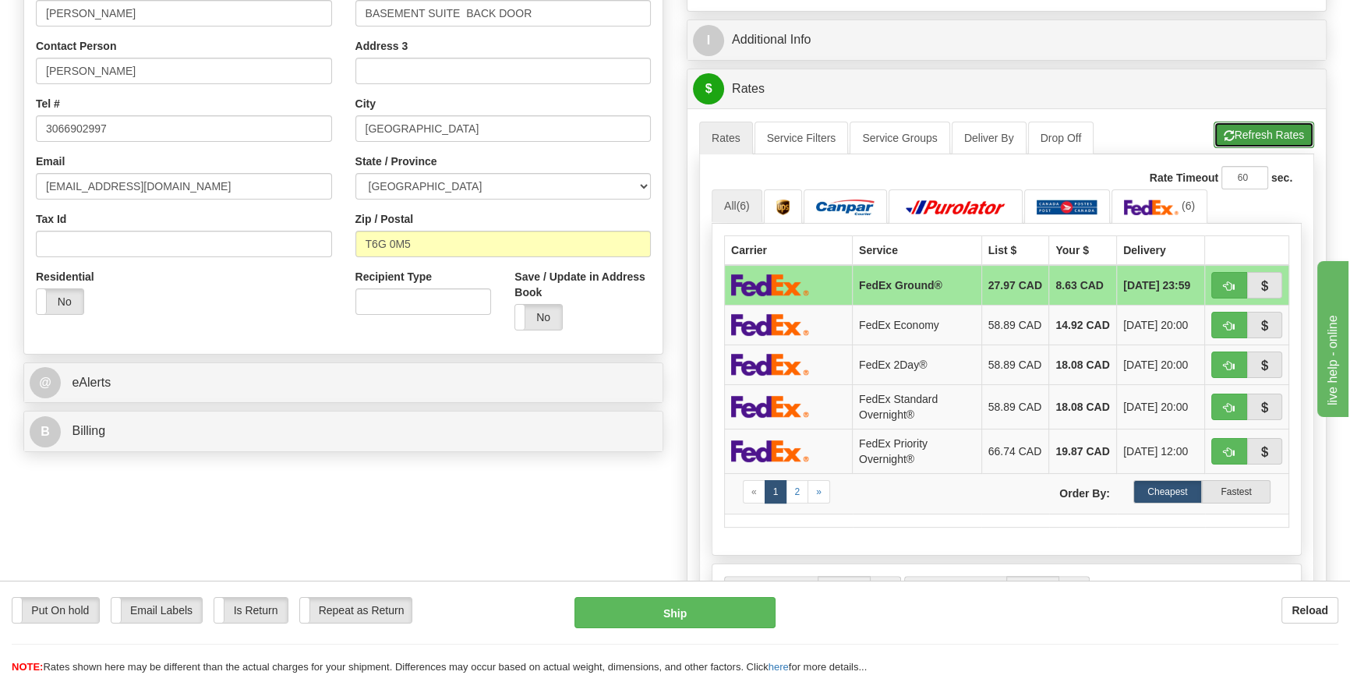
click at [1249, 130] on button "Refresh Rates" at bounding box center [1263, 135] width 101 height 26
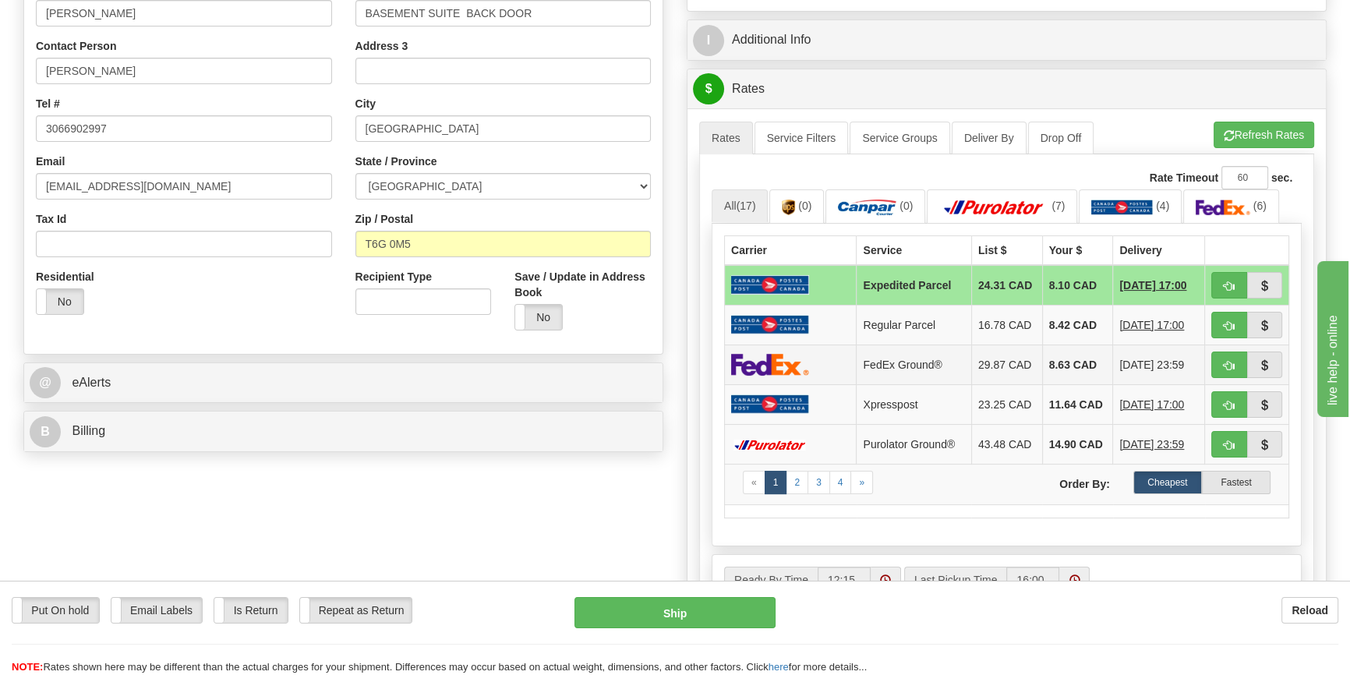
click at [803, 350] on td at bounding box center [791, 364] width 132 height 40
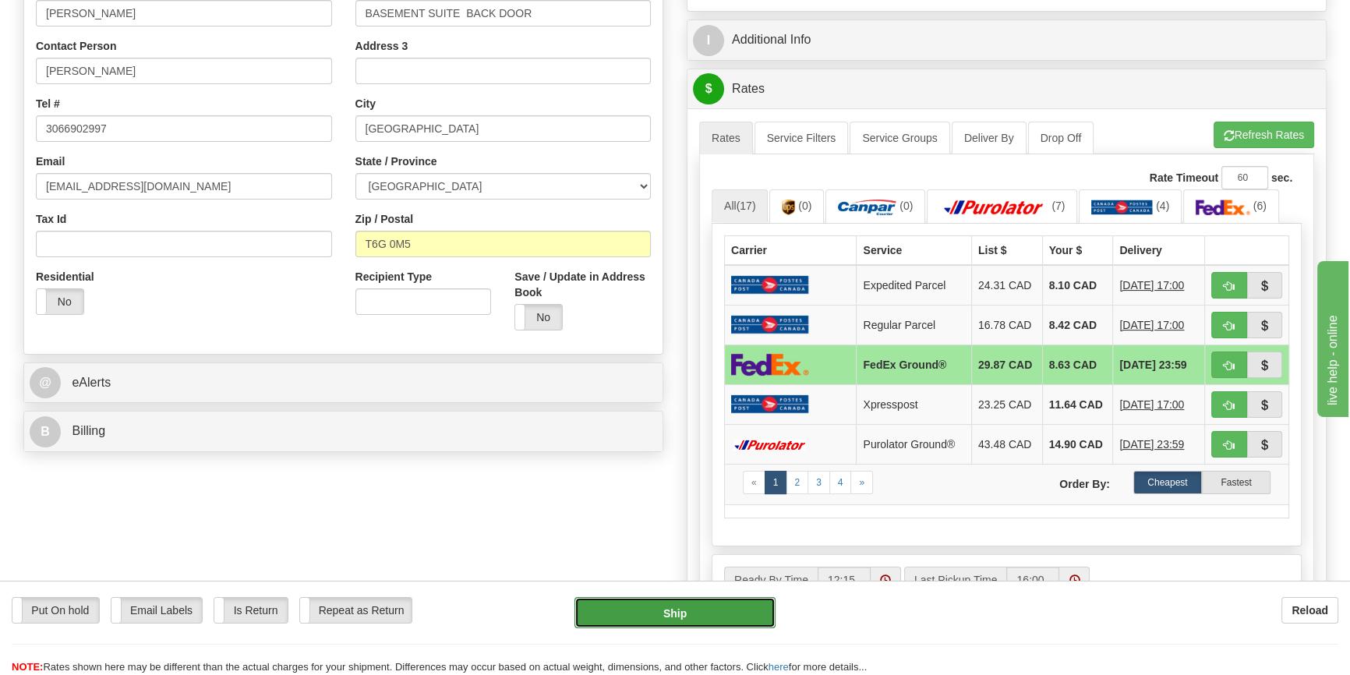
click at [704, 616] on button "Ship" at bounding box center [675, 612] width 202 height 31
type input "92"
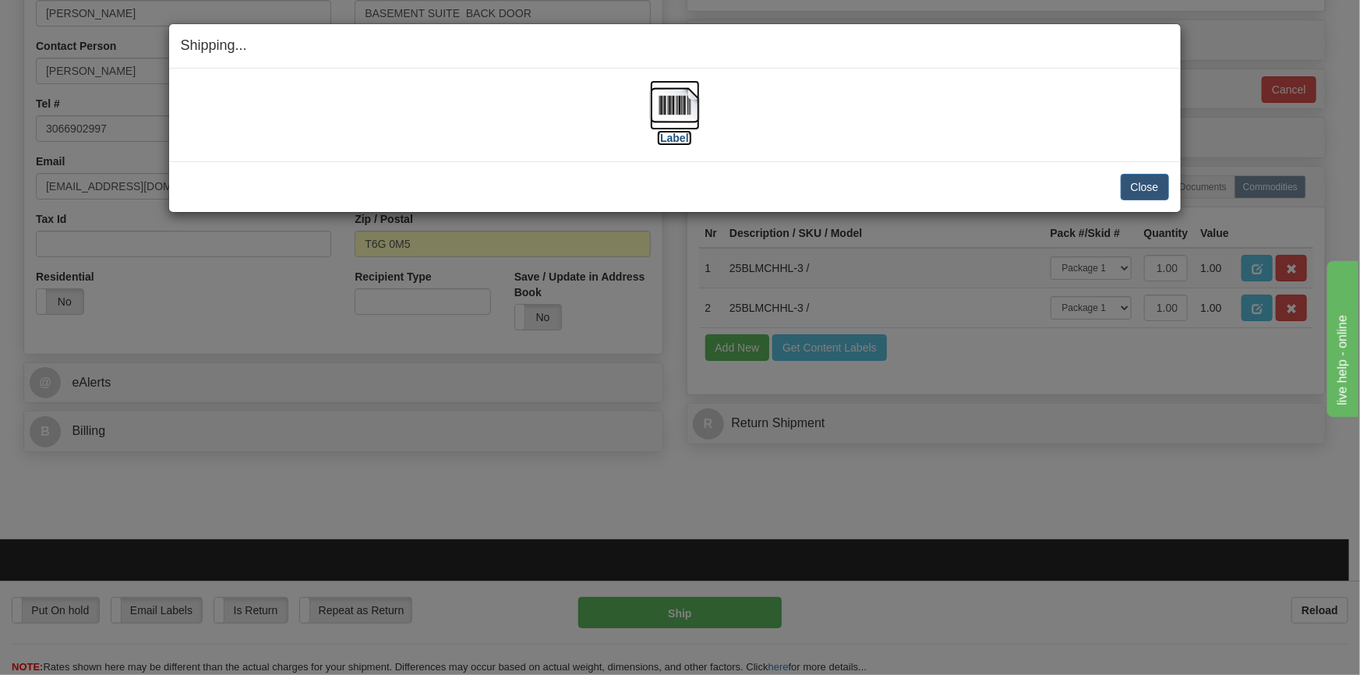
click at [675, 122] on img at bounding box center [675, 105] width 50 height 50
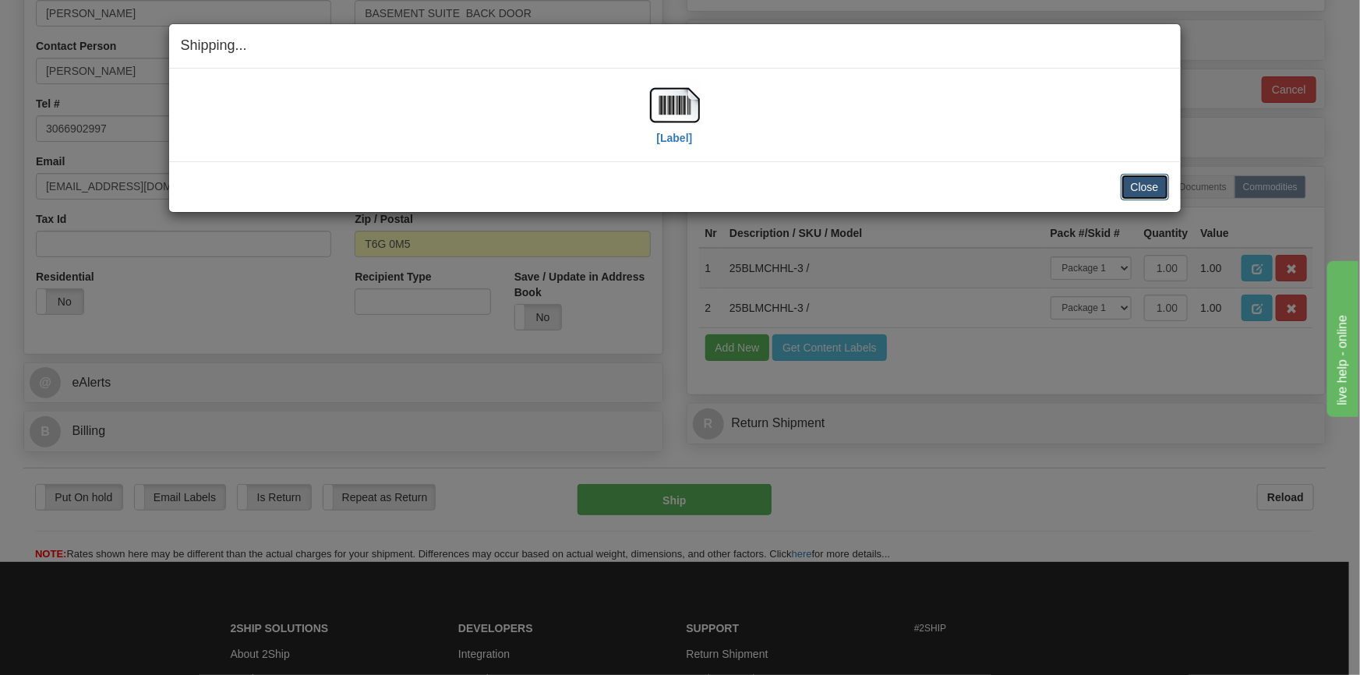
click at [1148, 187] on button "Close" at bounding box center [1145, 187] width 48 height 26
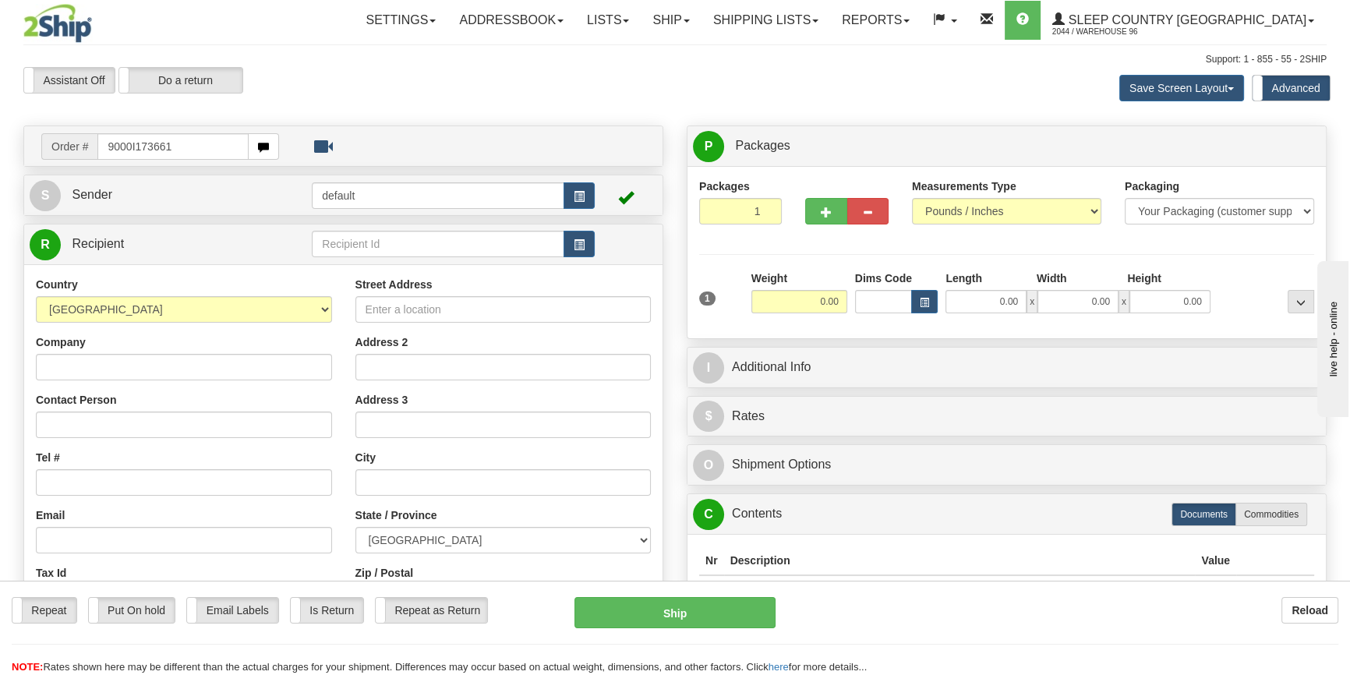
type input "9000I173661"
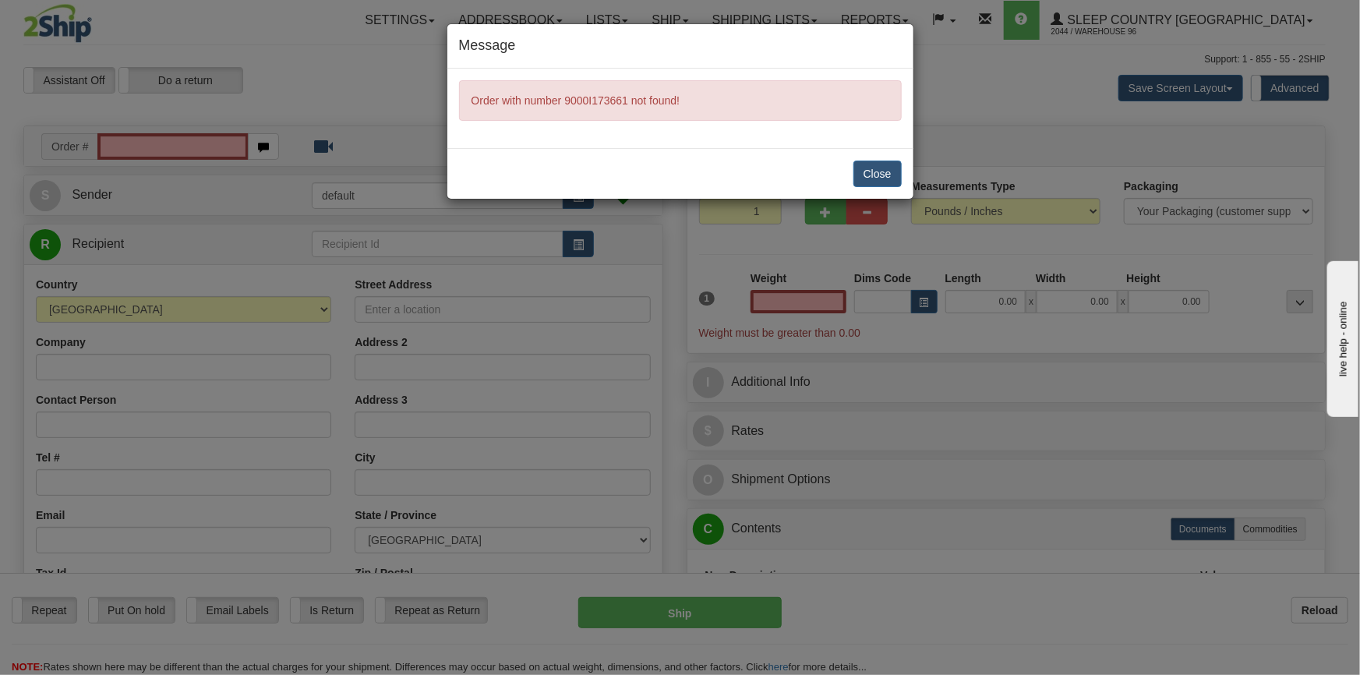
type input "0.00"
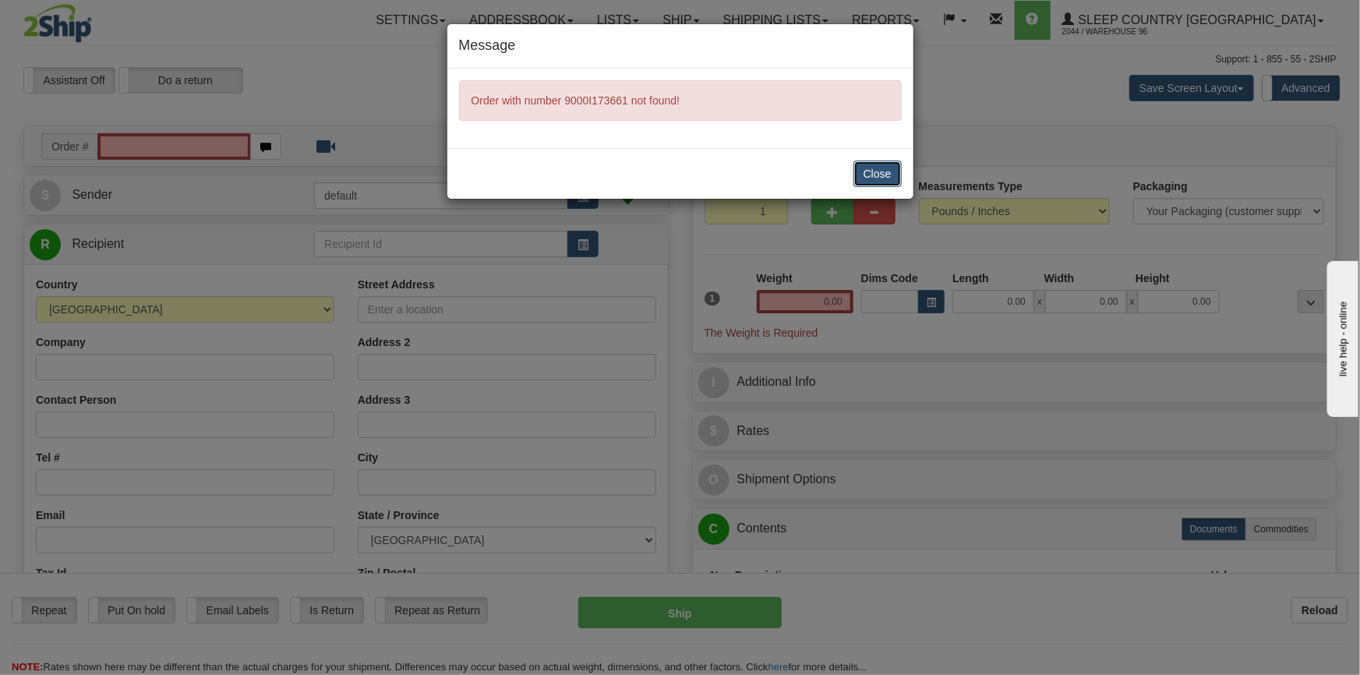
click at [874, 171] on button "Close" at bounding box center [877, 174] width 48 height 26
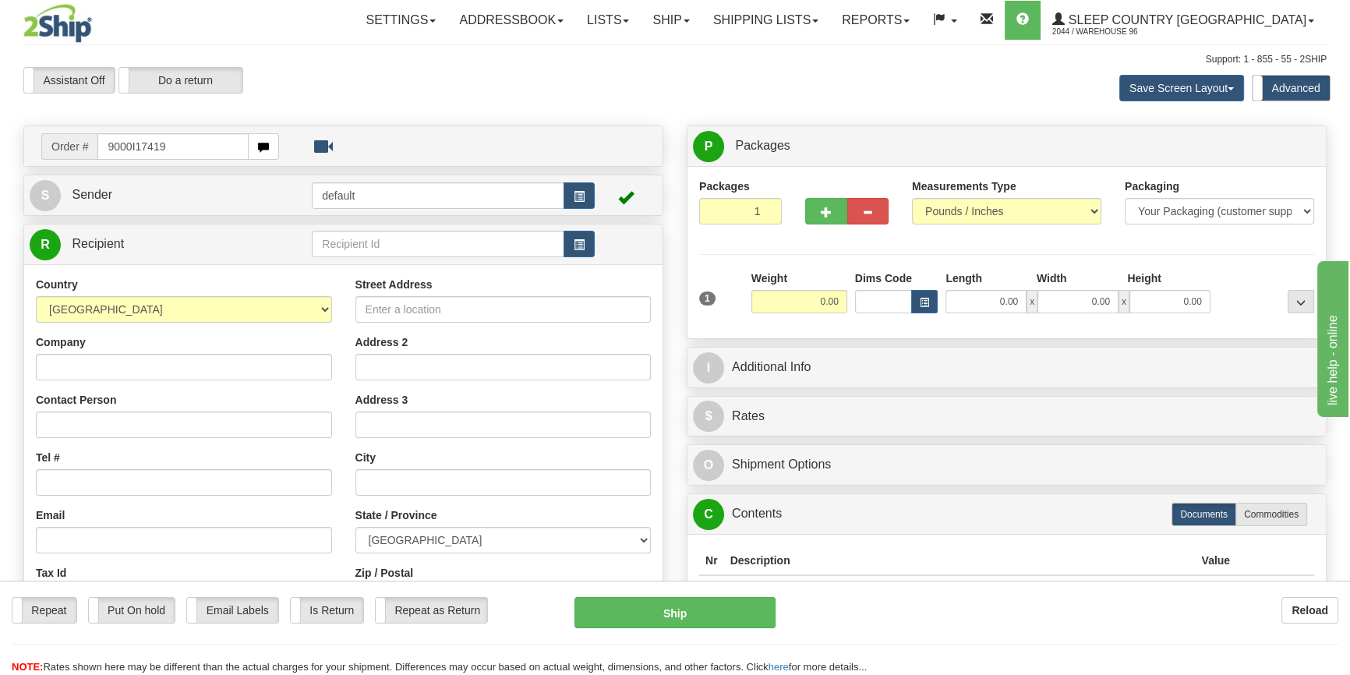
type input "9000I174197"
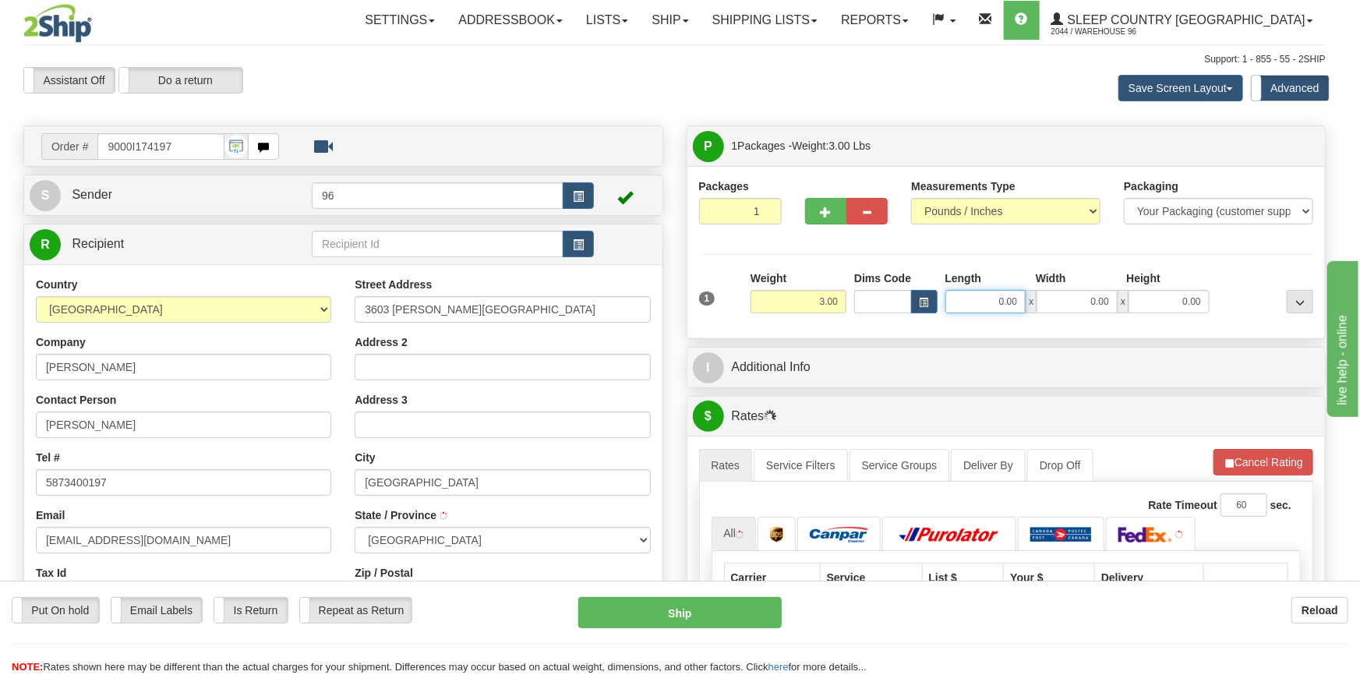
click at [997, 304] on input "0.00" at bounding box center [985, 301] width 81 height 23
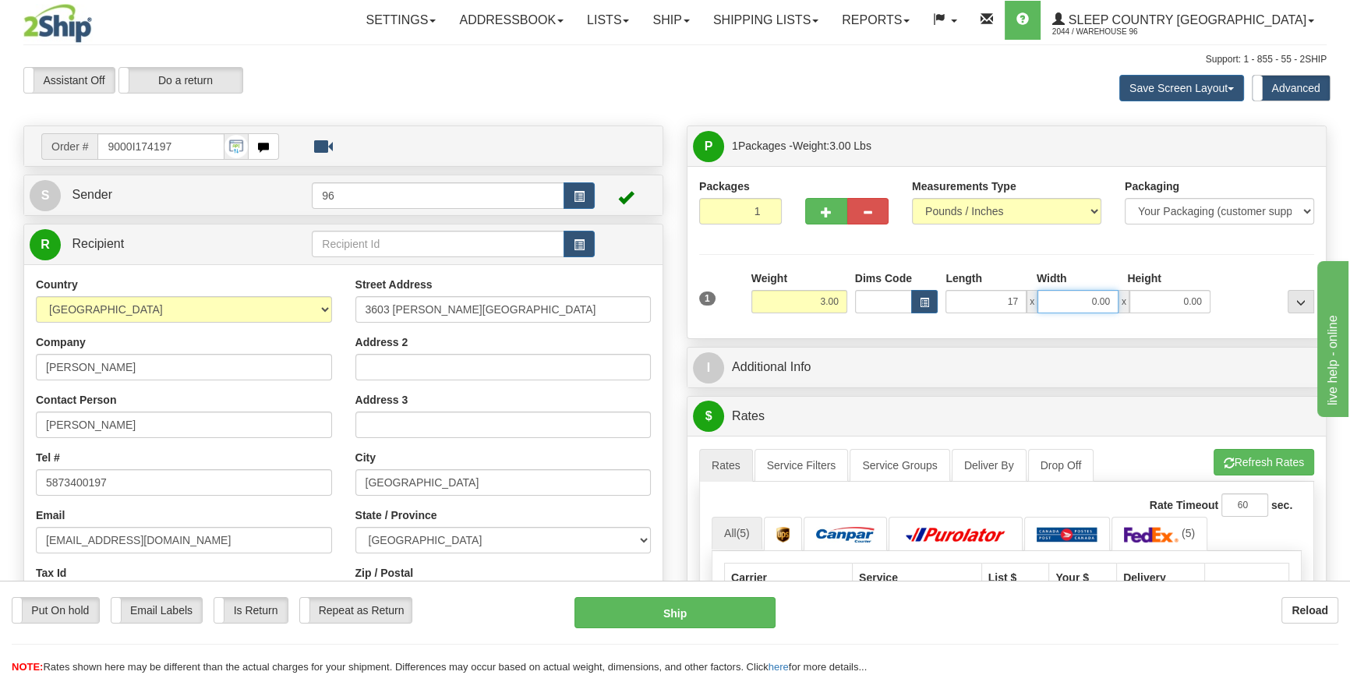
type input "17.00"
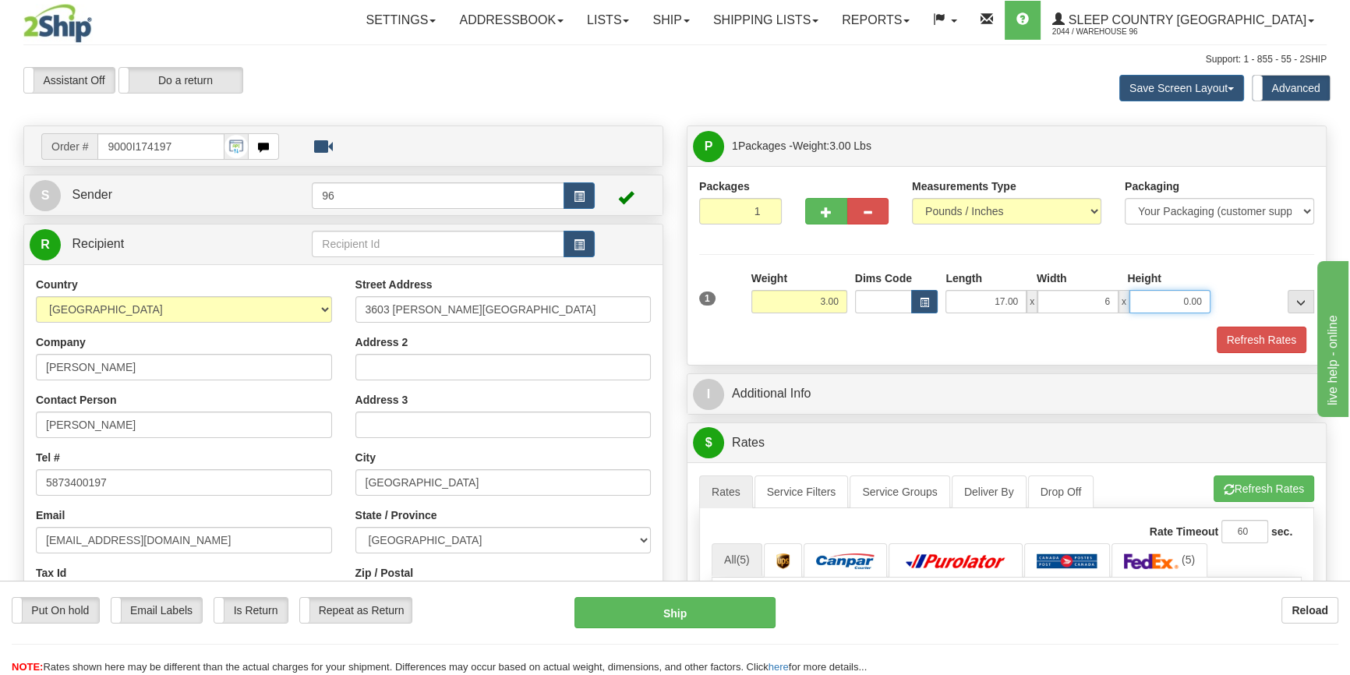
type input "6.00"
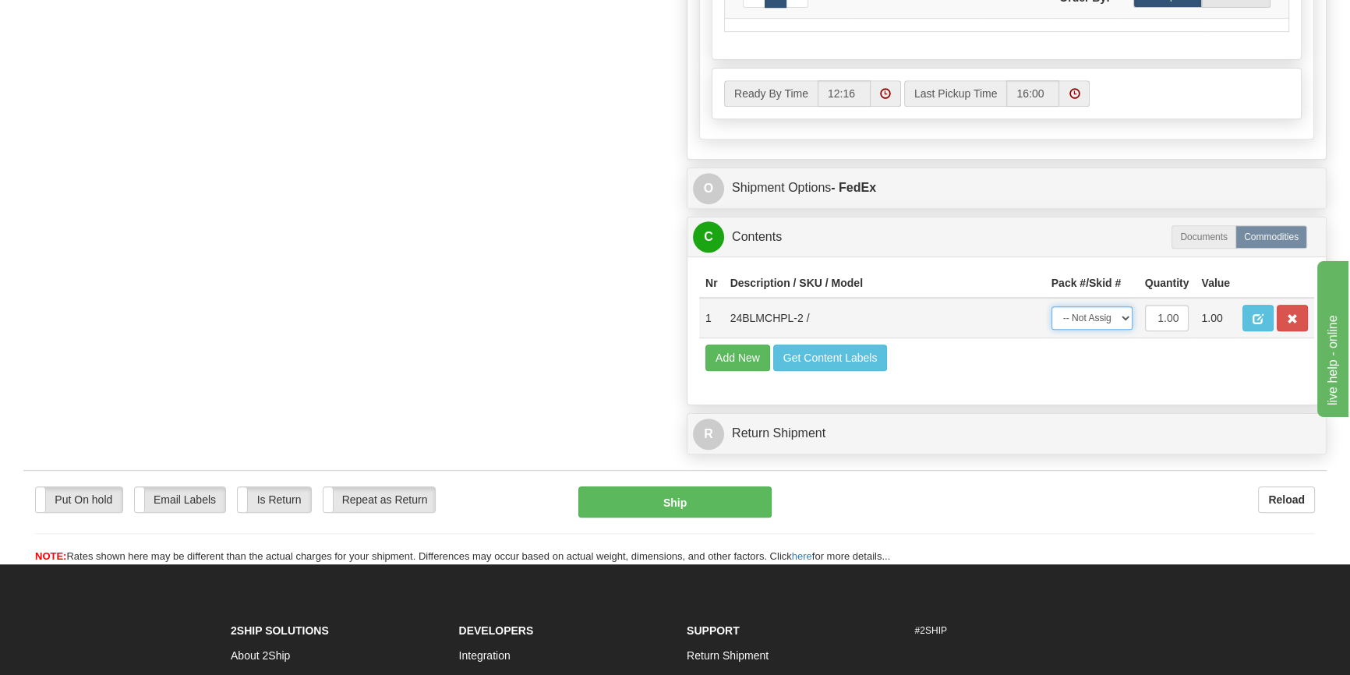
drag, startPoint x: 1096, startPoint y: 319, endPoint x: 1097, endPoint y: 334, distance: 14.0
click at [1096, 319] on select "-- Not Assigned -- Package 1" at bounding box center [1091, 317] width 81 height 23
select select "0"
click at [1051, 319] on select "-- Not Assigned -- Package 1" at bounding box center [1091, 317] width 81 height 23
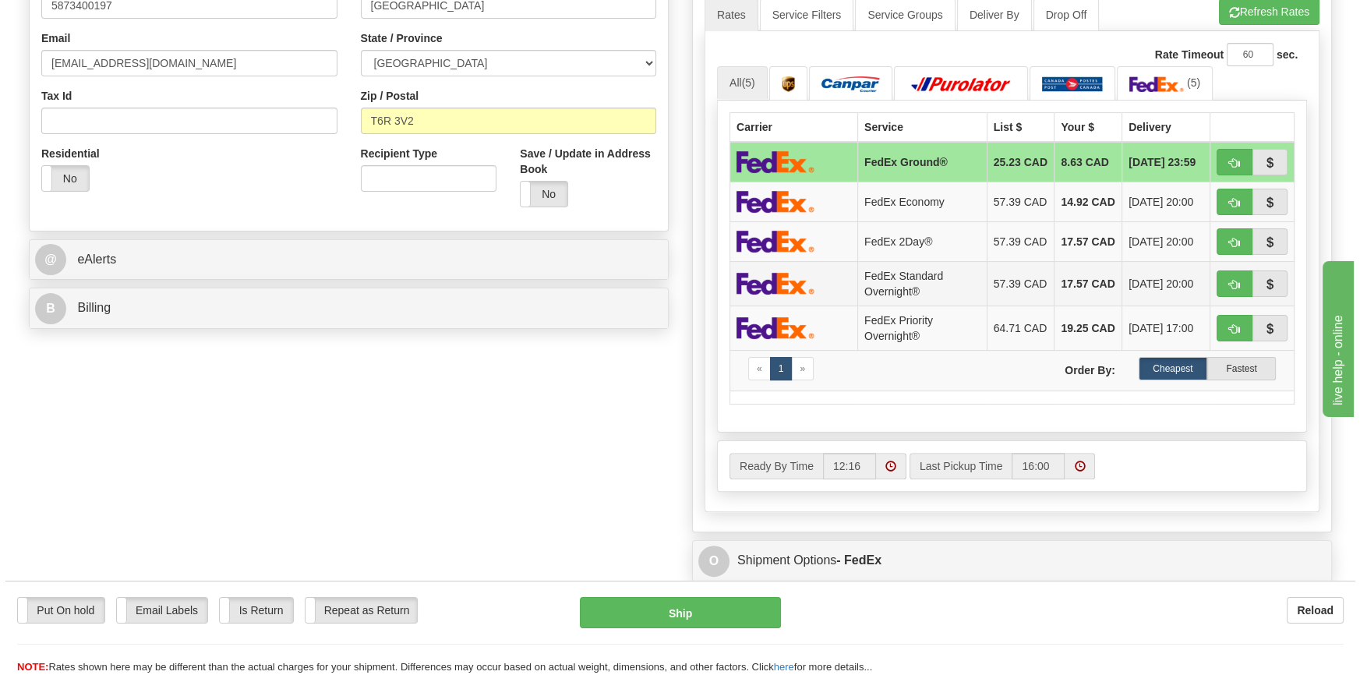
scroll to position [283, 0]
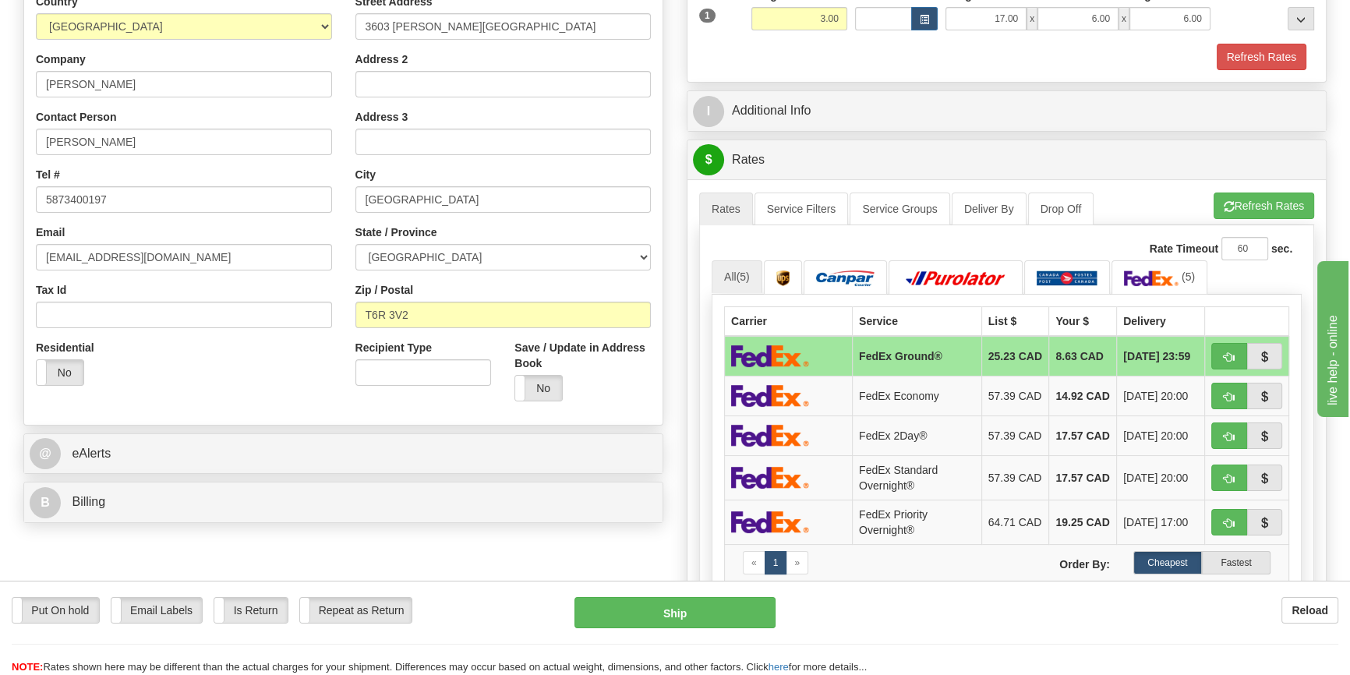
click at [1254, 219] on ul "Rates Service Filters Service Groups Deliver By Drop Off Pickup Refresh Rates C…" at bounding box center [1006, 208] width 615 height 33
click at [1255, 210] on button "Refresh Rates" at bounding box center [1263, 205] width 101 height 26
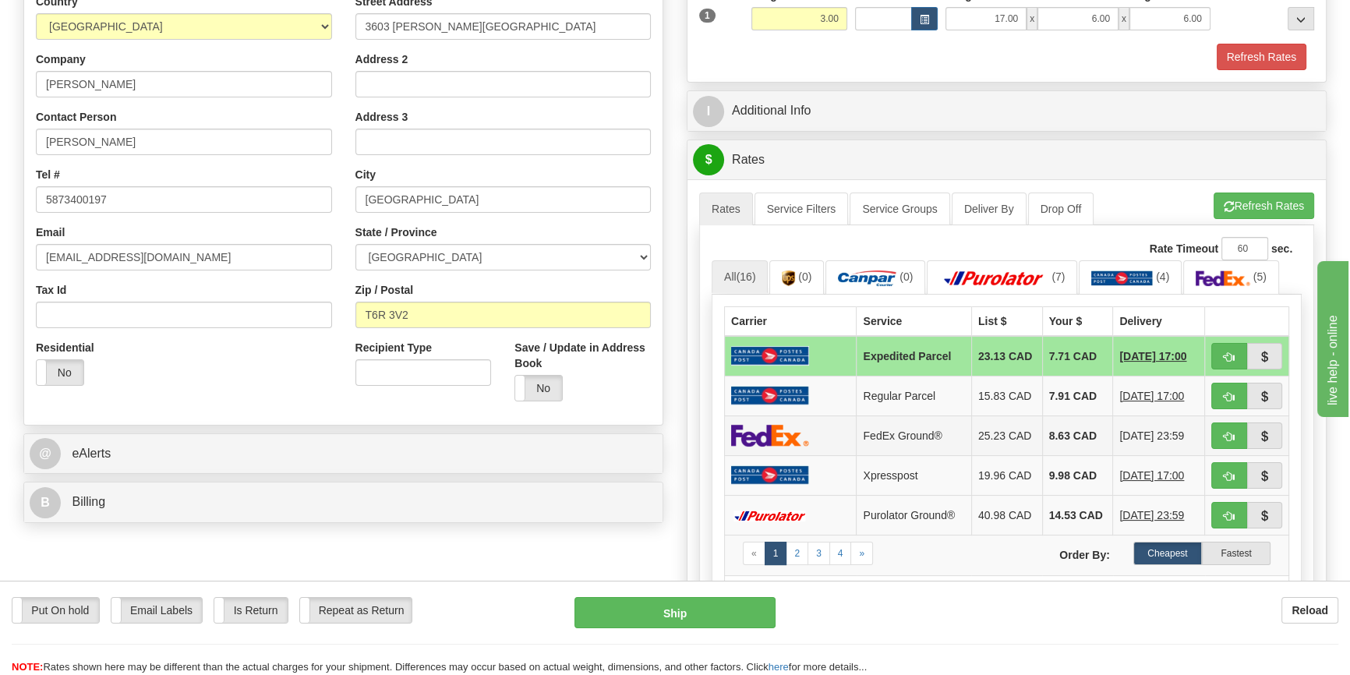
click at [792, 436] on img at bounding box center [770, 435] width 78 height 23
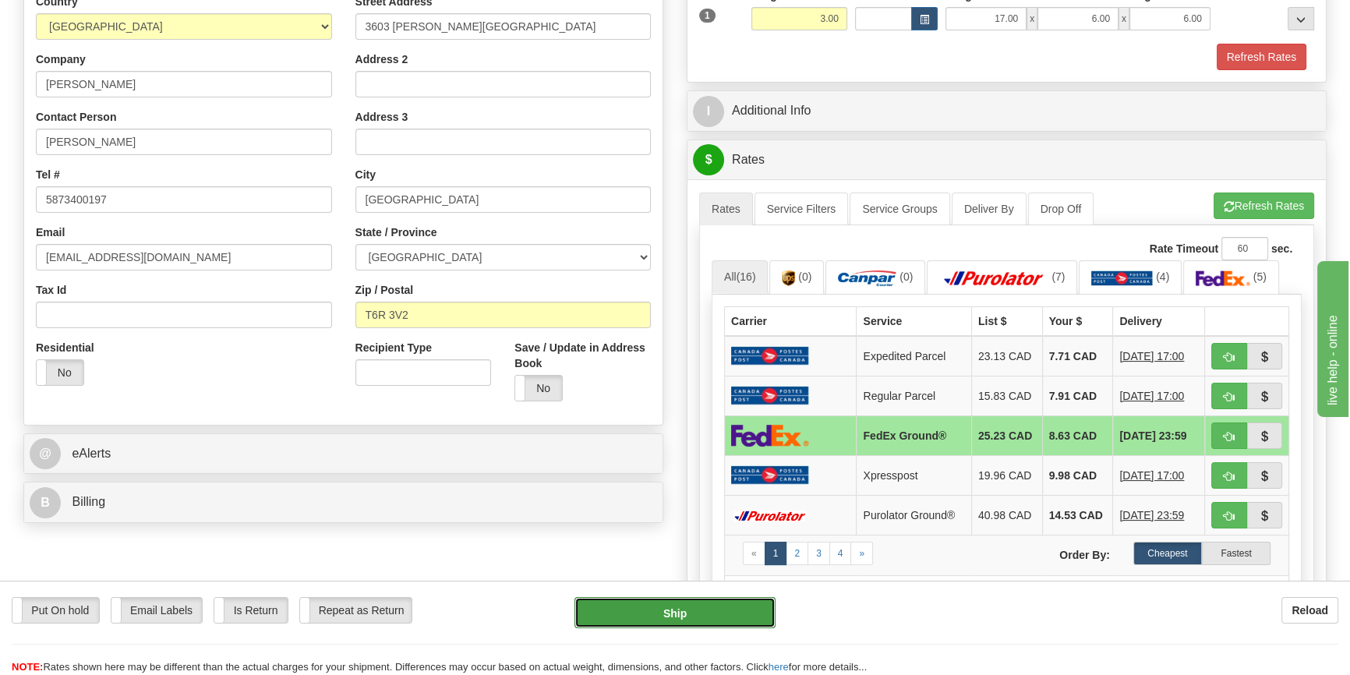
click at [719, 605] on button "Ship" at bounding box center [675, 612] width 202 height 31
type input "92"
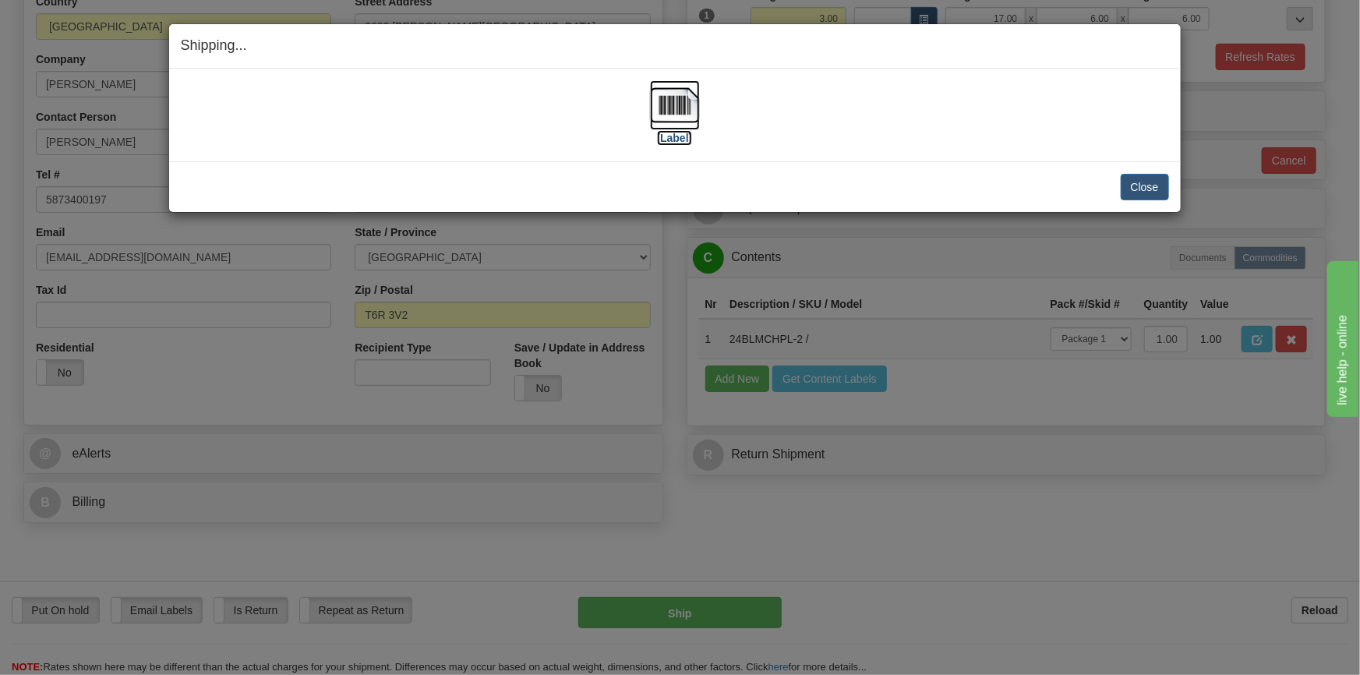
click at [671, 119] on img at bounding box center [675, 105] width 50 height 50
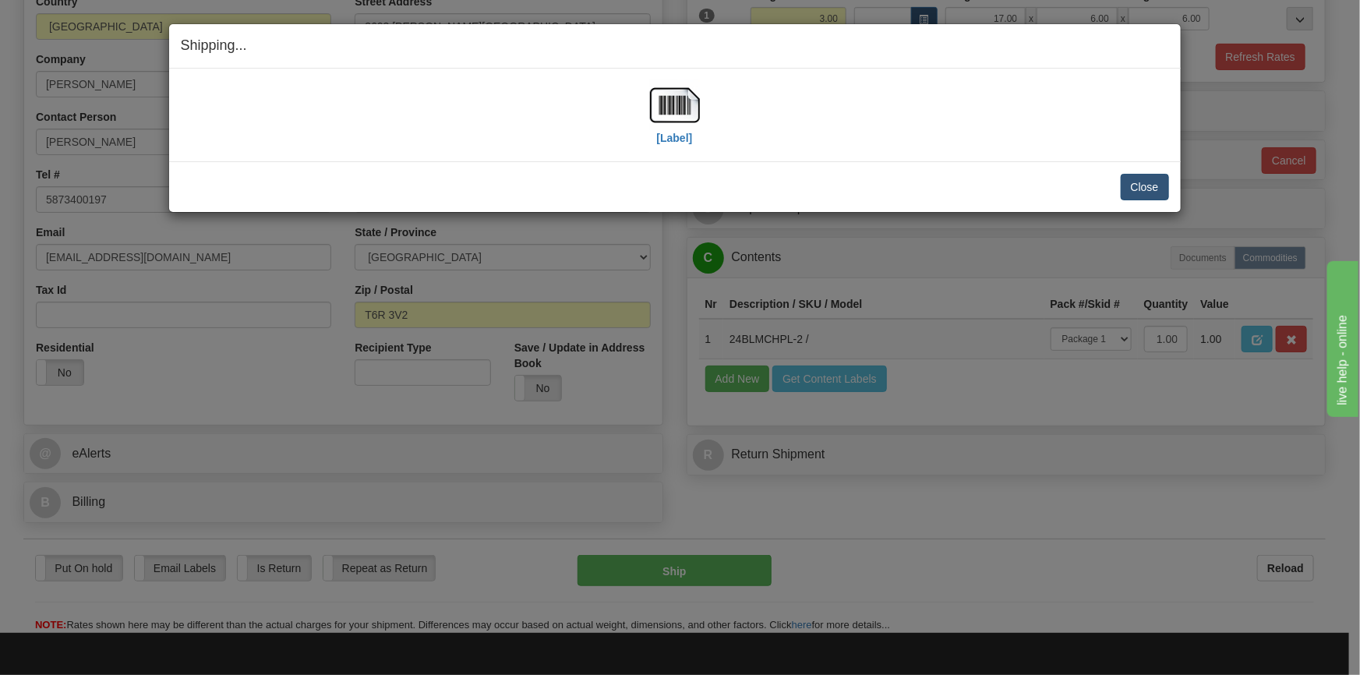
drag, startPoint x: 1142, startPoint y: 167, endPoint x: 1143, endPoint y: 175, distance: 7.9
click at [1143, 175] on div "Close Cancel Cancel Shipment and Quit Pickup Quit Pickup ONLY" at bounding box center [674, 186] width 1011 height 51
click at [1143, 175] on button "Close" at bounding box center [1145, 187] width 48 height 26
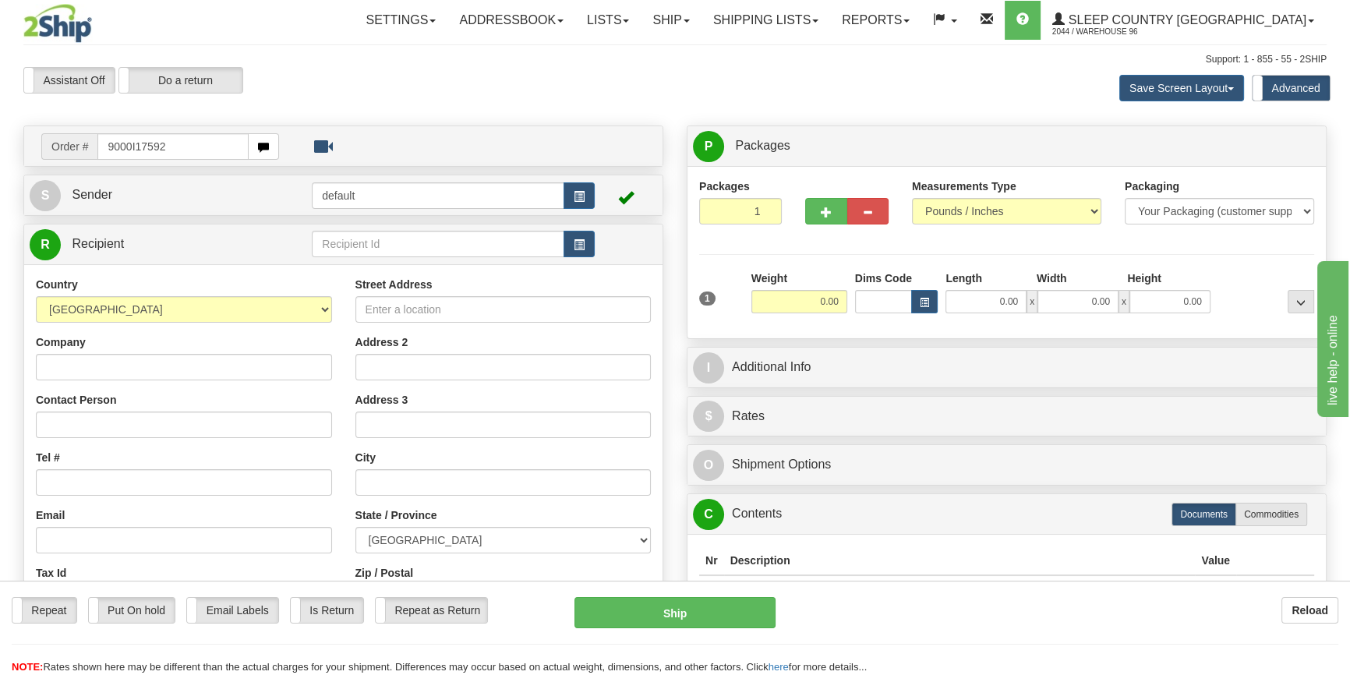
type input "9000I175928"
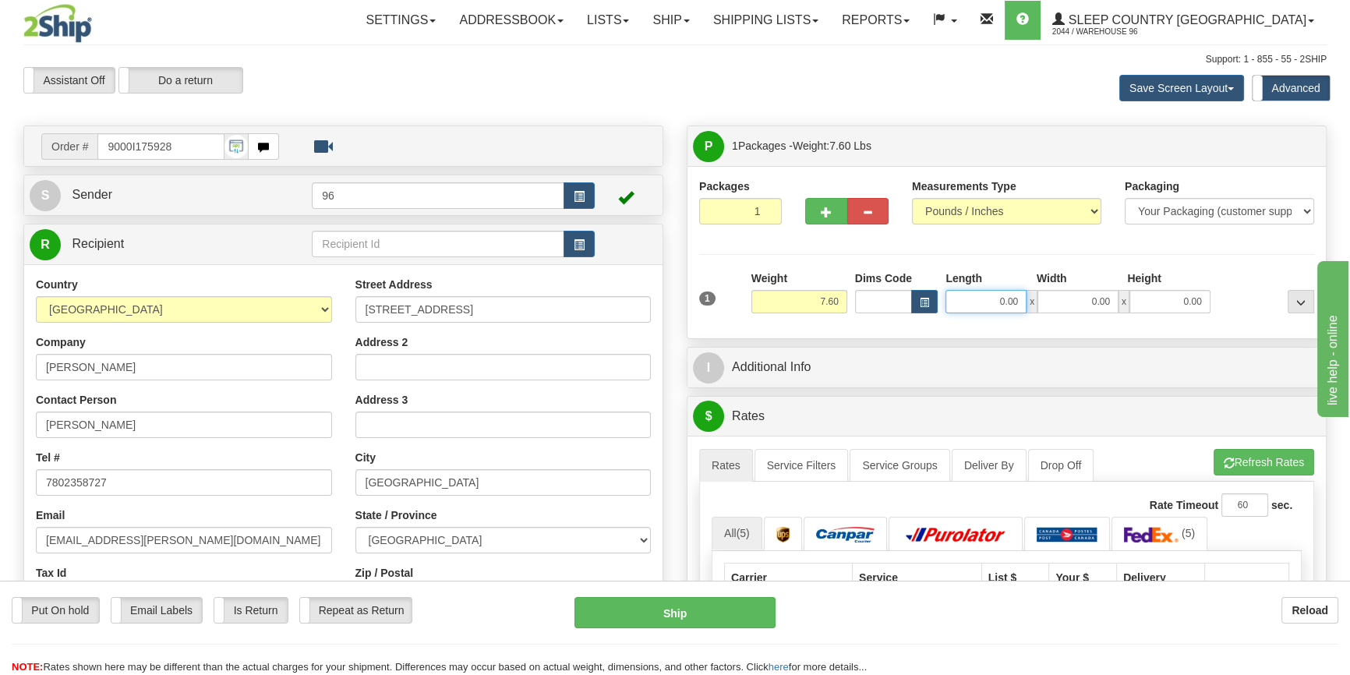
click at [1010, 296] on input "0.00" at bounding box center [985, 301] width 81 height 23
type input "16.00"
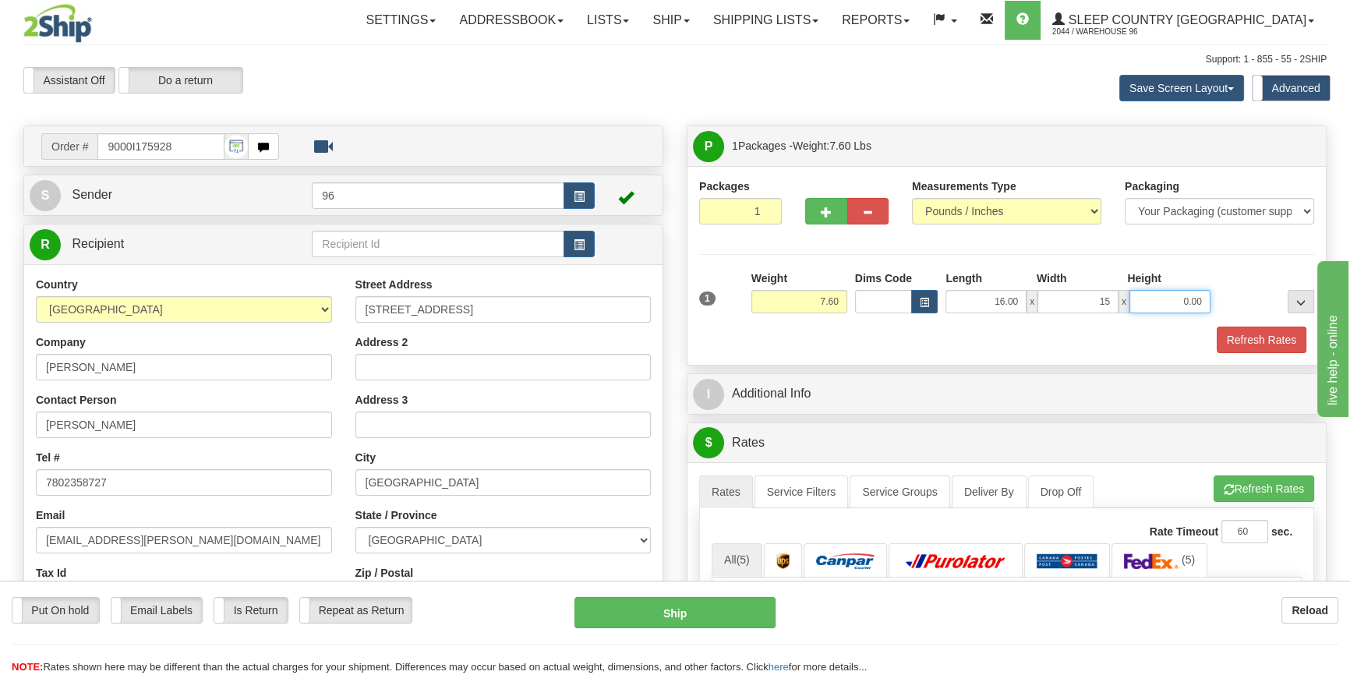
type input "15.00"
type input "7.00"
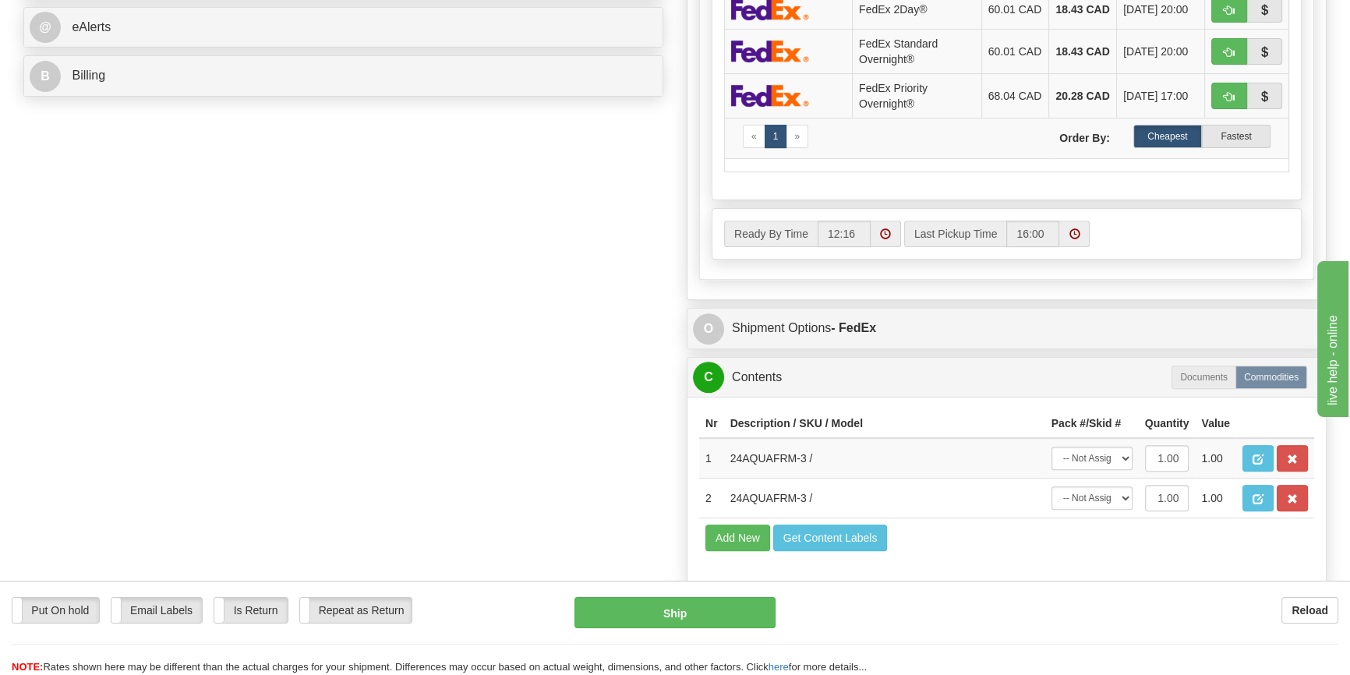
scroll to position [779, 0]
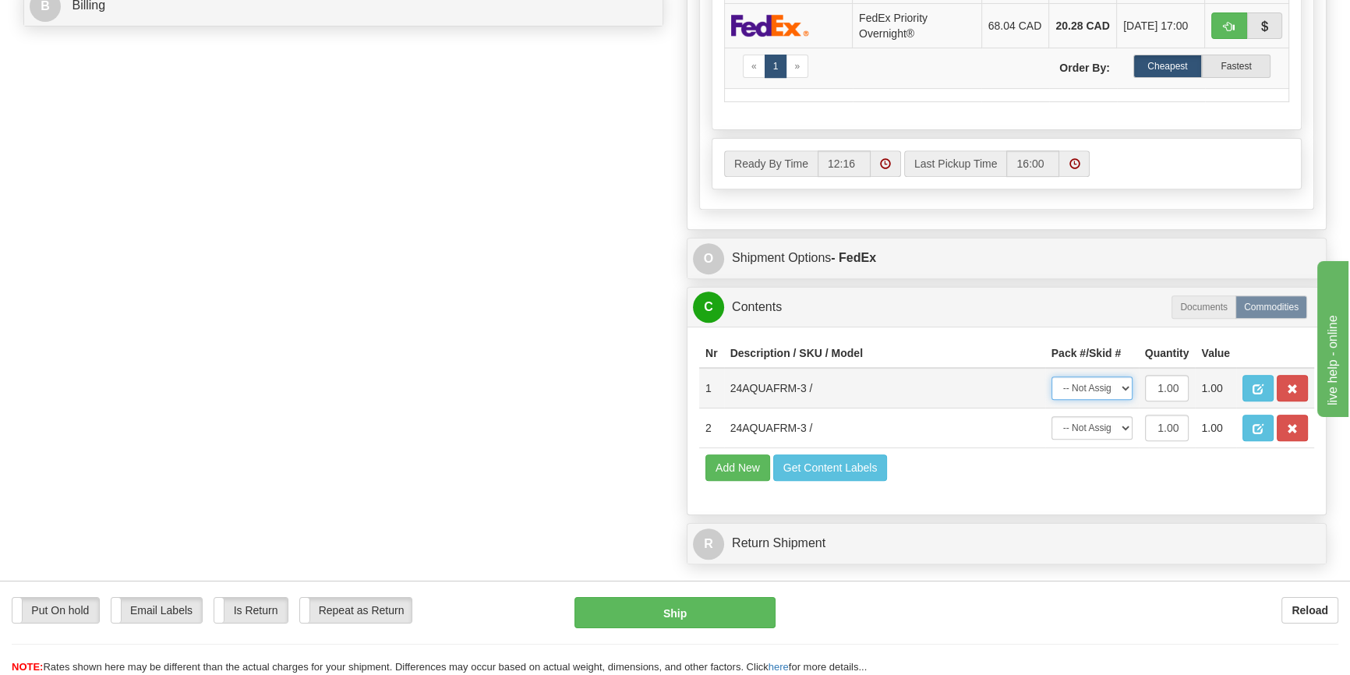
click at [1113, 396] on select "-- Not Assigned -- Package 1" at bounding box center [1091, 387] width 81 height 23
select select "0"
click at [1051, 390] on select "-- Not Assigned -- Package 1" at bounding box center [1091, 387] width 81 height 23
click at [1106, 436] on select "-- Not Assigned -- Package 1" at bounding box center [1091, 427] width 81 height 23
select select "0"
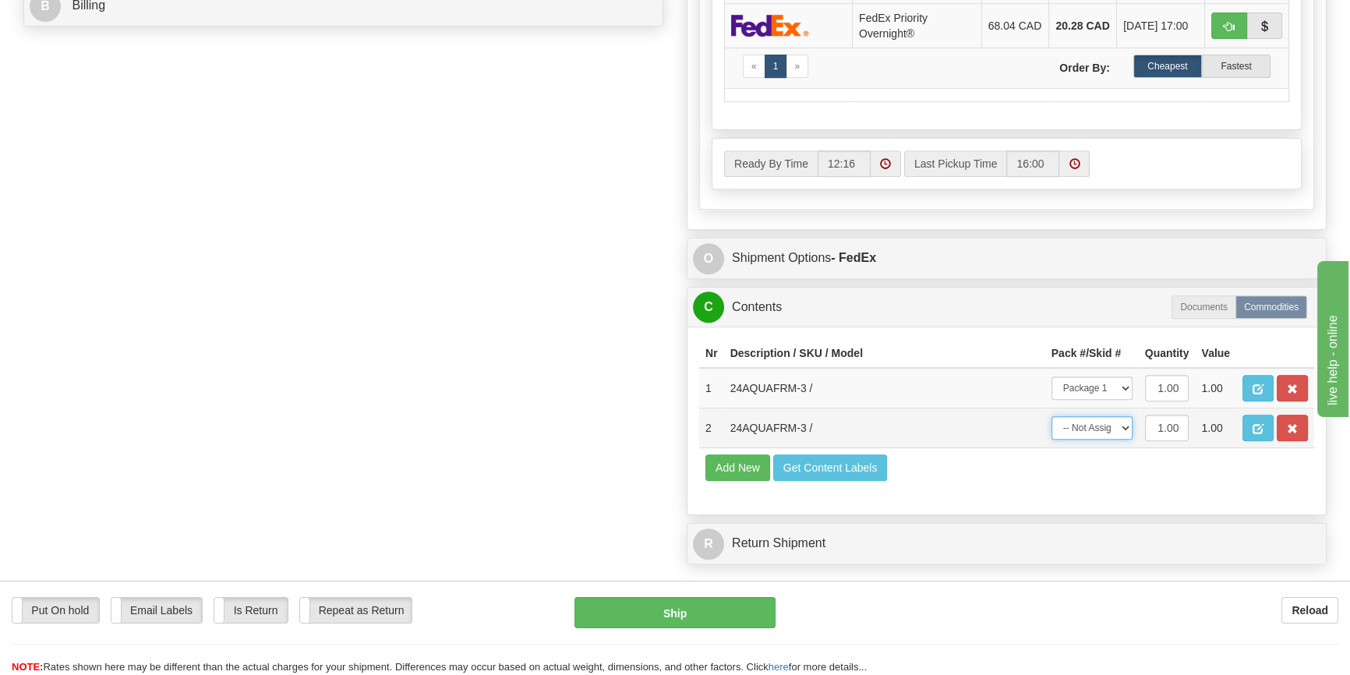
click at [1051, 429] on select "-- Not Assigned -- Package 1" at bounding box center [1091, 427] width 81 height 23
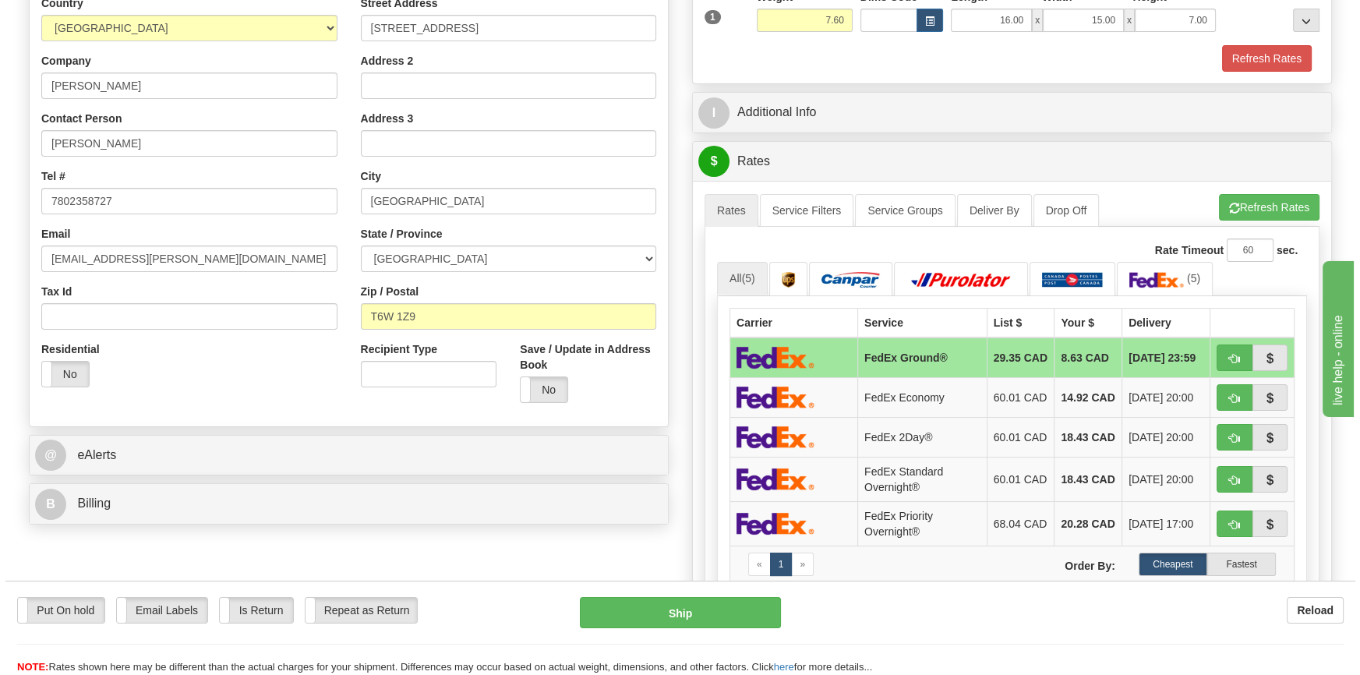
scroll to position [212, 0]
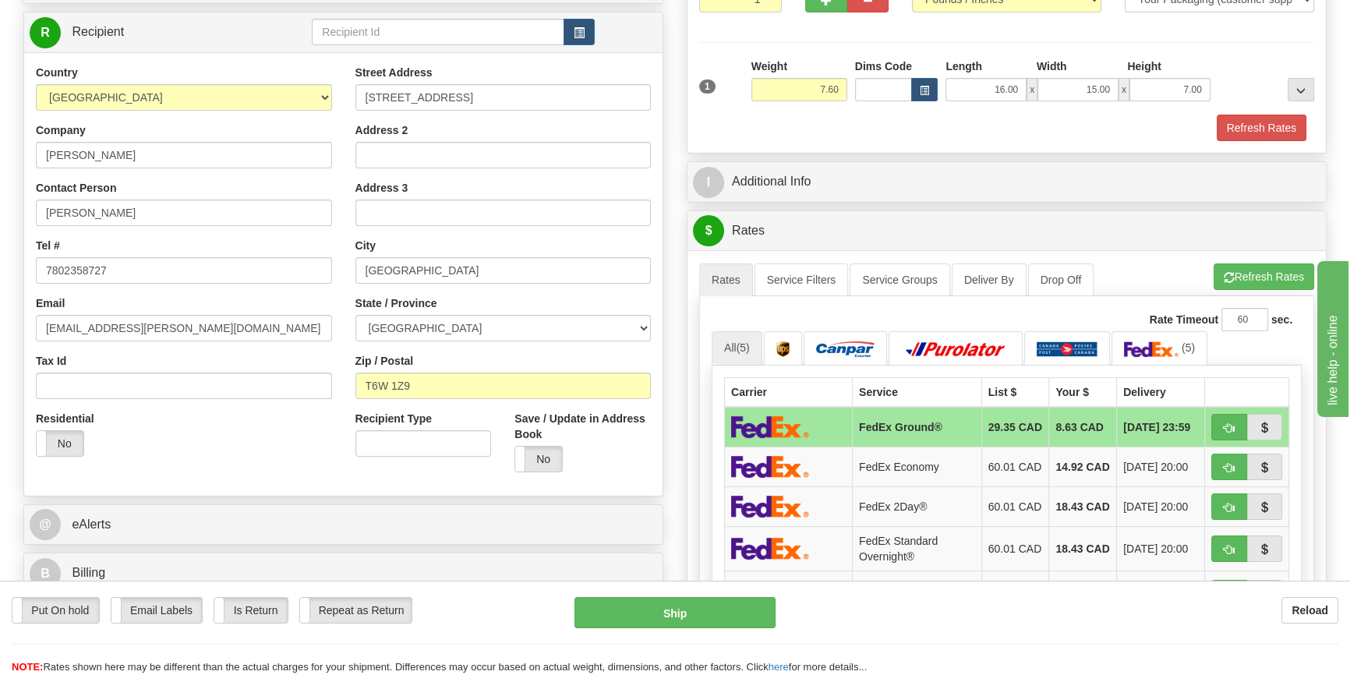
click at [1224, 260] on div "A change has been made which could impact your rate estimate. To ensure the est…" at bounding box center [1006, 522] width 638 height 545
click at [1232, 265] on button "Refresh Rates" at bounding box center [1263, 276] width 101 height 26
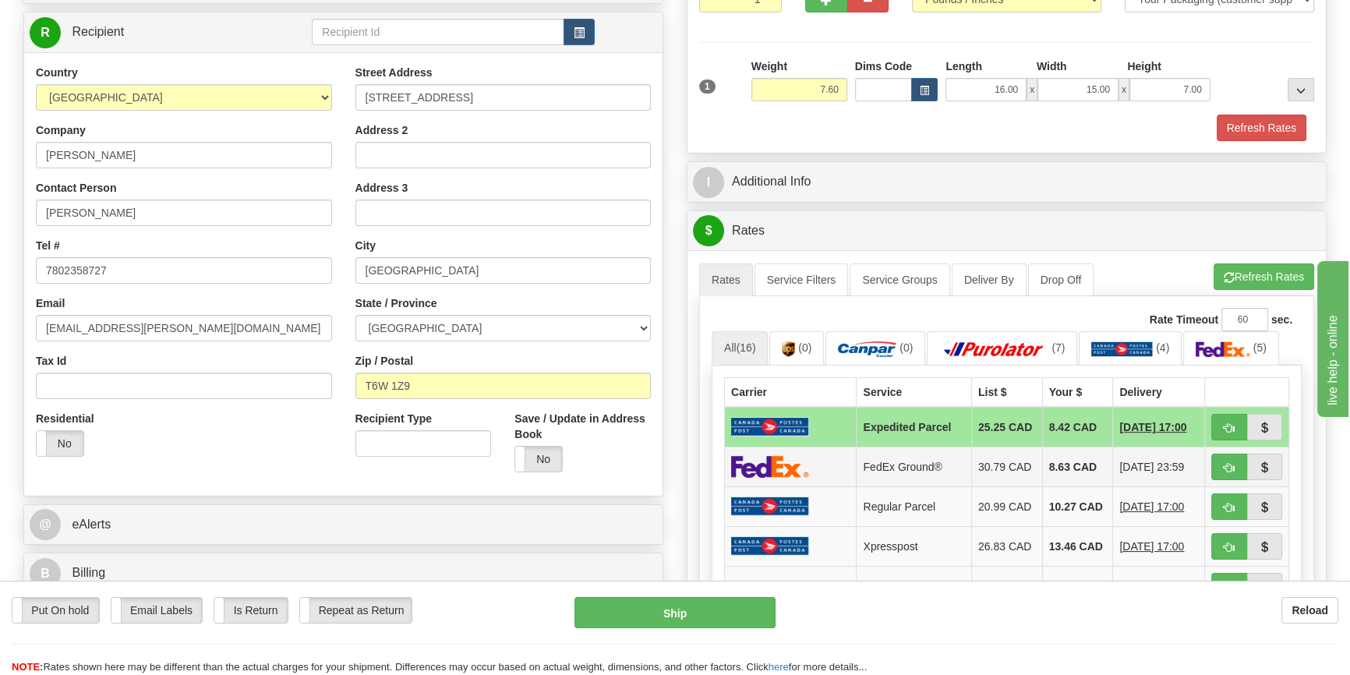
click at [792, 466] on img at bounding box center [770, 466] width 78 height 23
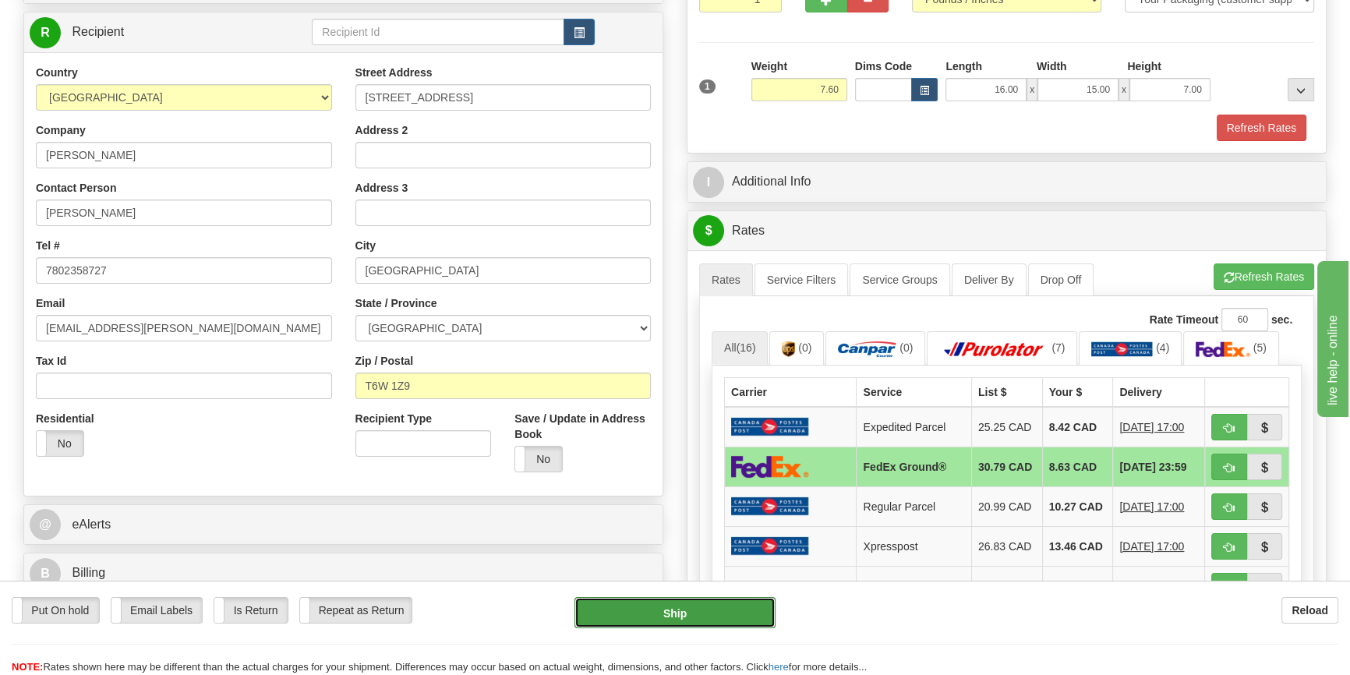
click at [704, 605] on button "Ship" at bounding box center [675, 612] width 202 height 31
type input "92"
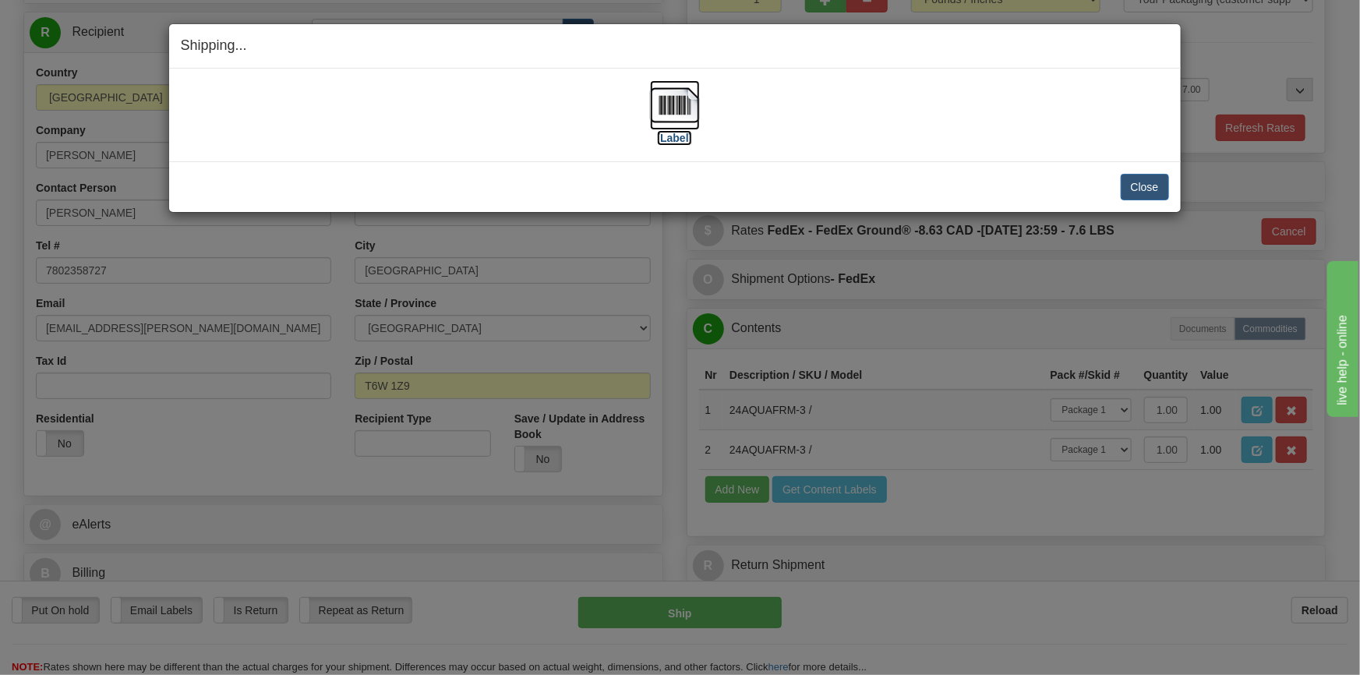
click at [683, 111] on img at bounding box center [675, 105] width 50 height 50
click at [1142, 186] on button "Close" at bounding box center [1145, 187] width 48 height 26
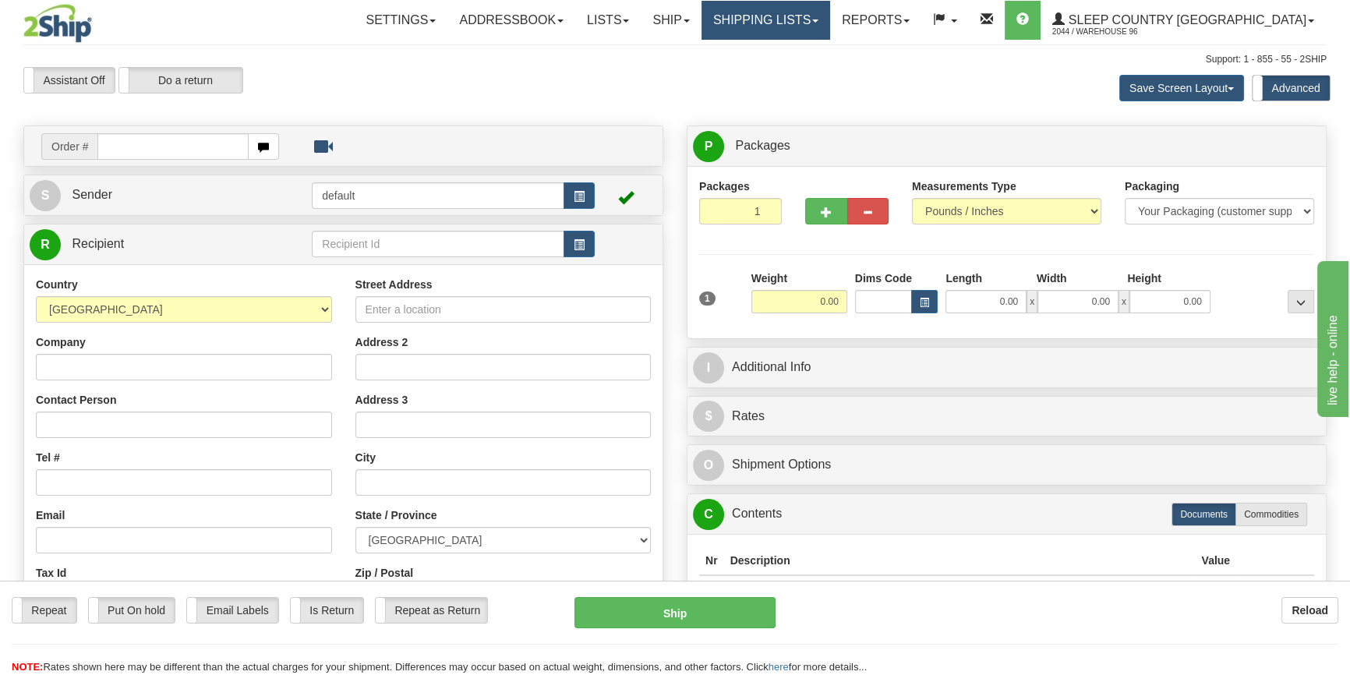
click at [823, 16] on link "Shipping lists" at bounding box center [765, 20] width 129 height 39
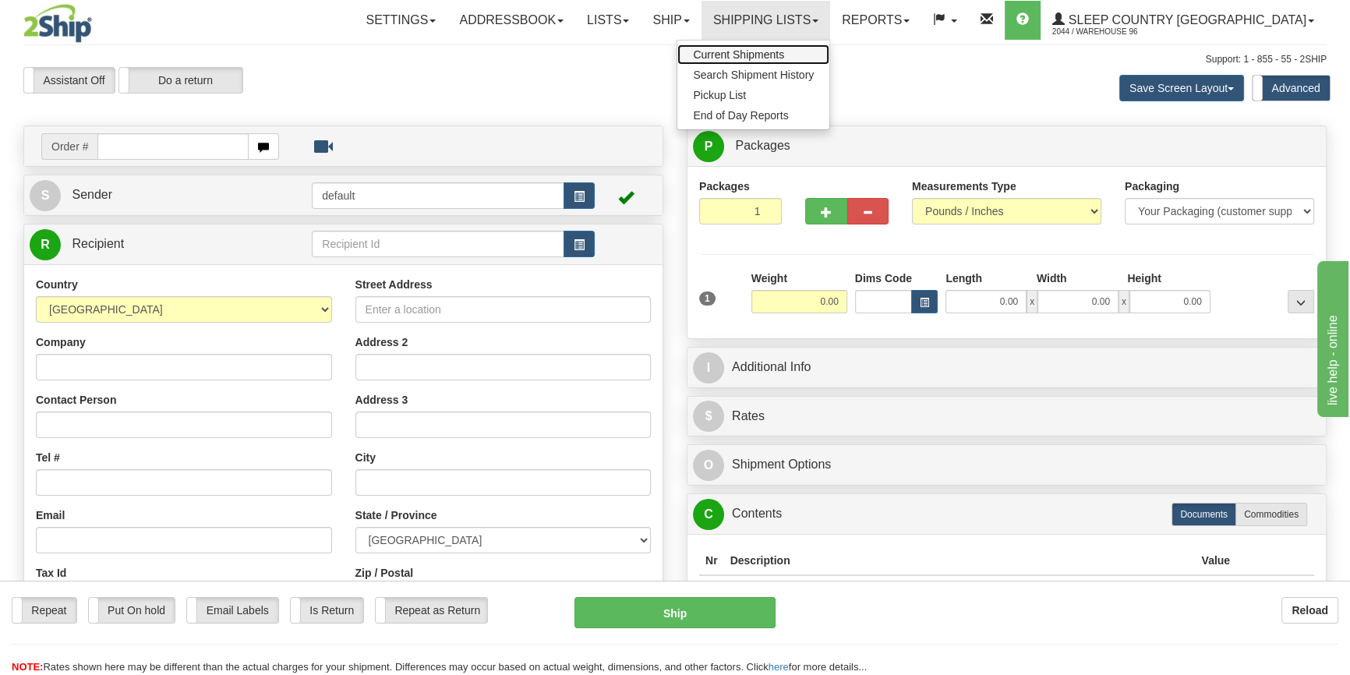
click at [784, 48] on span "Current Shipments" at bounding box center [738, 54] width 91 height 12
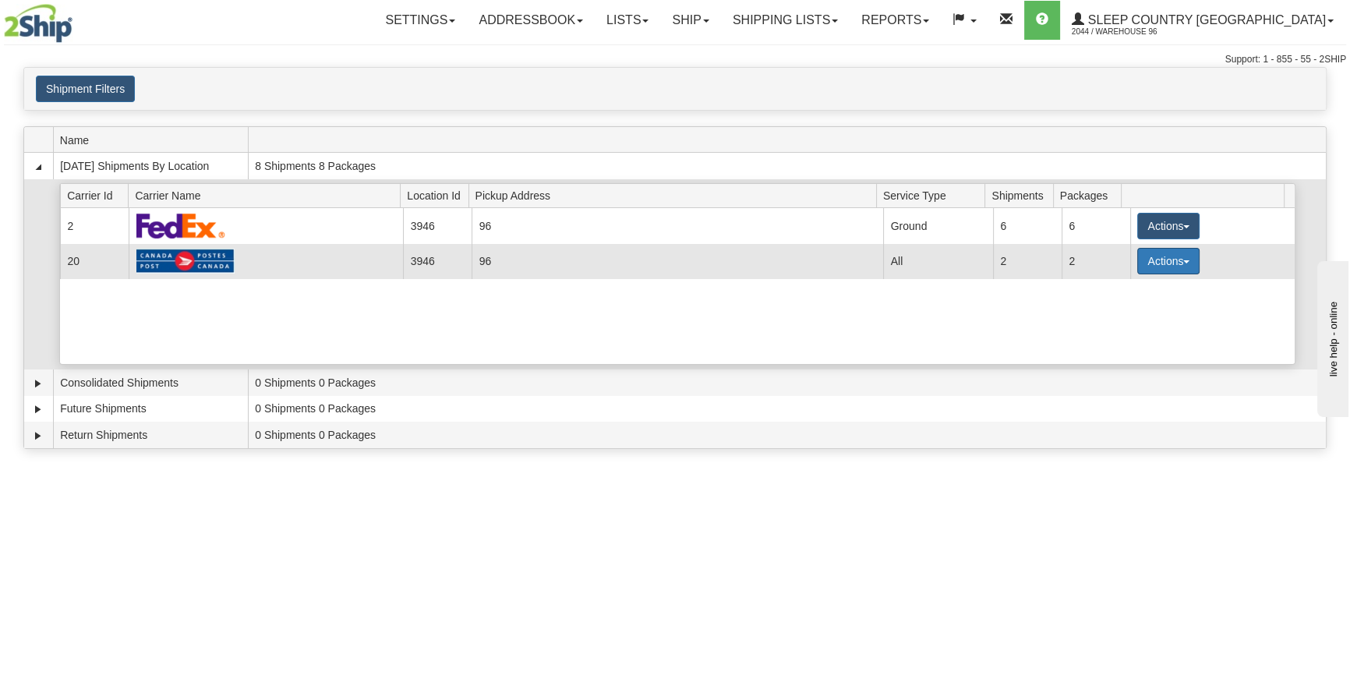
click at [1141, 263] on button "Actions" at bounding box center [1168, 261] width 62 height 26
click at [1139, 292] on link "Details" at bounding box center [1136, 291] width 125 height 20
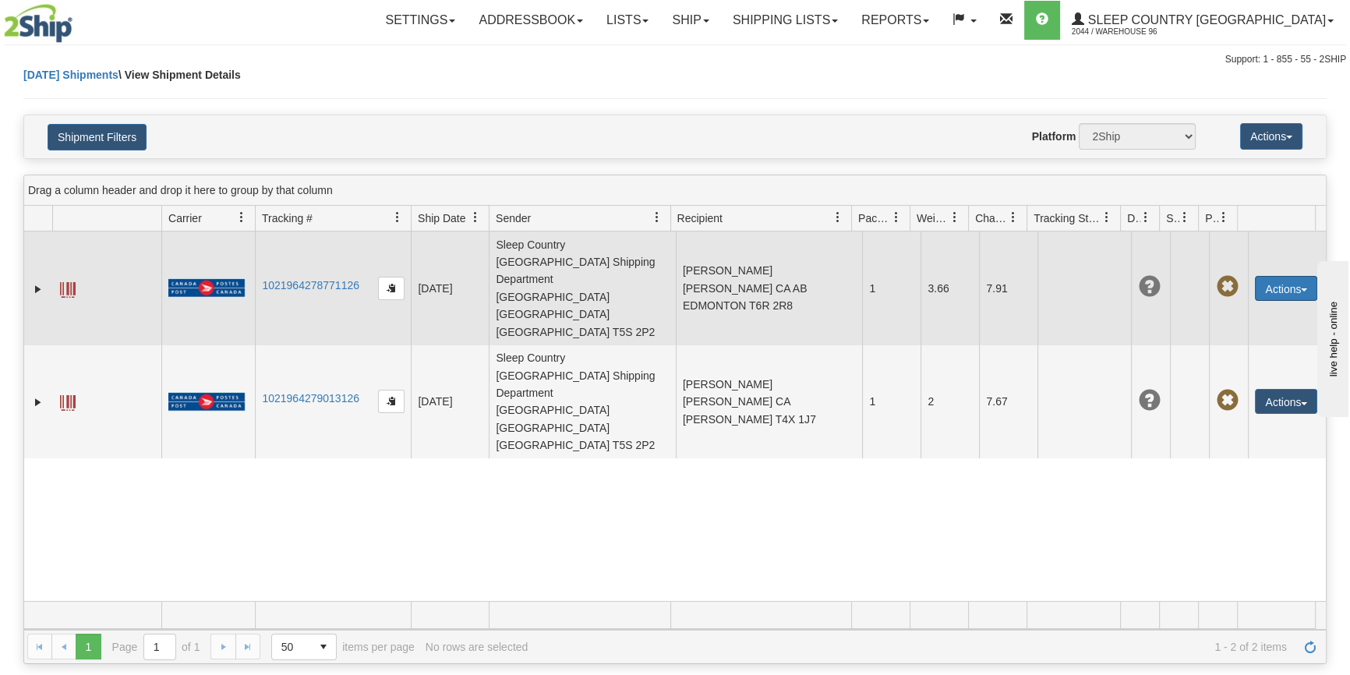
click at [1256, 276] on button "Actions" at bounding box center [1286, 288] width 62 height 25
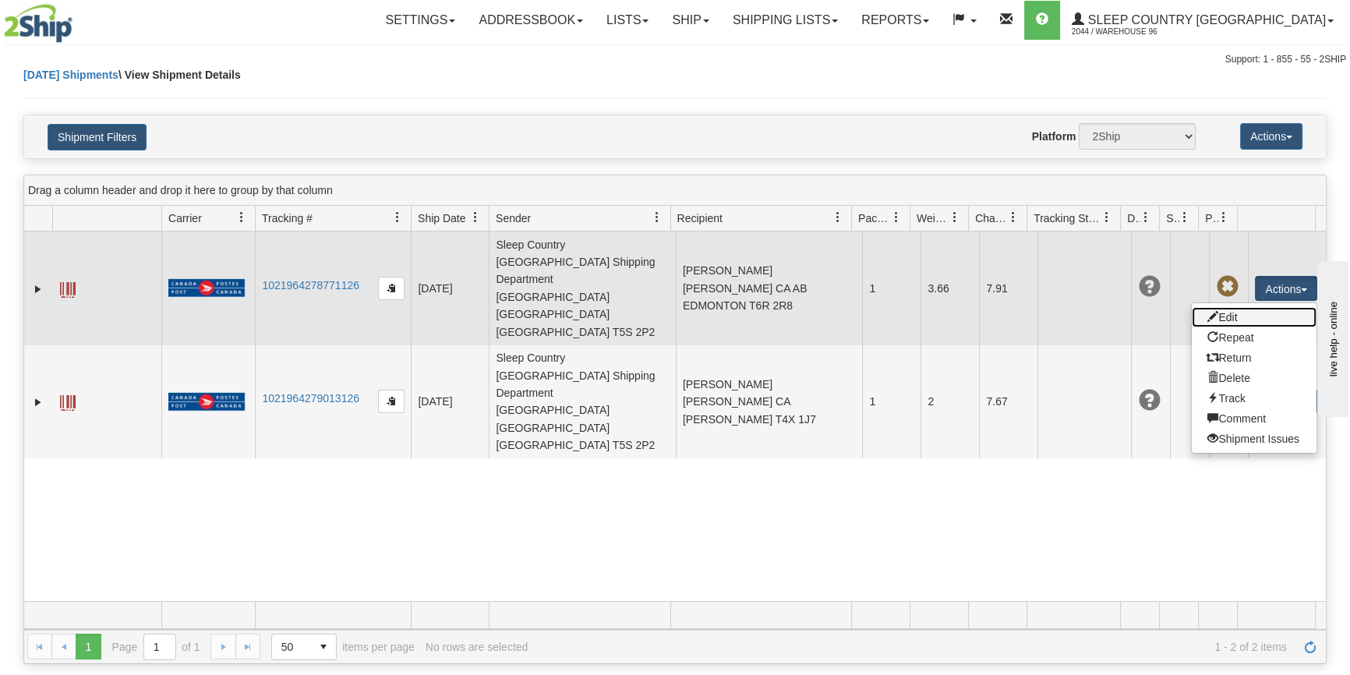
click at [1234, 307] on link "Edit" at bounding box center [1253, 317] width 125 height 20
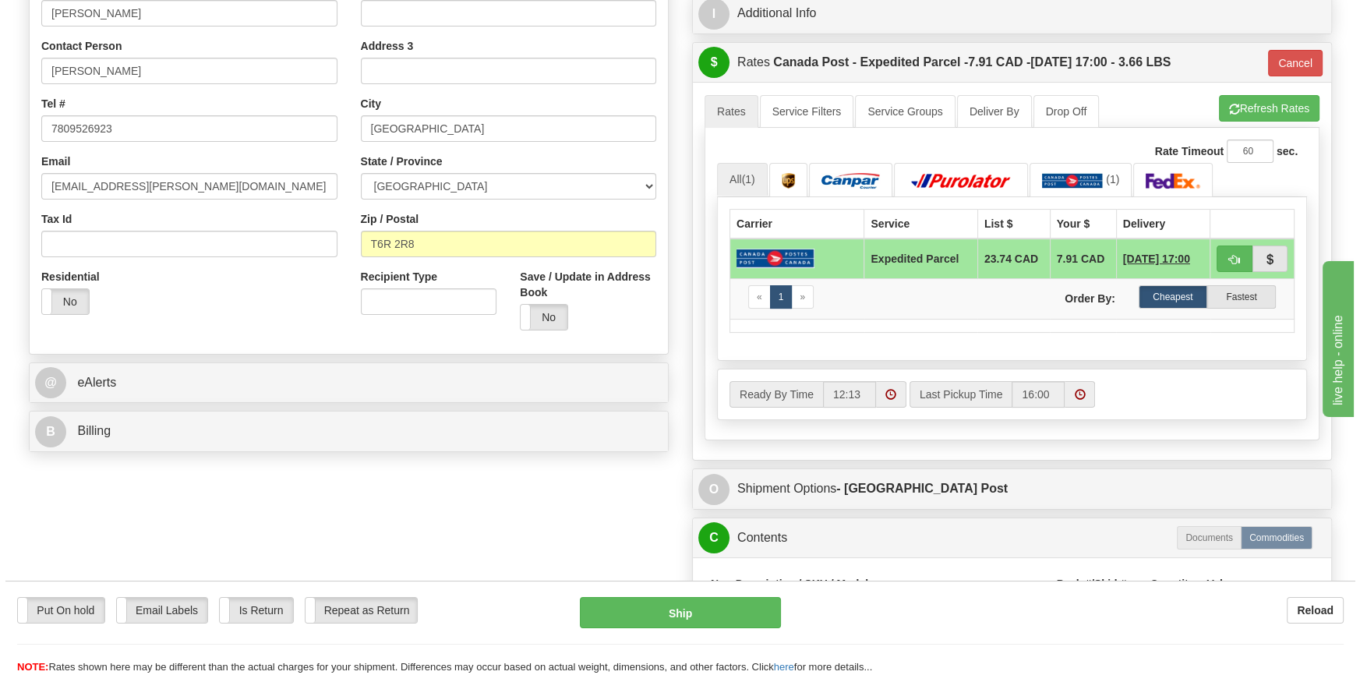
scroll to position [283, 0]
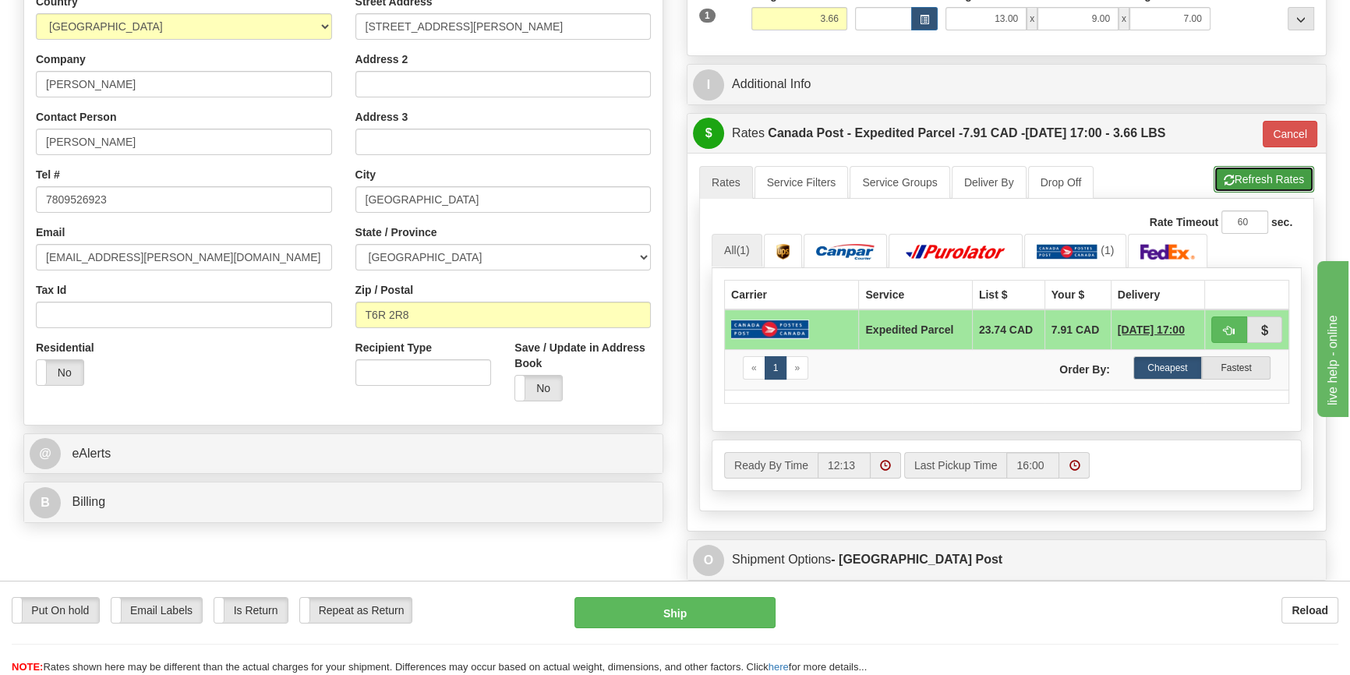
click at [1244, 176] on button "Refresh Rates" at bounding box center [1263, 179] width 101 height 26
type input "DOM.EP"
click at [1294, 132] on button "Cancel" at bounding box center [1289, 134] width 55 height 26
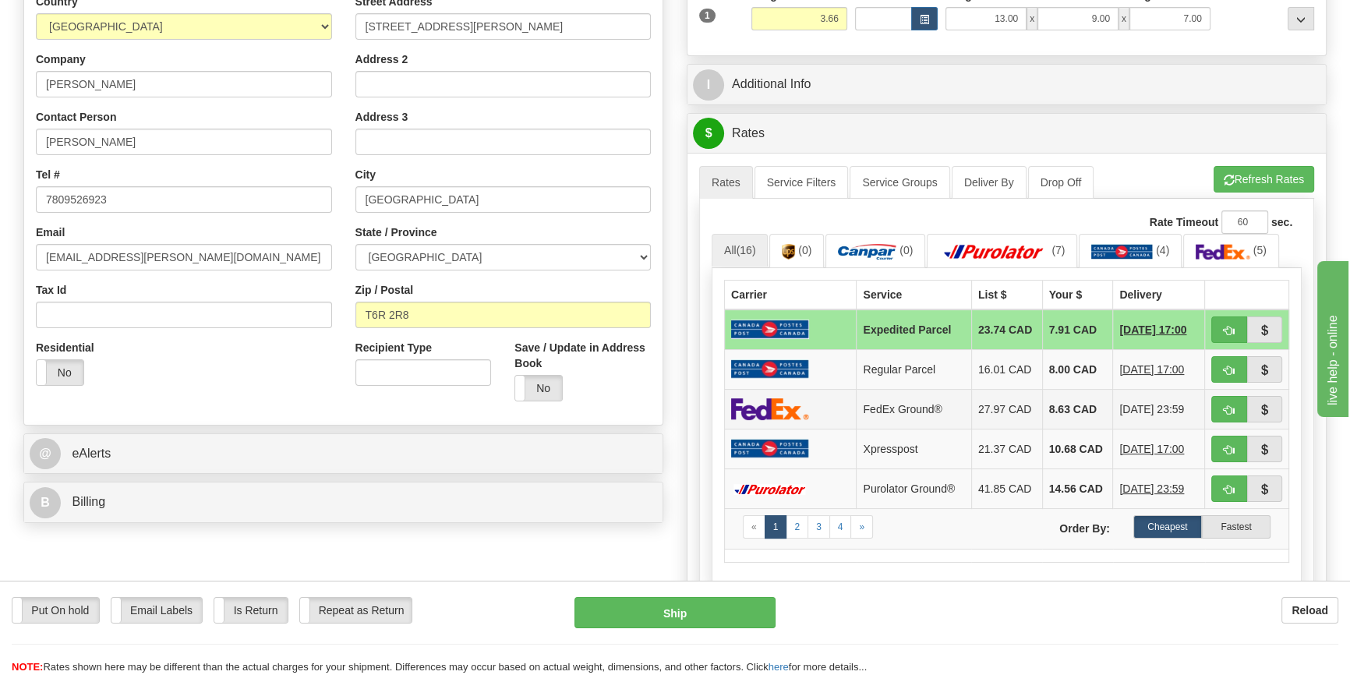
click at [813, 412] on td at bounding box center [791, 409] width 132 height 40
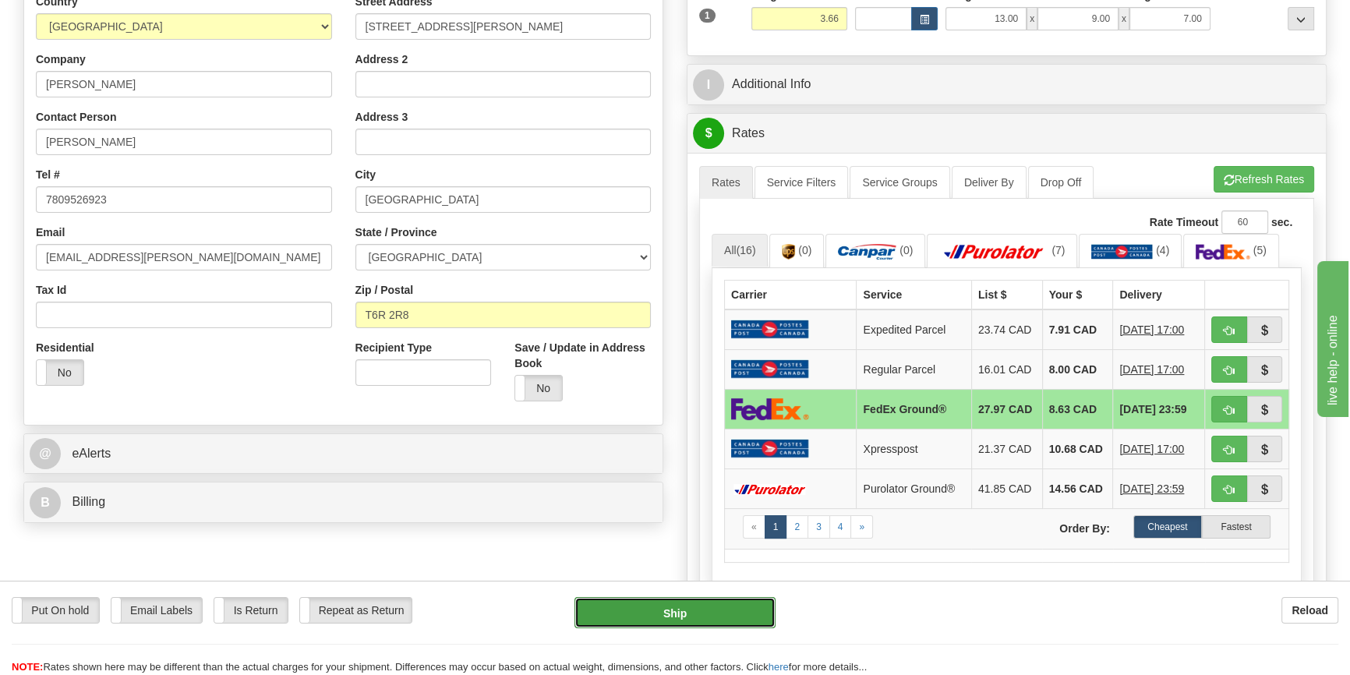
click at [734, 600] on button "Ship" at bounding box center [675, 612] width 202 height 31
type input "92"
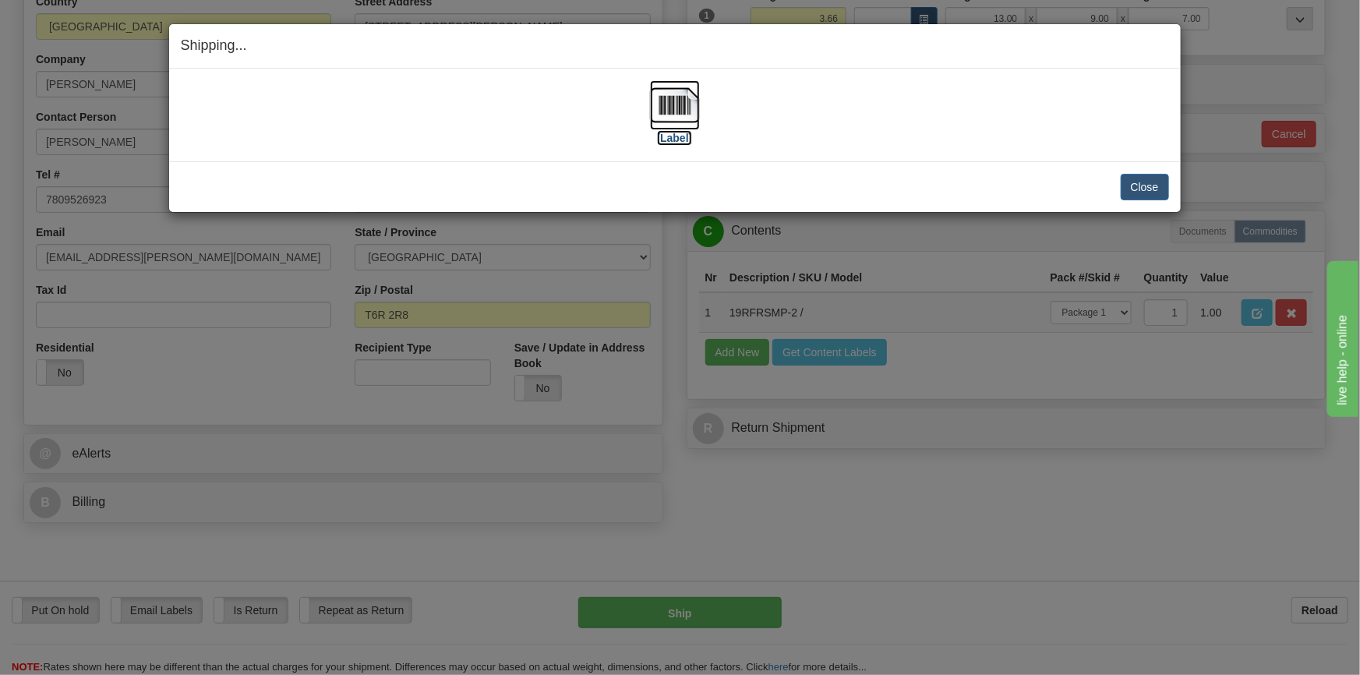
click at [683, 128] on img at bounding box center [675, 105] width 50 height 50
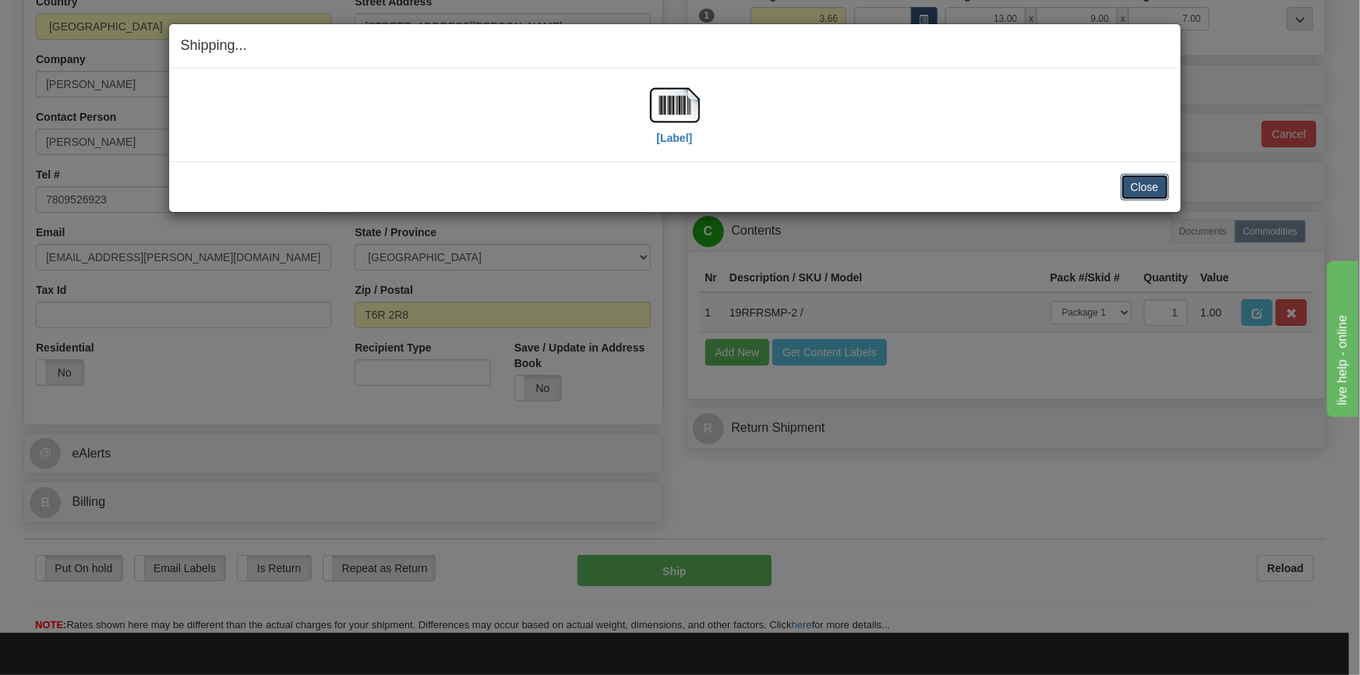
click at [1132, 191] on button "Close" at bounding box center [1145, 187] width 48 height 26
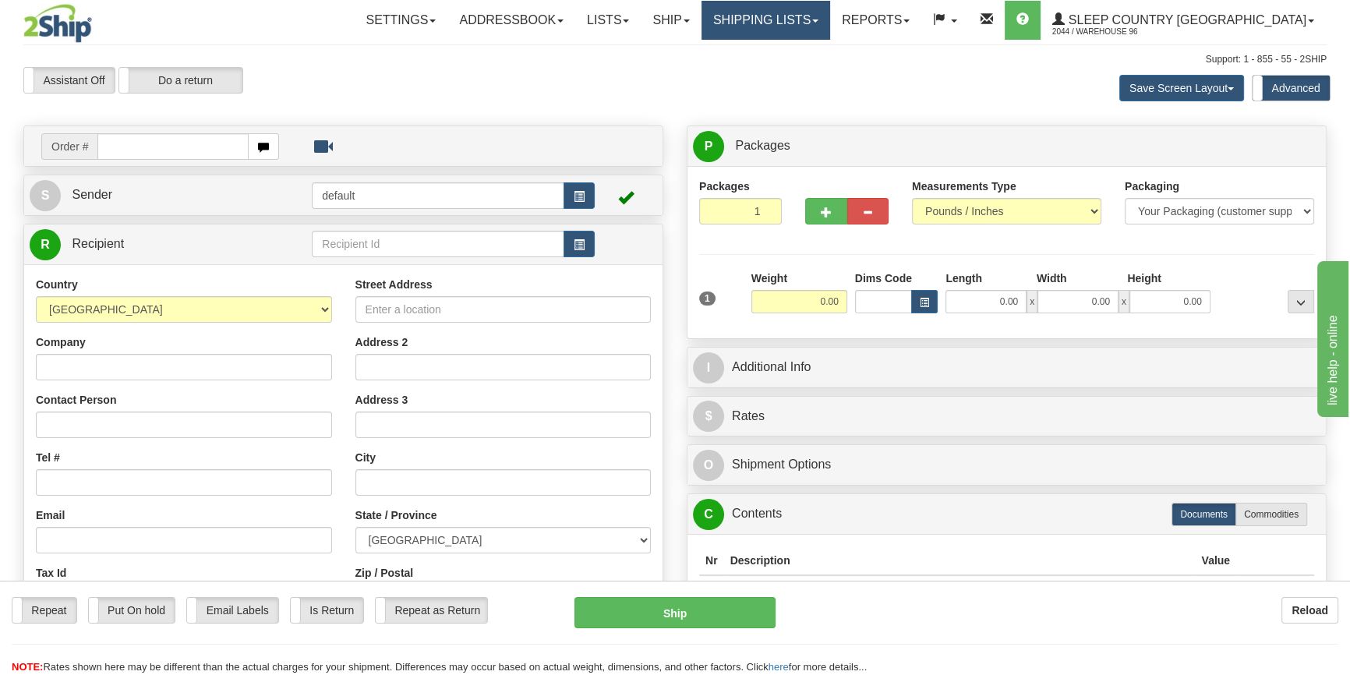
click at [825, 16] on link "Shipping lists" at bounding box center [765, 20] width 129 height 39
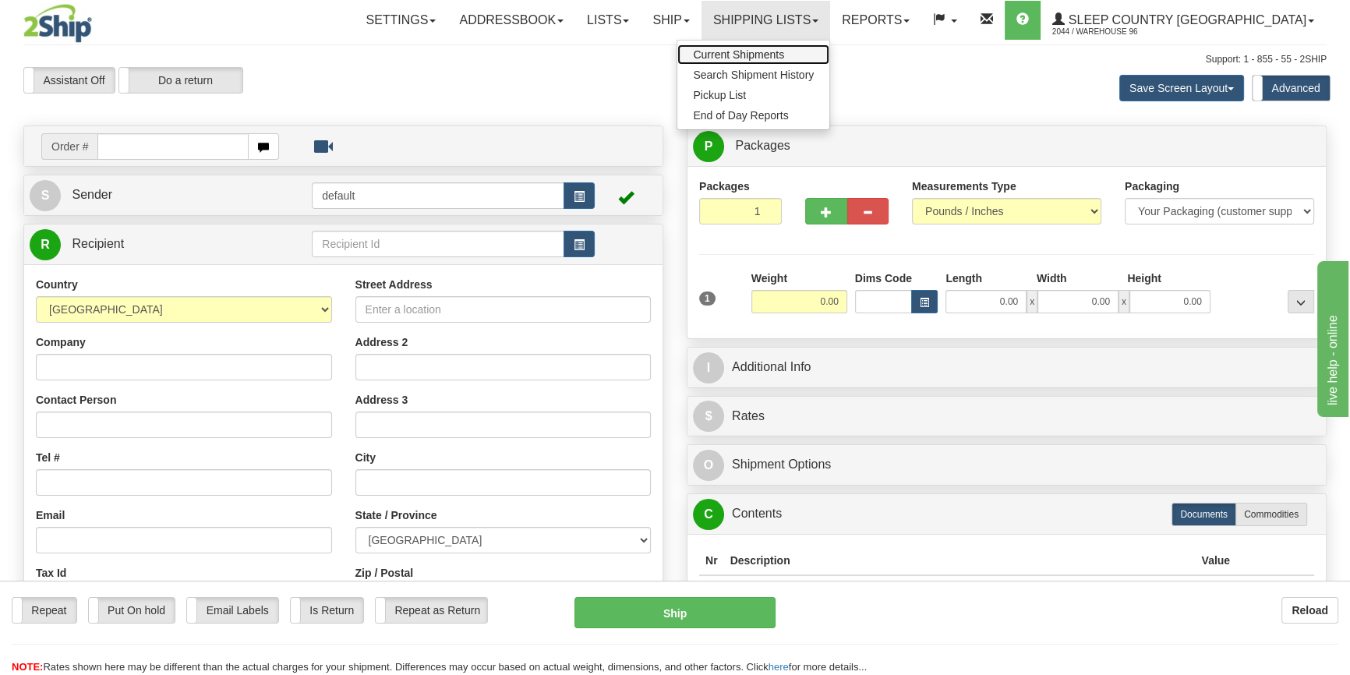
click at [784, 48] on span "Current Shipments" at bounding box center [738, 54] width 91 height 12
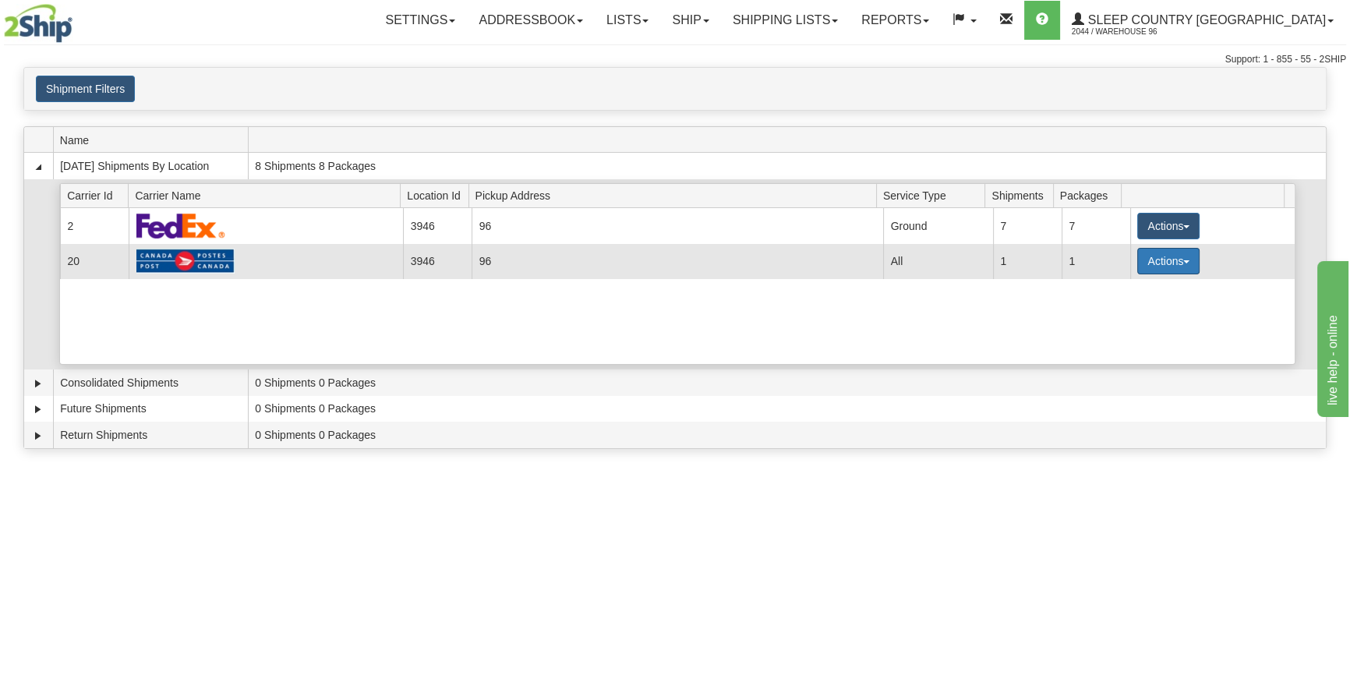
click at [1166, 263] on button "Actions" at bounding box center [1168, 261] width 62 height 26
click at [1138, 294] on link "Details" at bounding box center [1136, 291] width 125 height 20
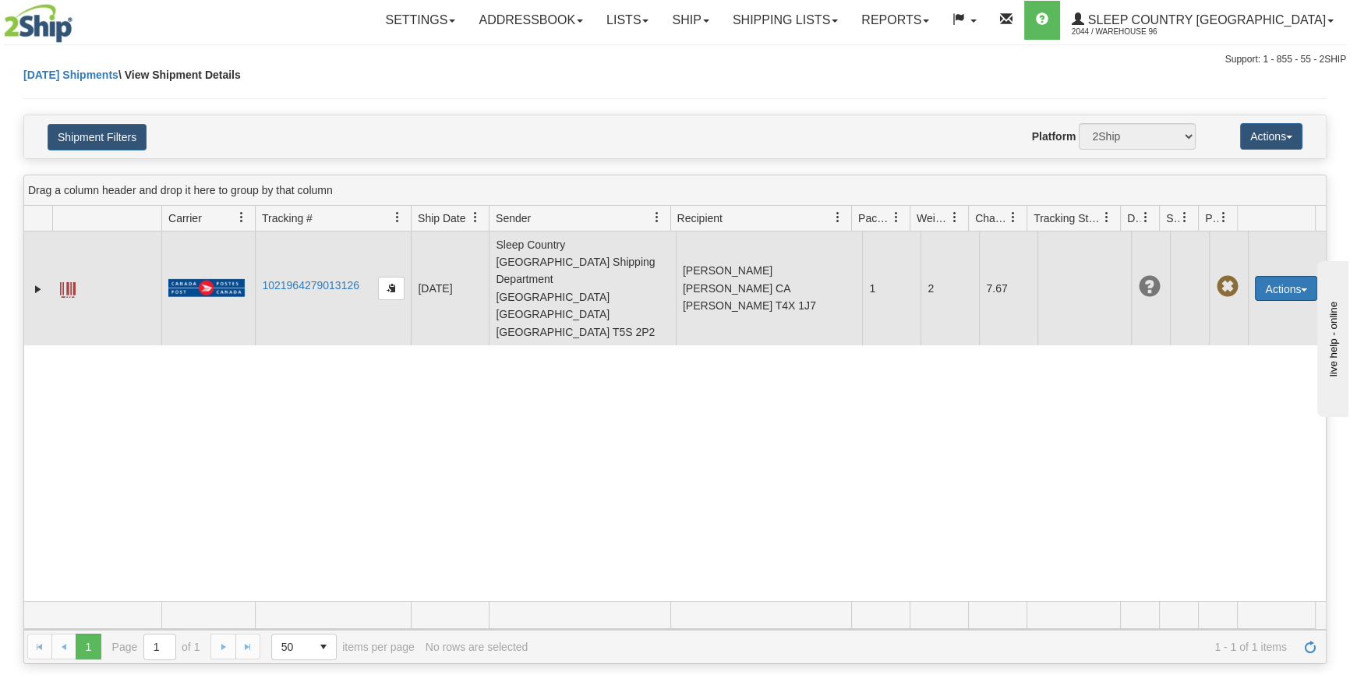
click at [1268, 276] on button "Actions" at bounding box center [1286, 288] width 62 height 25
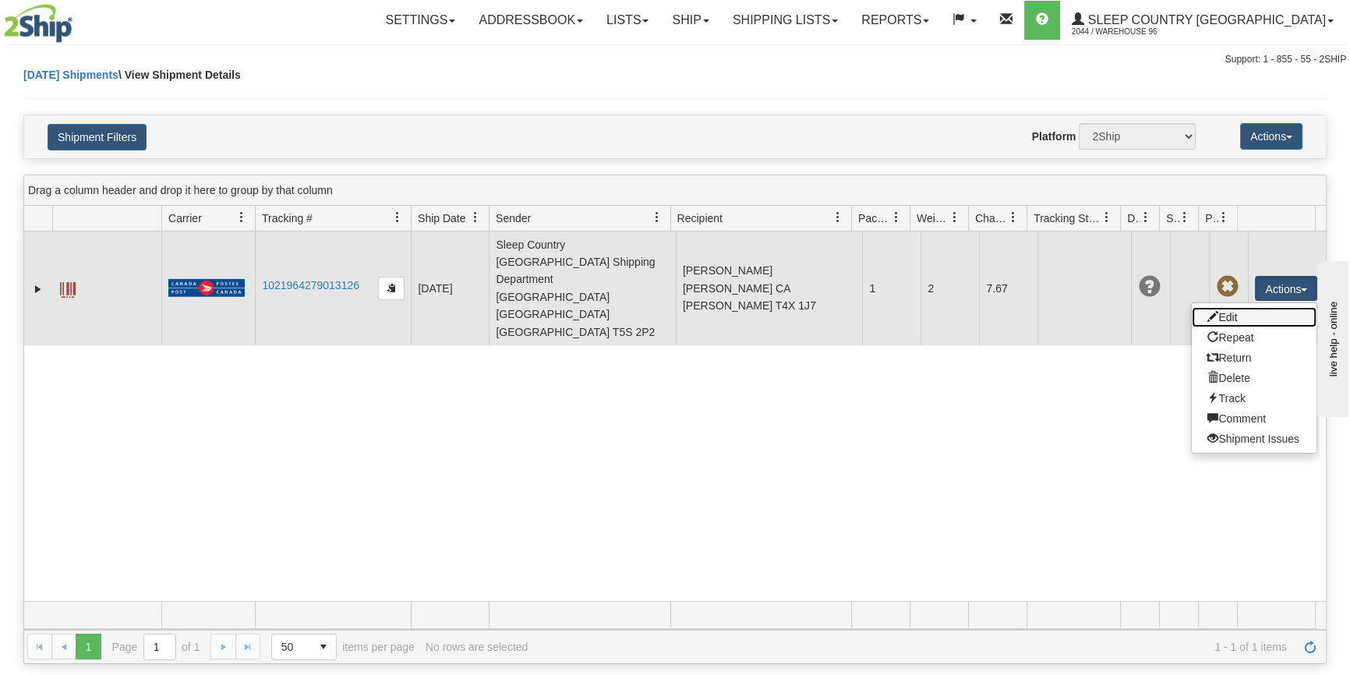
click at [1241, 307] on link "Edit" at bounding box center [1253, 317] width 125 height 20
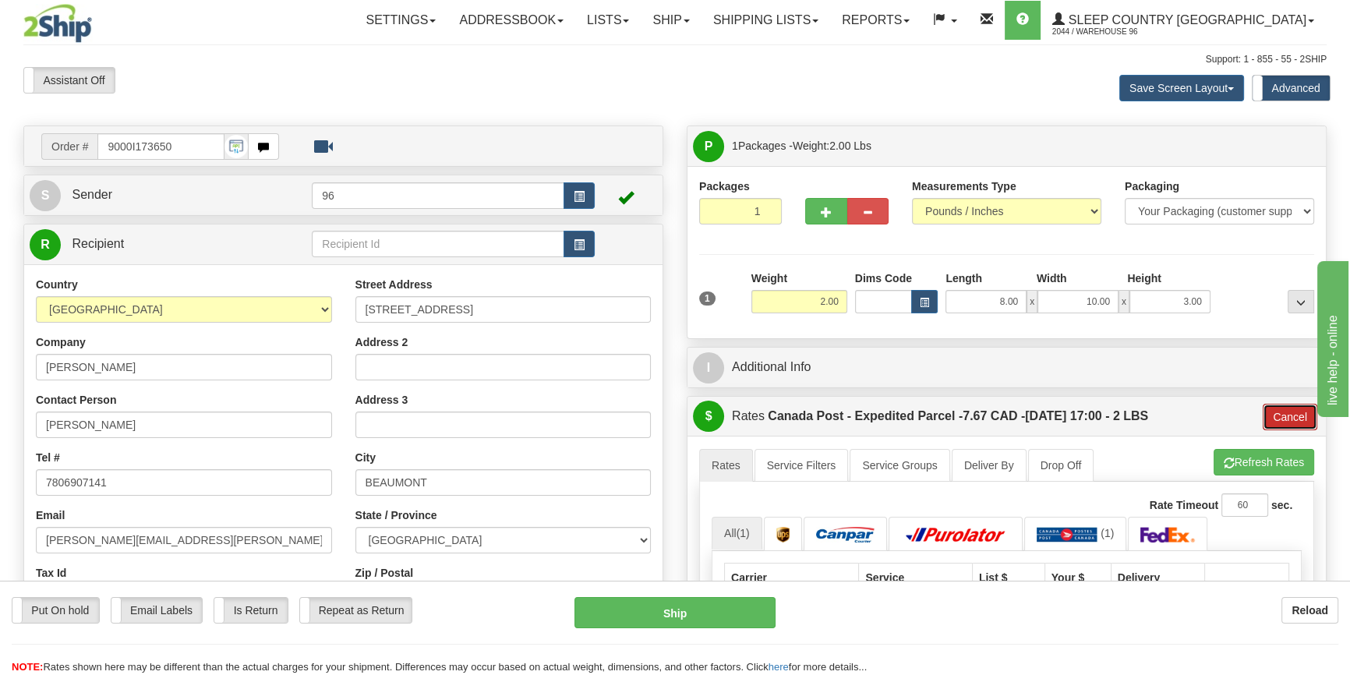
click at [1308, 419] on button "Cancel" at bounding box center [1289, 417] width 55 height 26
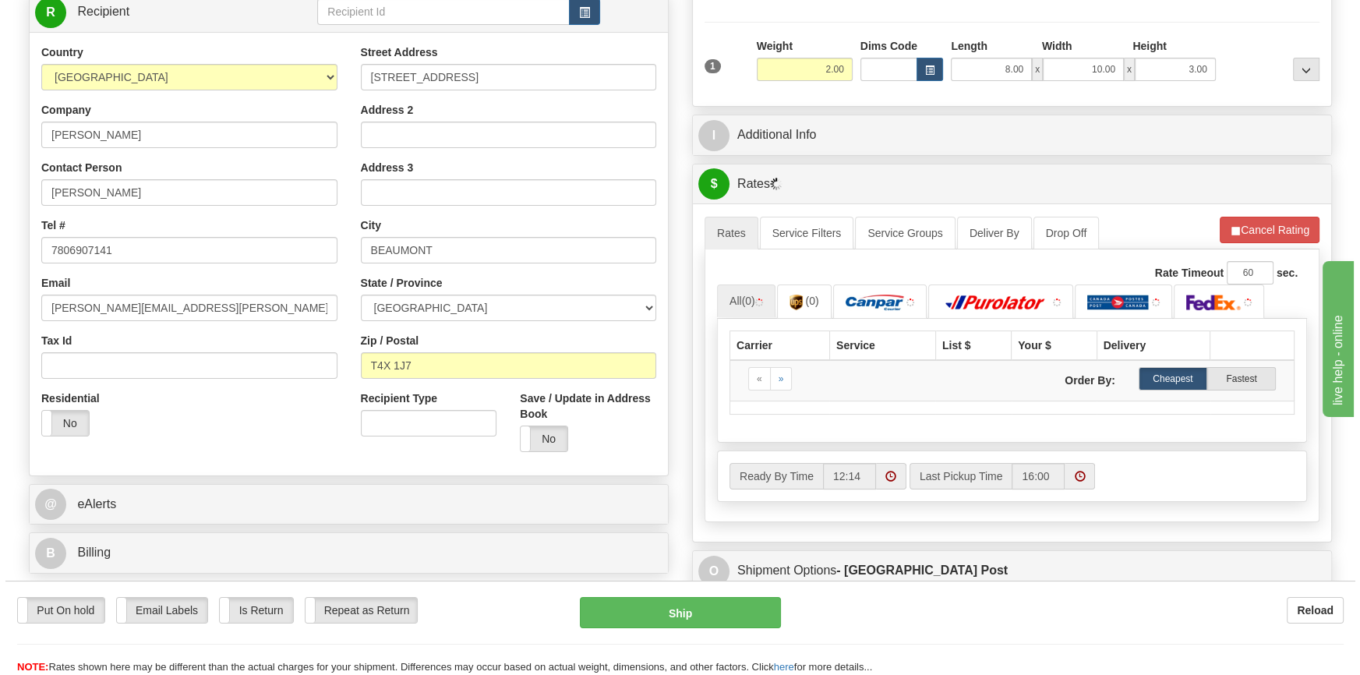
scroll to position [283, 0]
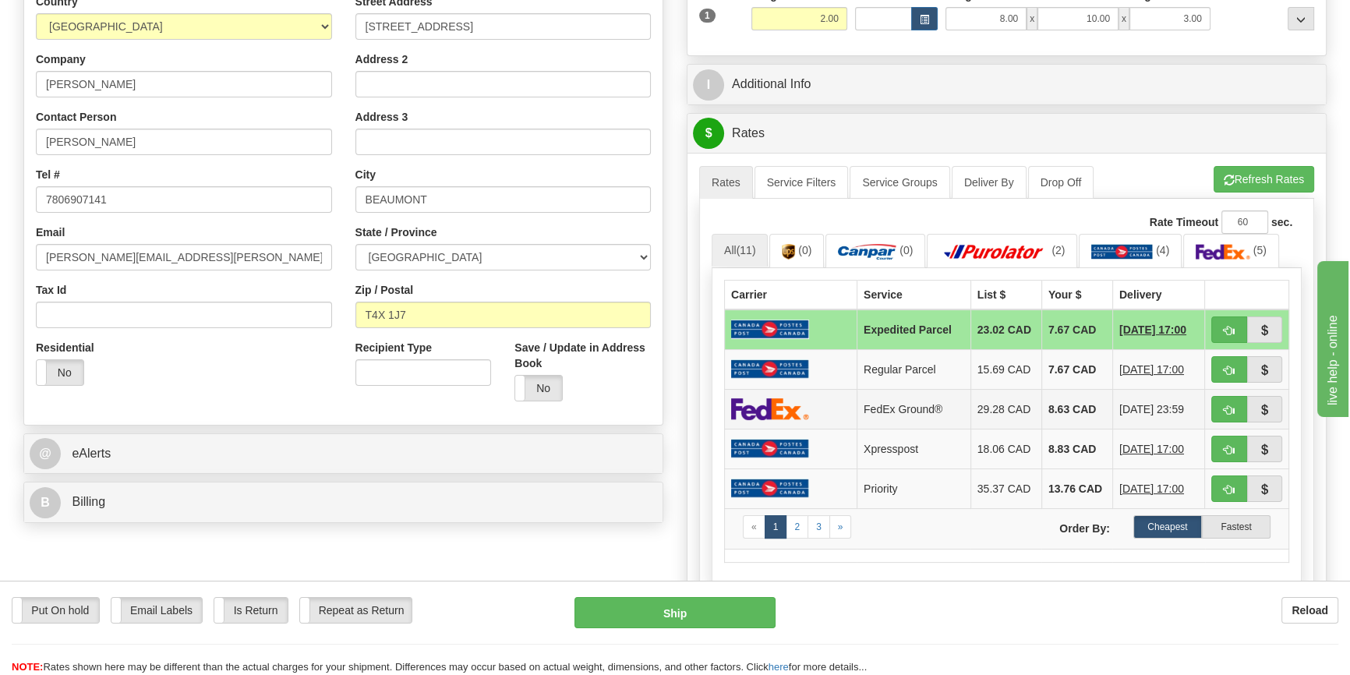
click at [800, 408] on img at bounding box center [770, 408] width 78 height 23
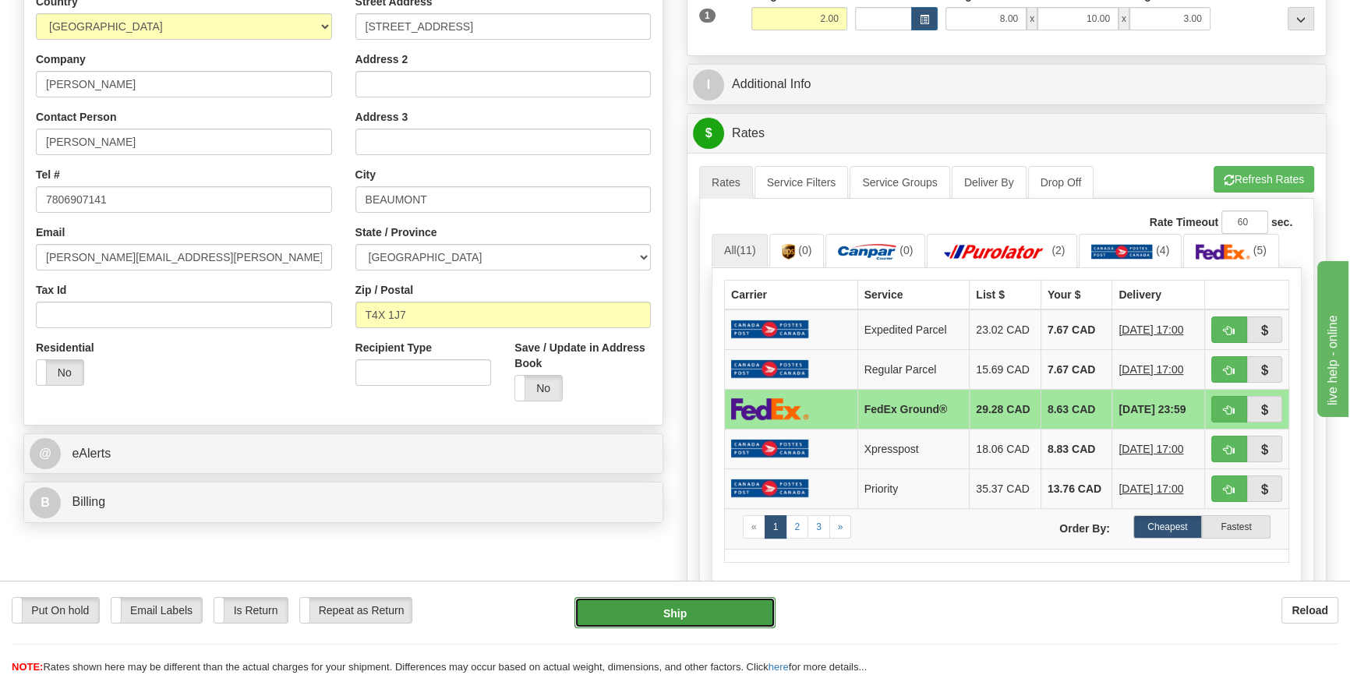
click at [688, 614] on button "Ship" at bounding box center [675, 612] width 202 height 31
type input "92"
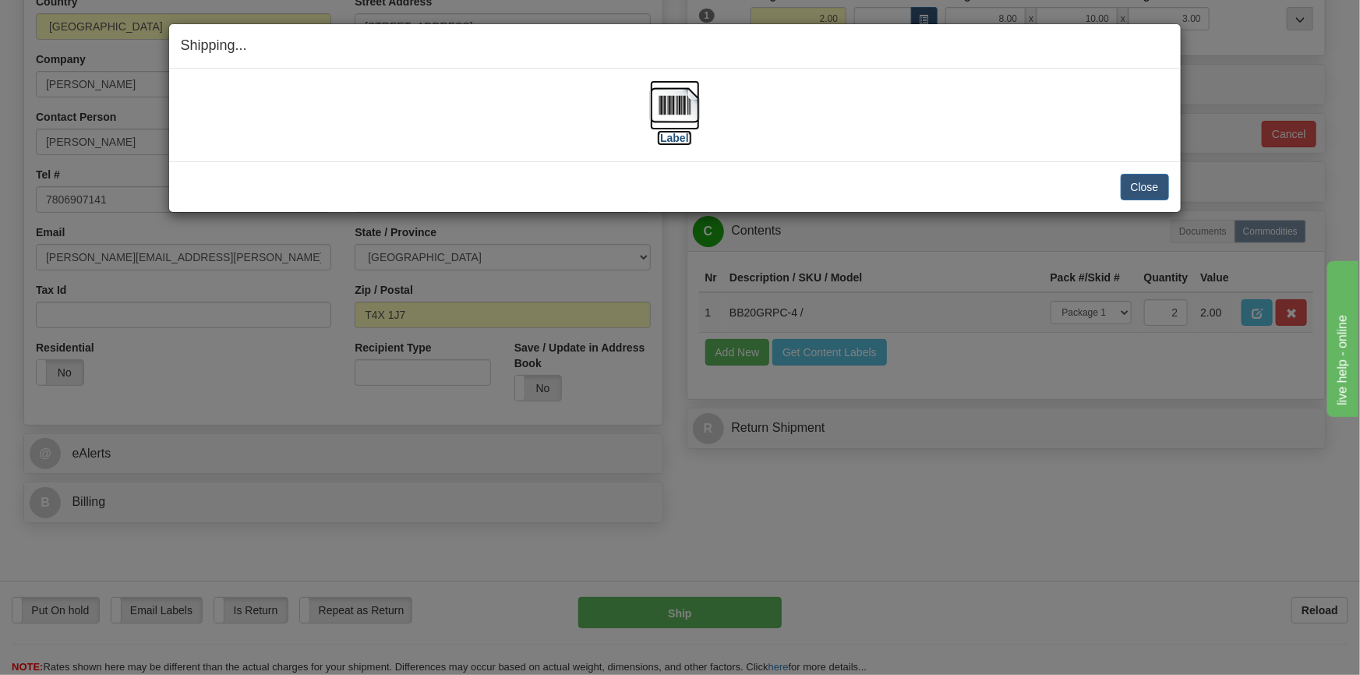
click at [677, 121] on img at bounding box center [675, 105] width 50 height 50
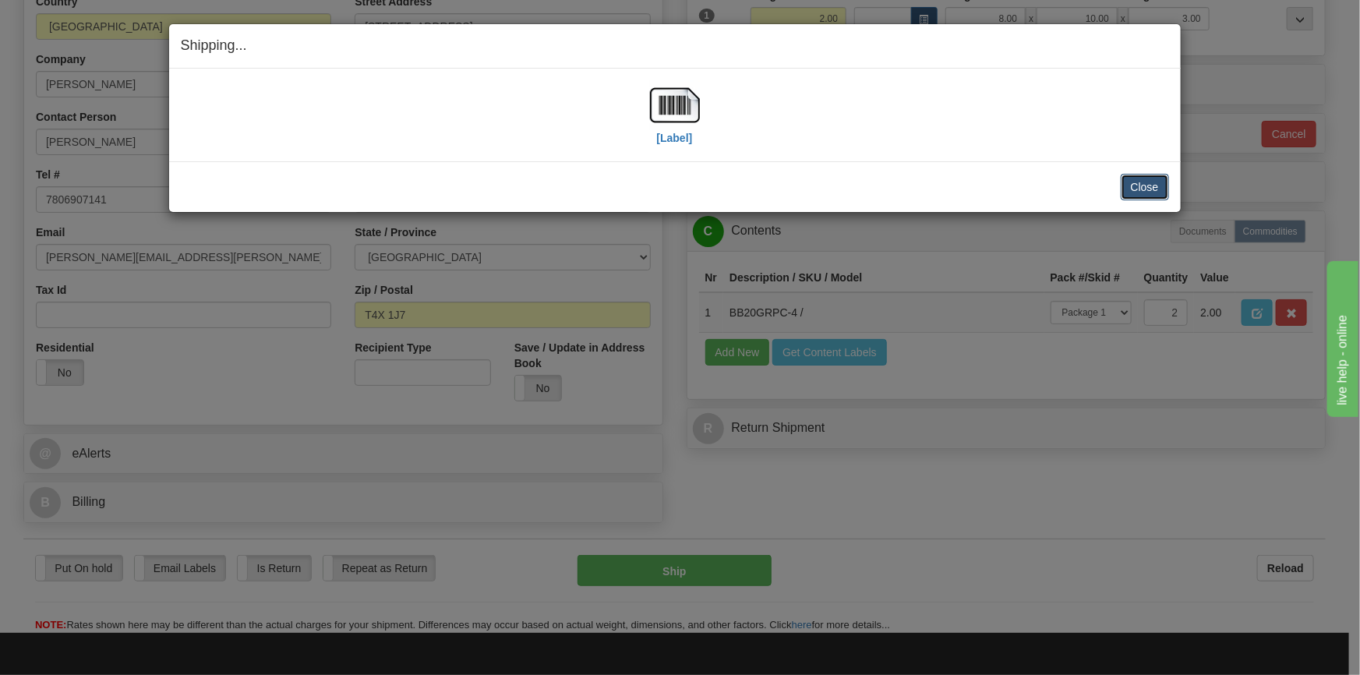
click at [1152, 199] on button "Close" at bounding box center [1145, 187] width 48 height 26
click at [1150, 185] on button "Close" at bounding box center [1145, 187] width 48 height 26
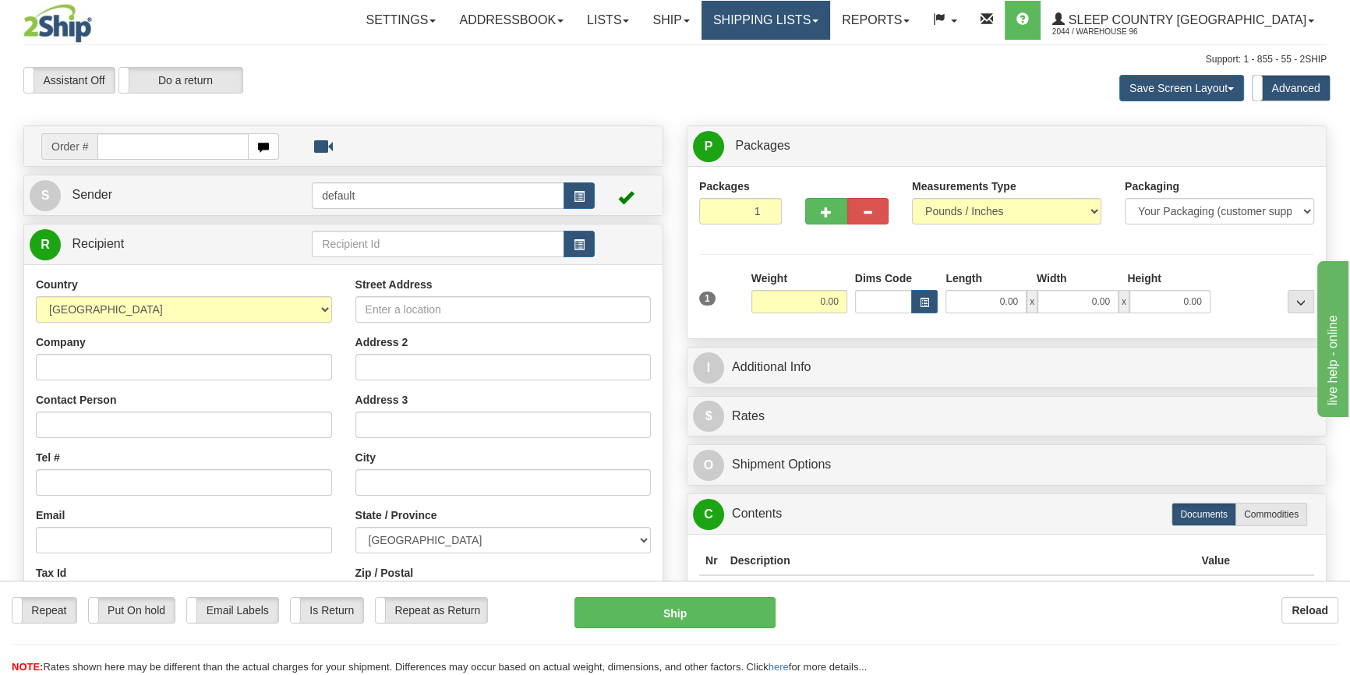
click at [803, 22] on link "Shipping lists" at bounding box center [765, 20] width 129 height 39
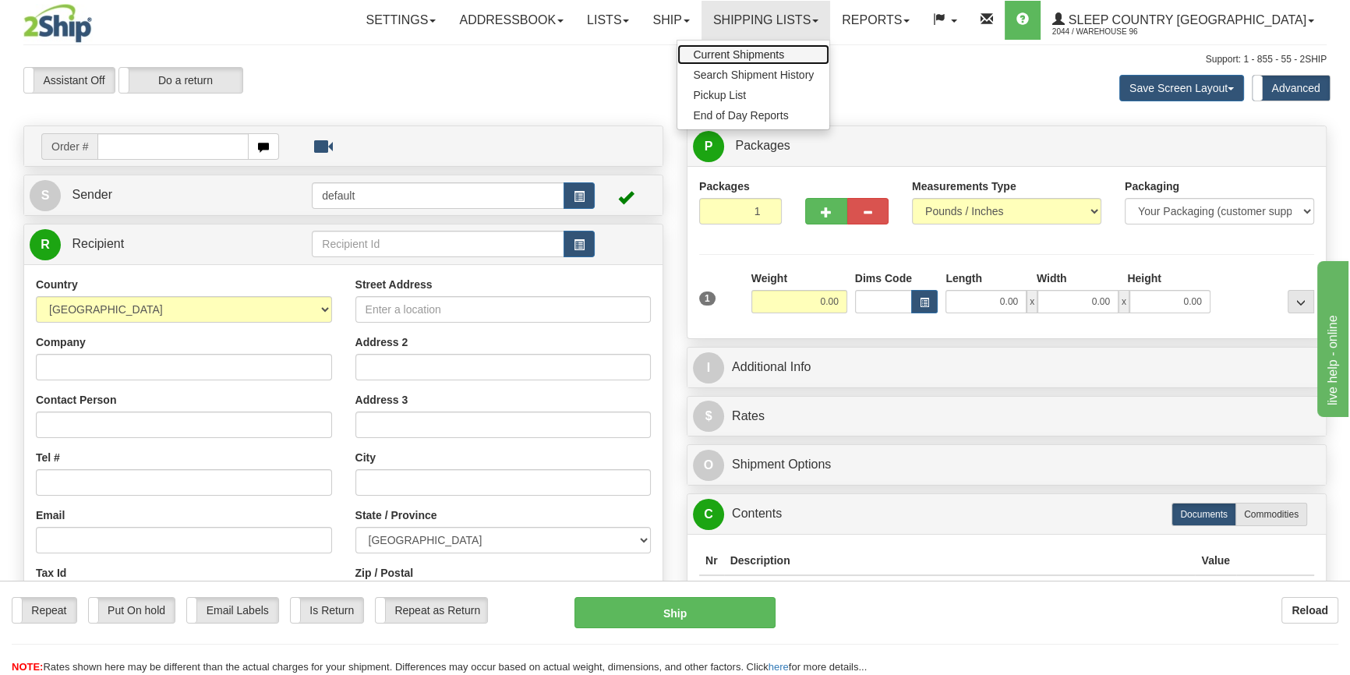
click at [784, 48] on span "Current Shipments" at bounding box center [738, 54] width 91 height 12
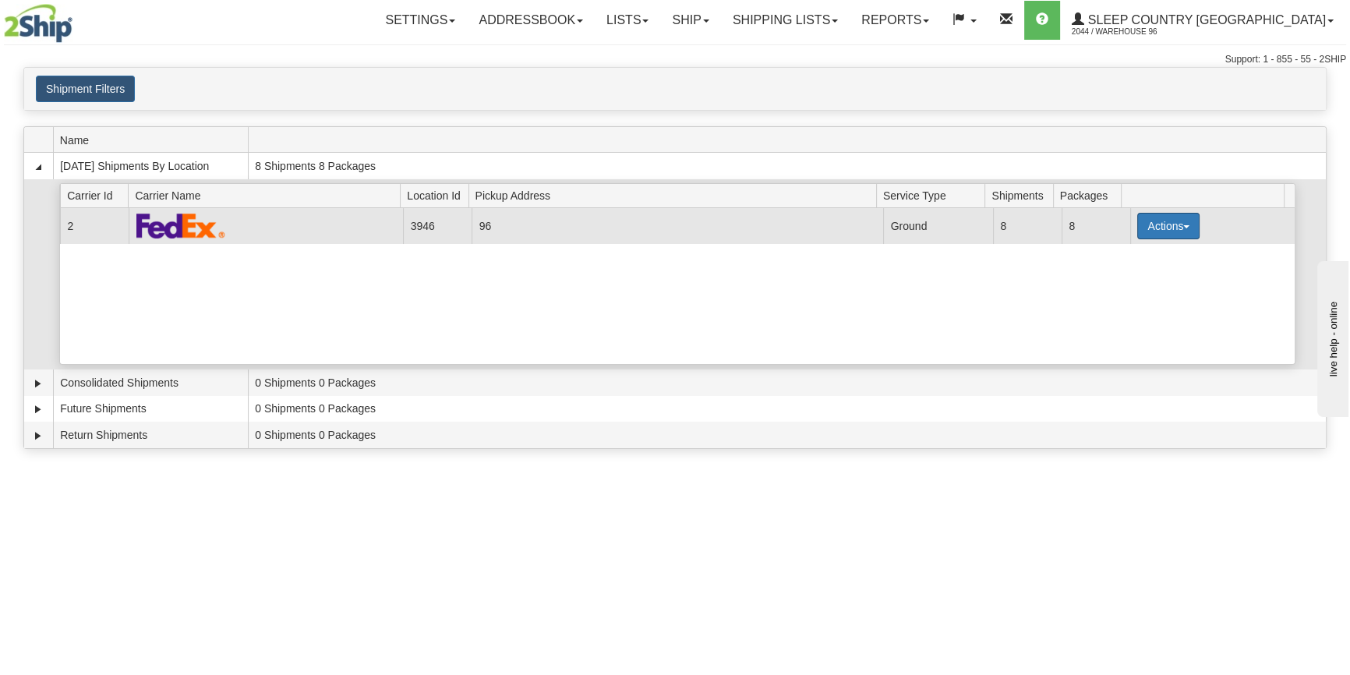
drag, startPoint x: 1214, startPoint y: 227, endPoint x: 1192, endPoint y: 226, distance: 21.8
click at [1205, 227] on td "Actions Details Close Pickup Zip Print" at bounding box center [1212, 225] width 164 height 35
drag, startPoint x: 1192, startPoint y: 226, endPoint x: 1177, endPoint y: 226, distance: 15.6
click at [1191, 226] on button "Actions" at bounding box center [1168, 226] width 62 height 26
click at [1148, 274] on link "Close" at bounding box center [1136, 276] width 125 height 20
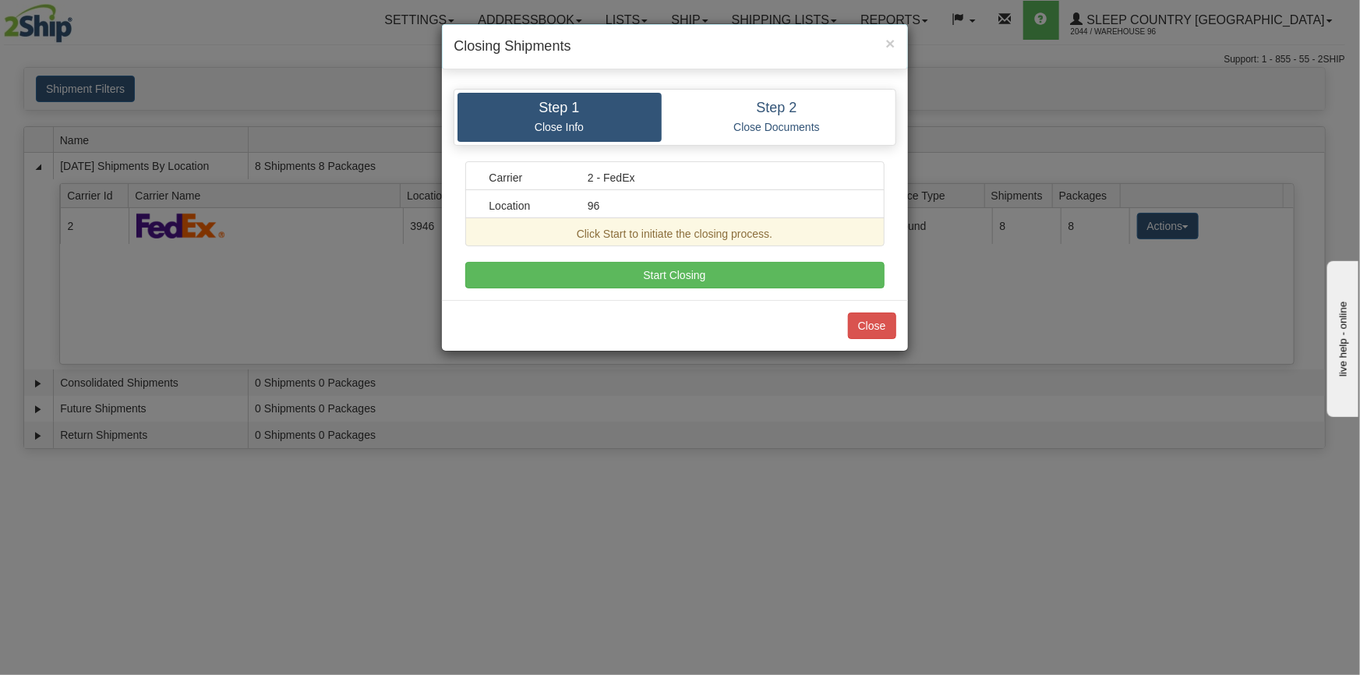
click at [849, 259] on div "Carrier 2 - FedEx Location 96 Click Start to initiate the closing process. A ca…" at bounding box center [674, 224] width 419 height 127
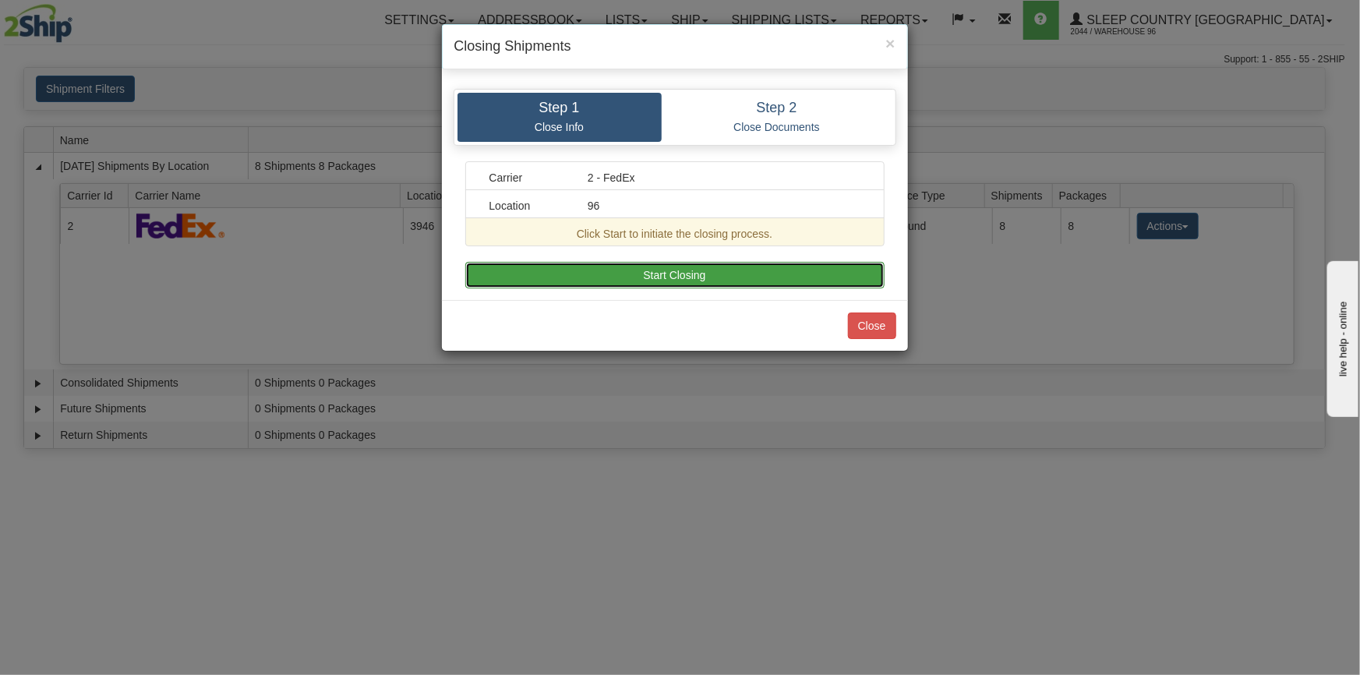
click at [849, 263] on button "Start Closing" at bounding box center [674, 275] width 419 height 26
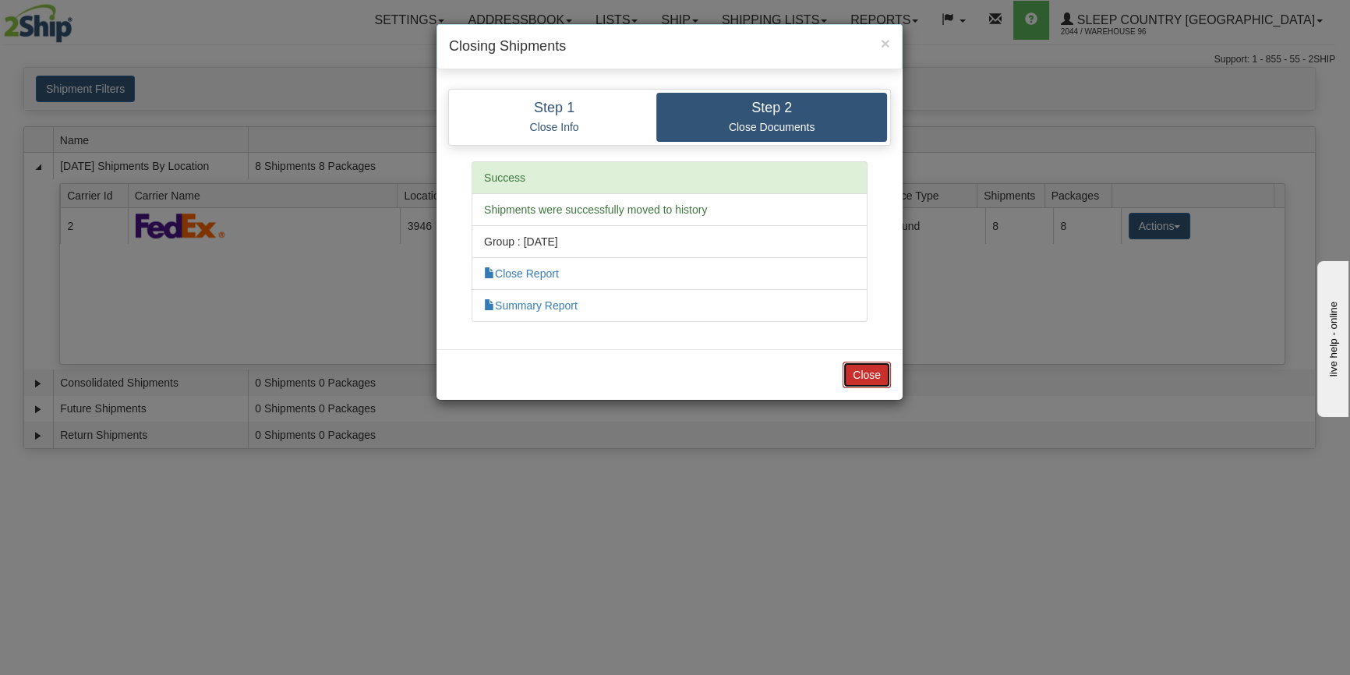
click at [867, 376] on button "Close" at bounding box center [866, 375] width 48 height 26
